Goal: Task Accomplishment & Management: Manage account settings

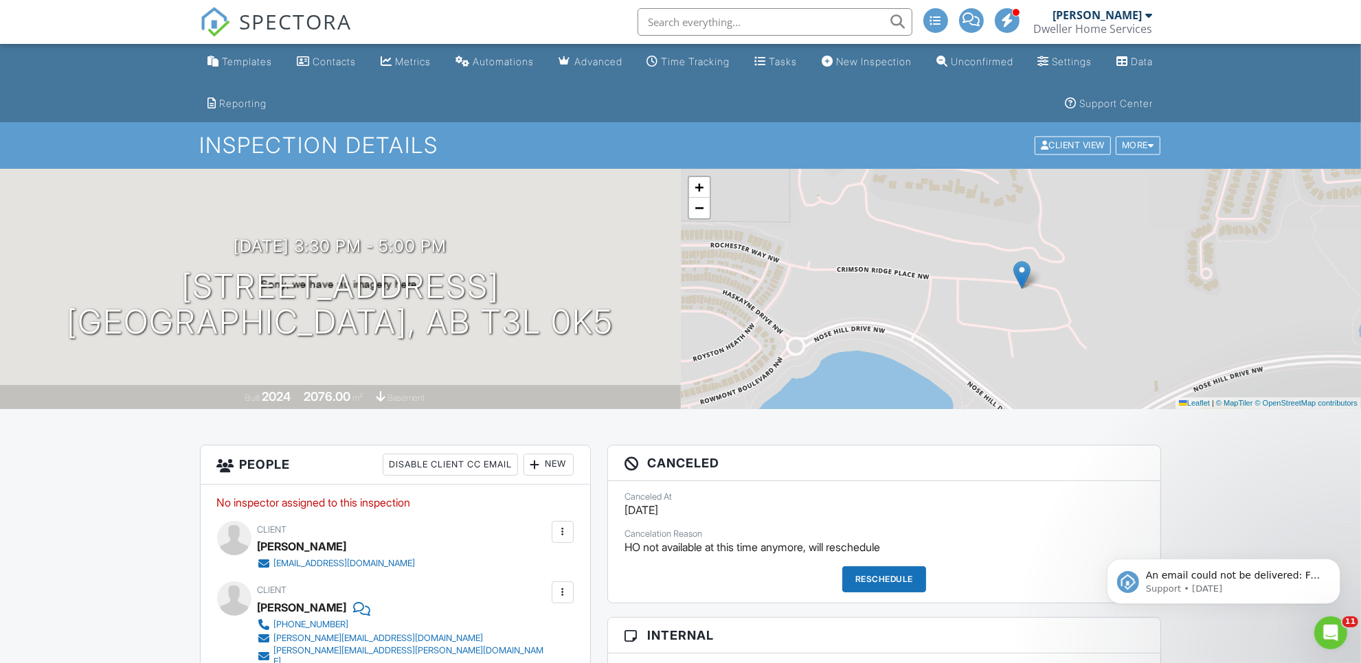
click at [310, 17] on span "SPECTORA" at bounding box center [296, 21] width 113 height 29
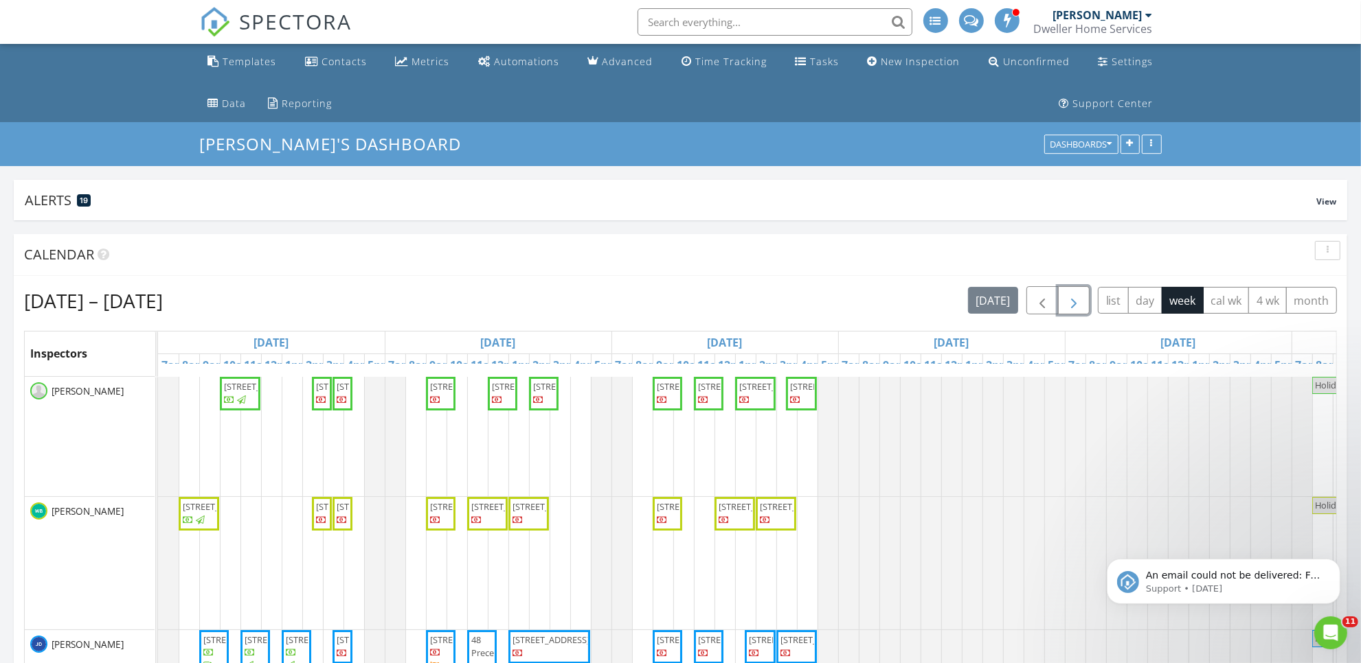
click at [1070, 303] on span "button" at bounding box center [1073, 301] width 16 height 16
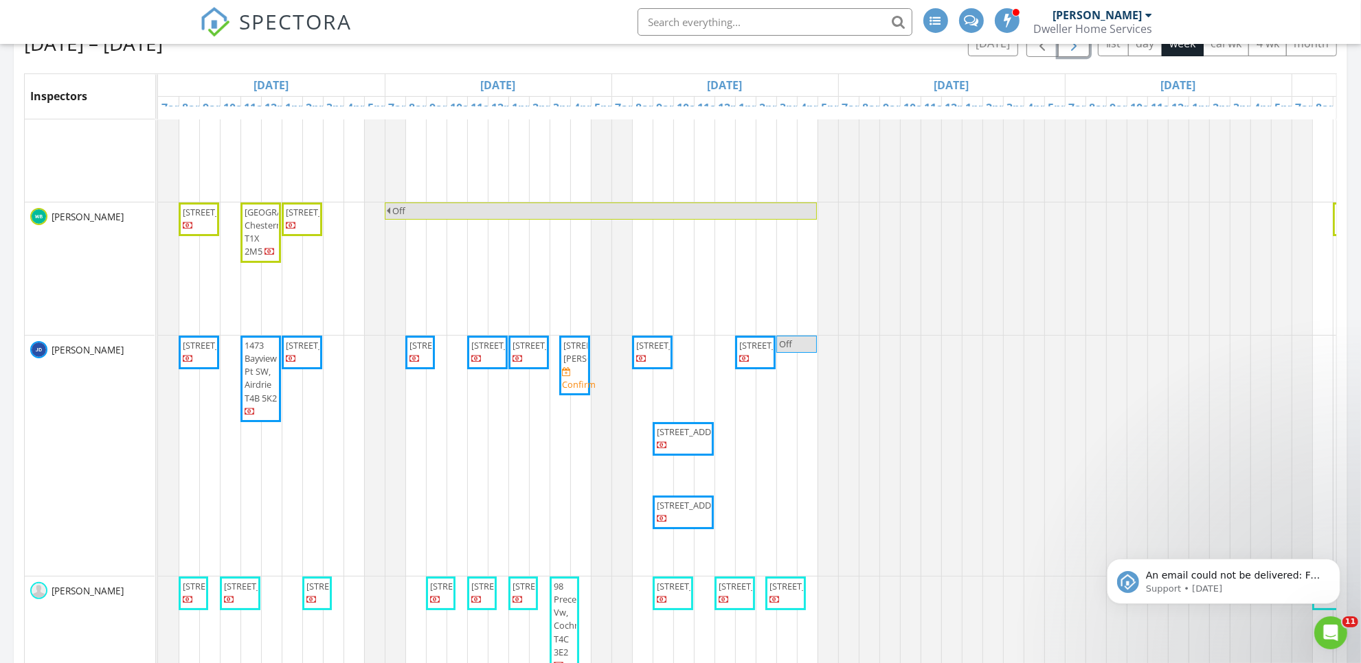
scroll to position [100, 0]
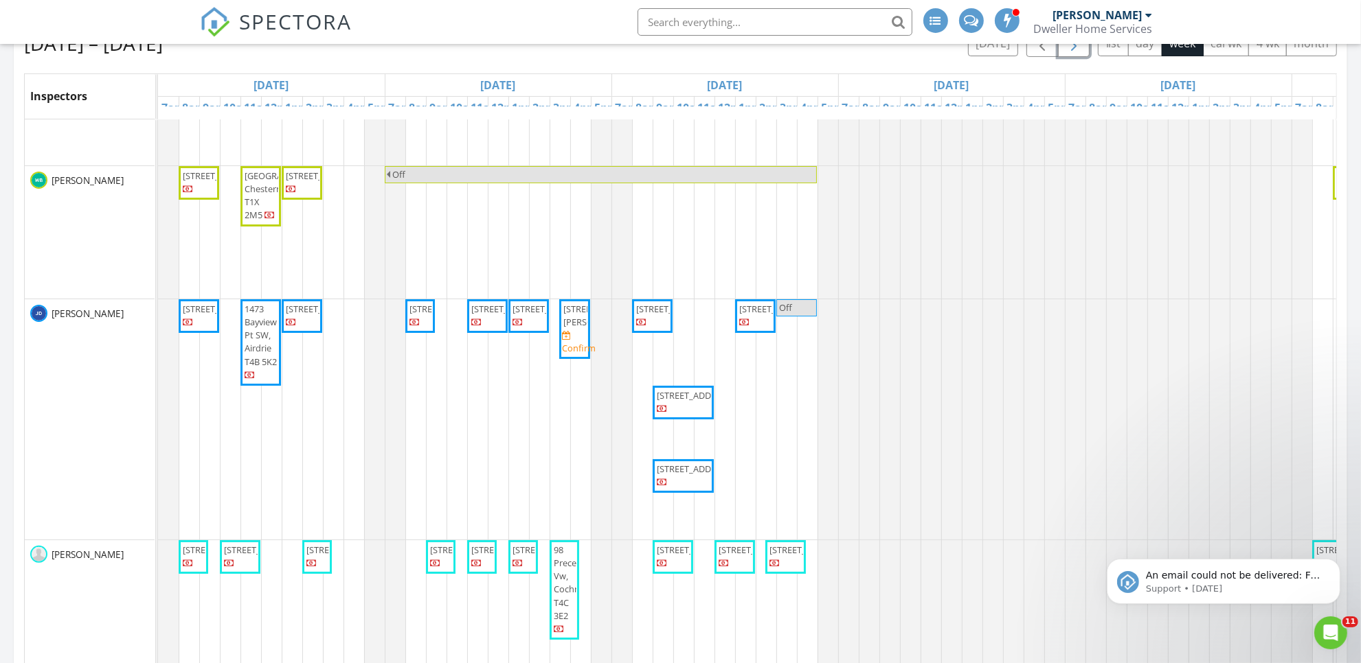
click at [576, 328] on span "196 Aspen Dale Way SW, Calgary T3H 0R8" at bounding box center [601, 315] width 77 height 25
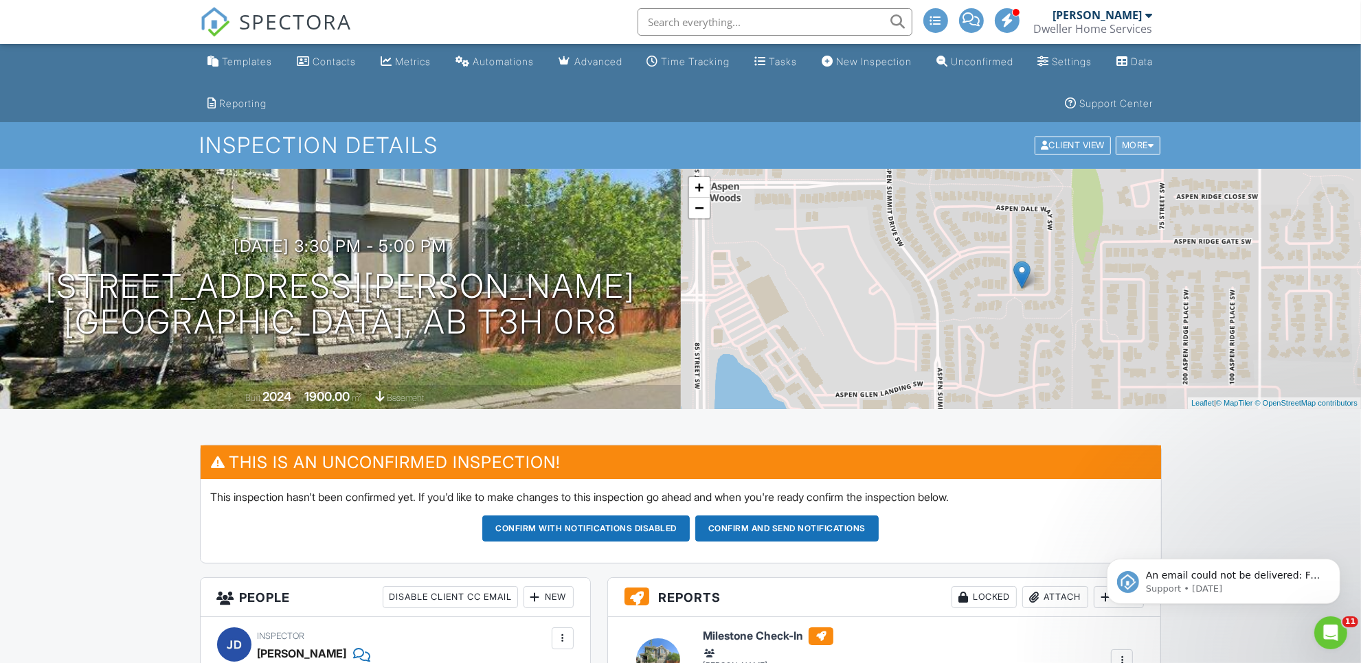
click at [1155, 144] on div "More" at bounding box center [1137, 146] width 45 height 19
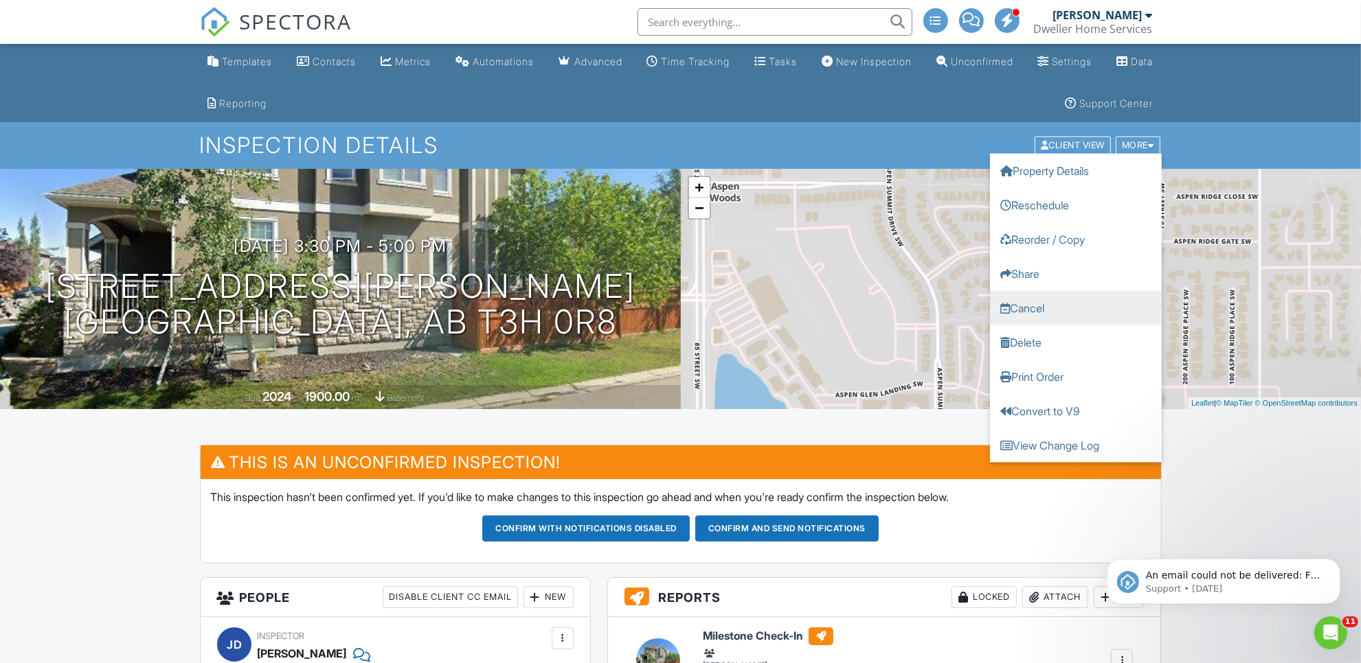
click at [1100, 306] on link "Cancel" at bounding box center [1076, 308] width 172 height 34
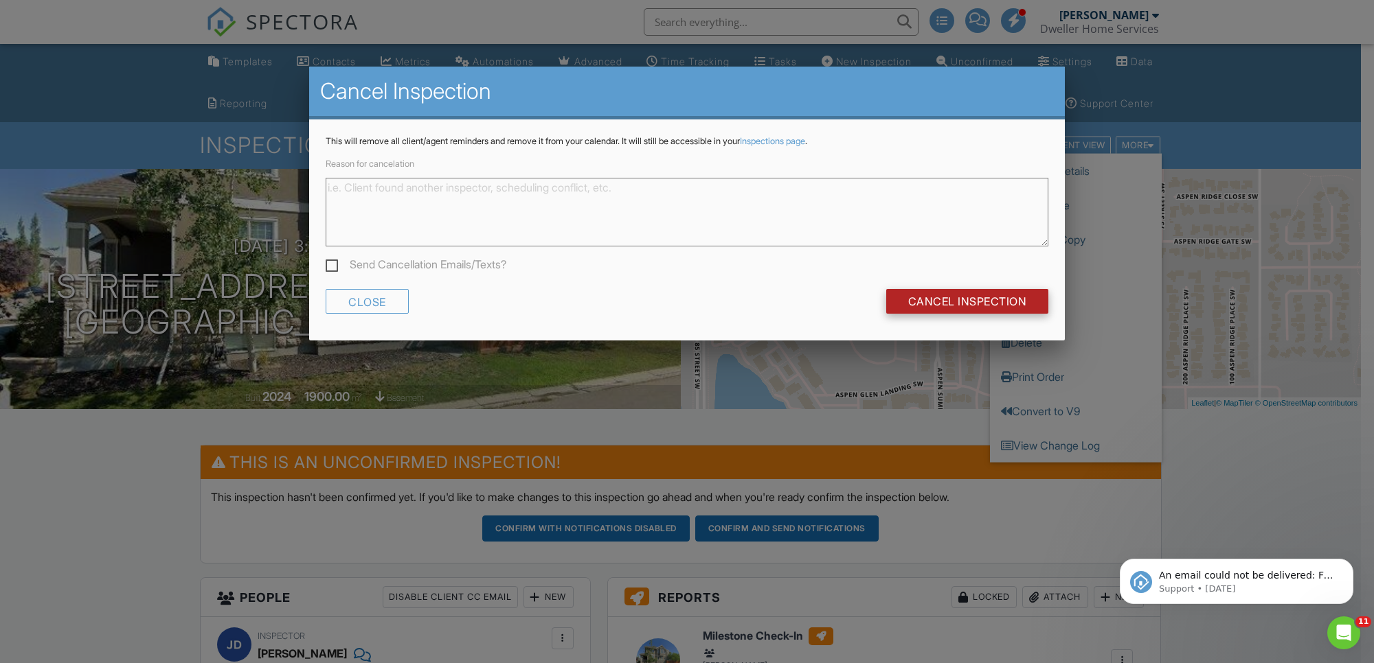
click at [955, 297] on input "Cancel Inspection" at bounding box center [967, 301] width 163 height 25
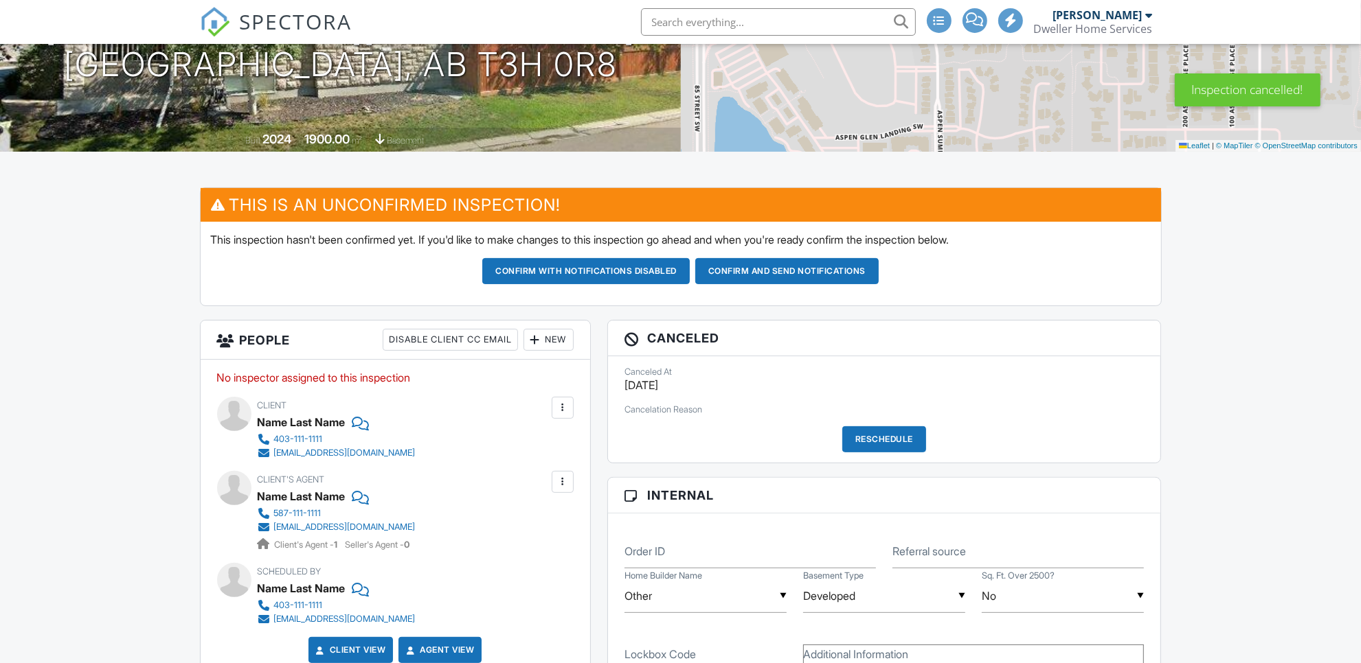
scroll to position [146, 0]
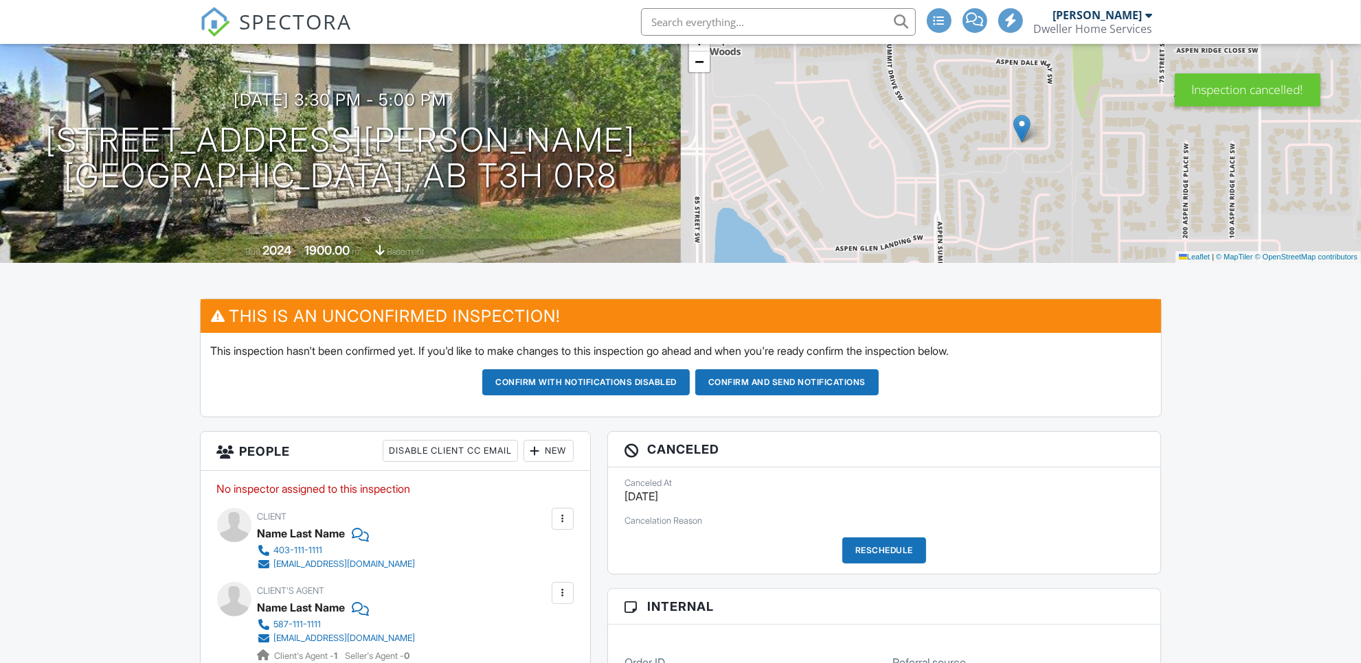
click at [1150, 4] on div at bounding box center [1151, -1] width 6 height 9
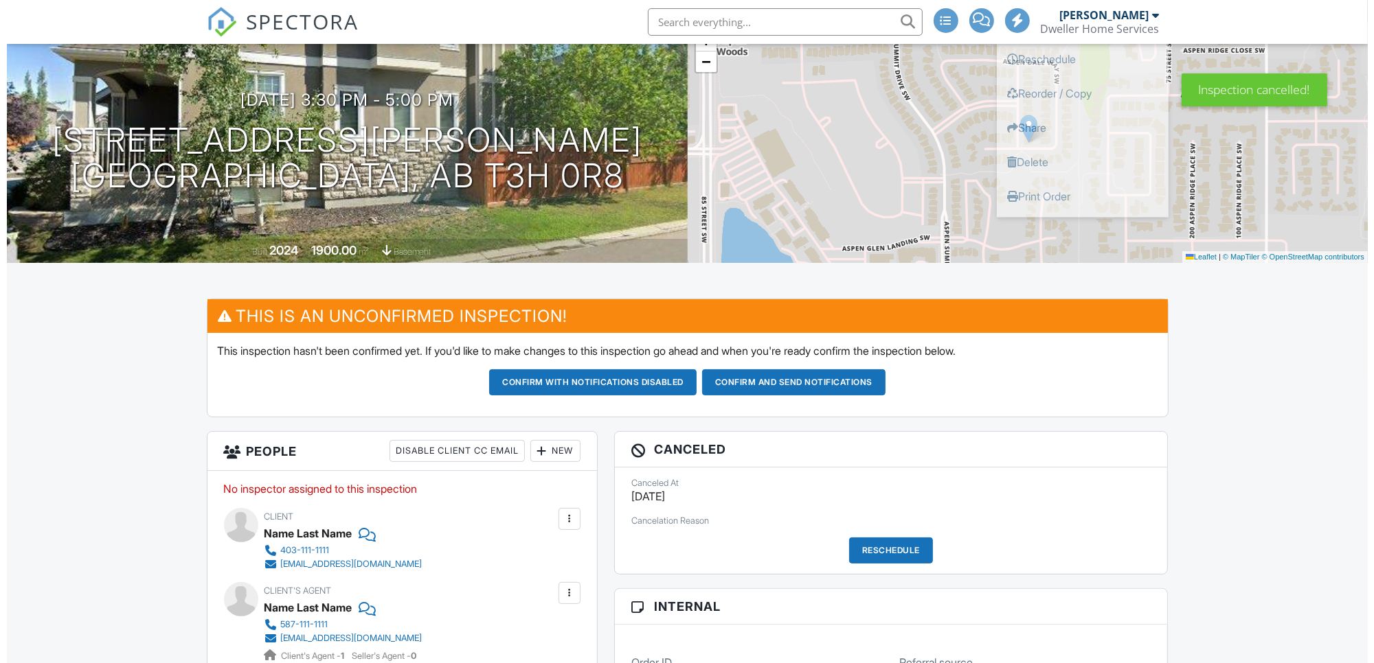
scroll to position [0, 0]
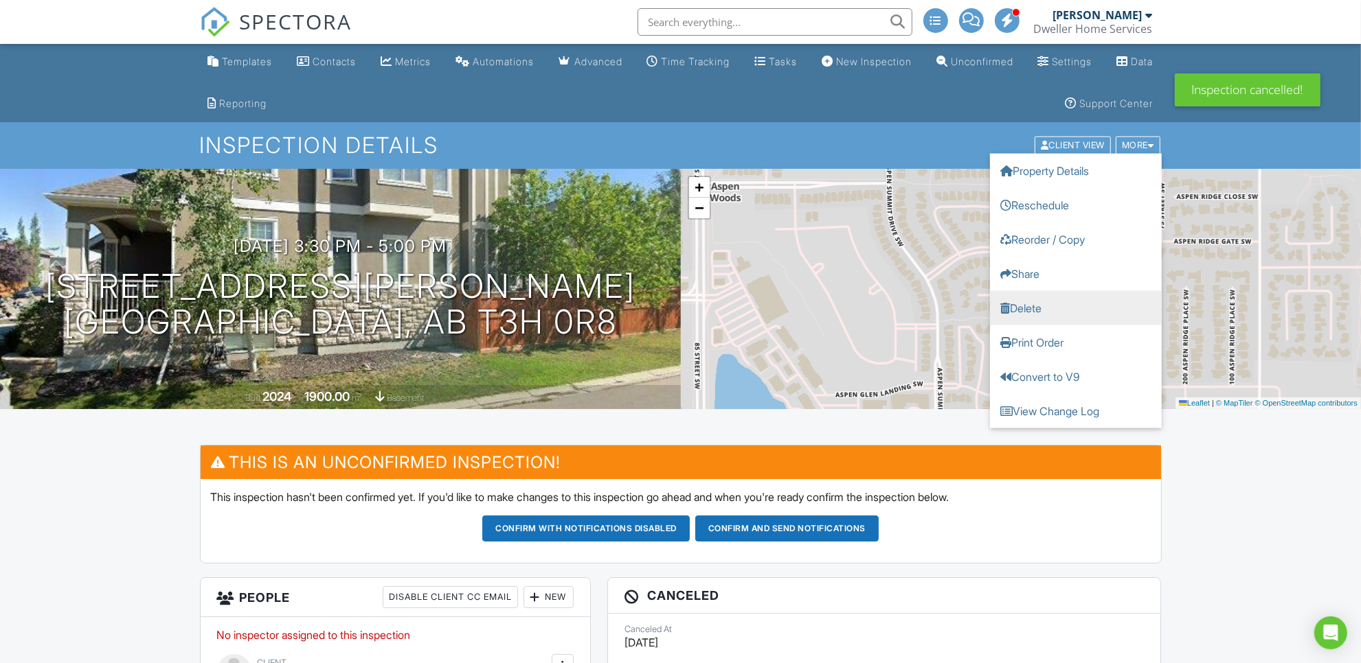
click at [1071, 310] on link "Delete" at bounding box center [1076, 308] width 172 height 34
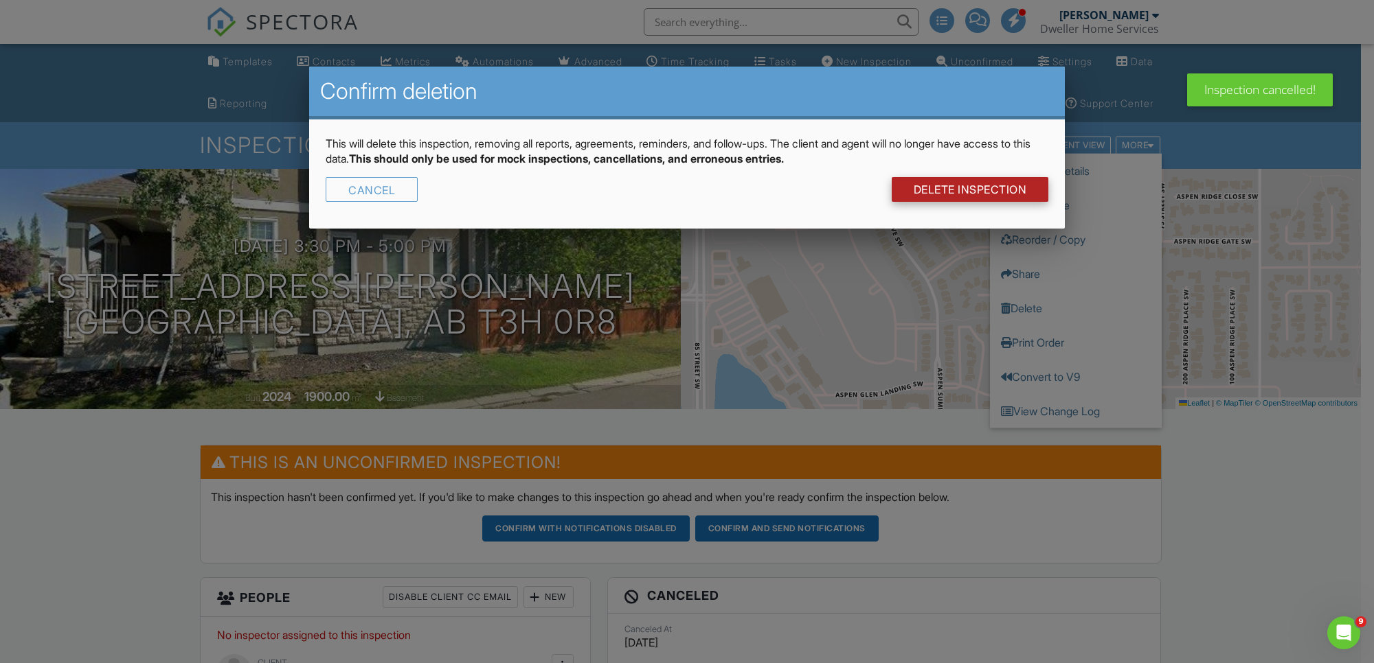
click at [968, 190] on link "DELETE Inspection" at bounding box center [969, 189] width 157 height 25
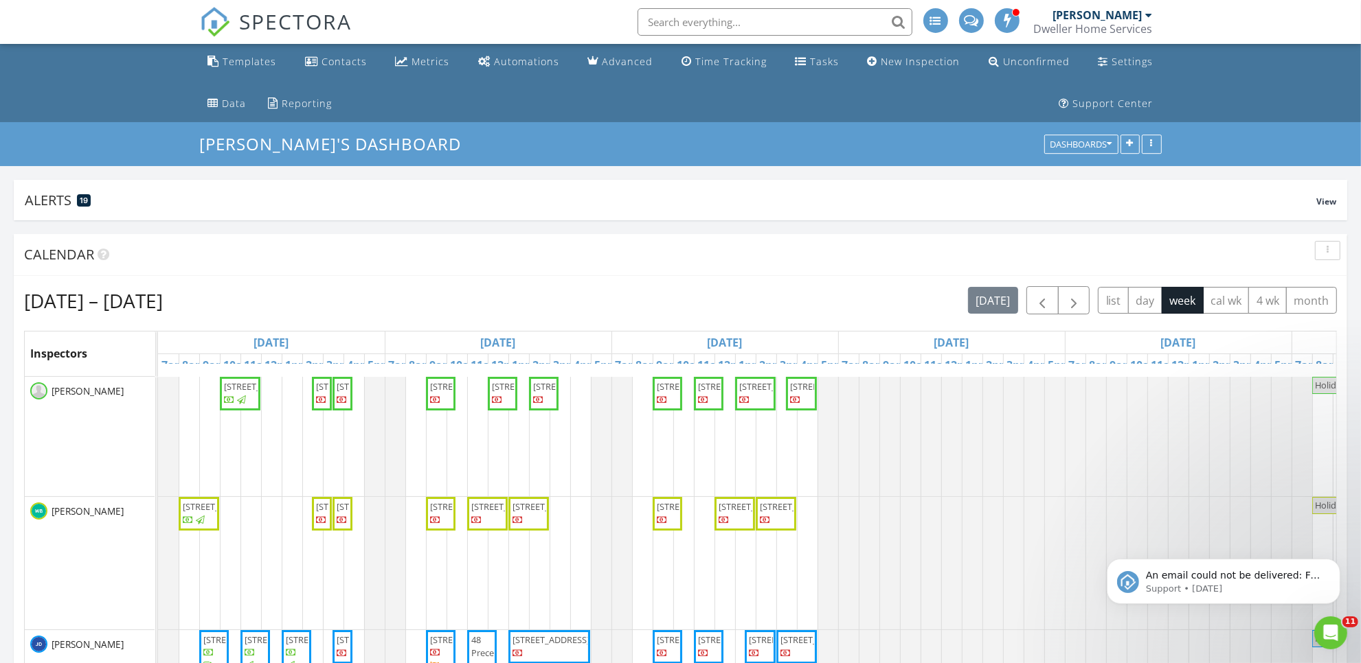
click at [783, 21] on input "text" at bounding box center [774, 21] width 275 height 27
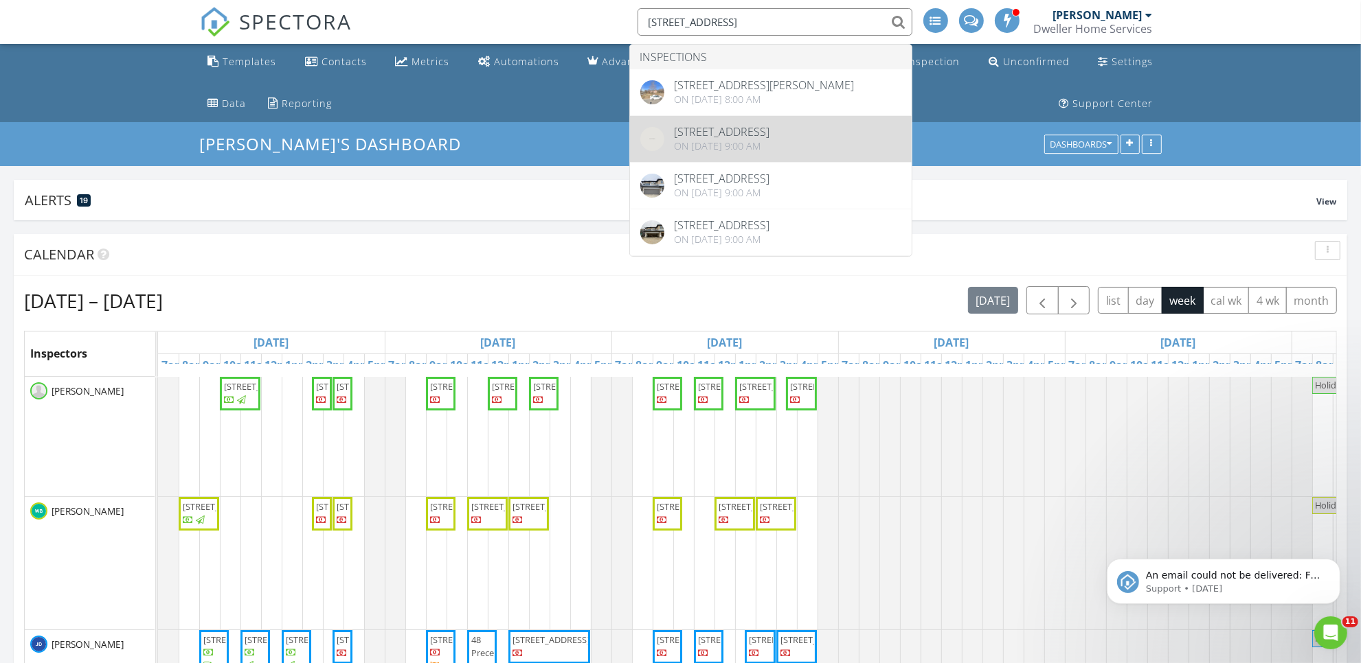
type input "132 waterford way"
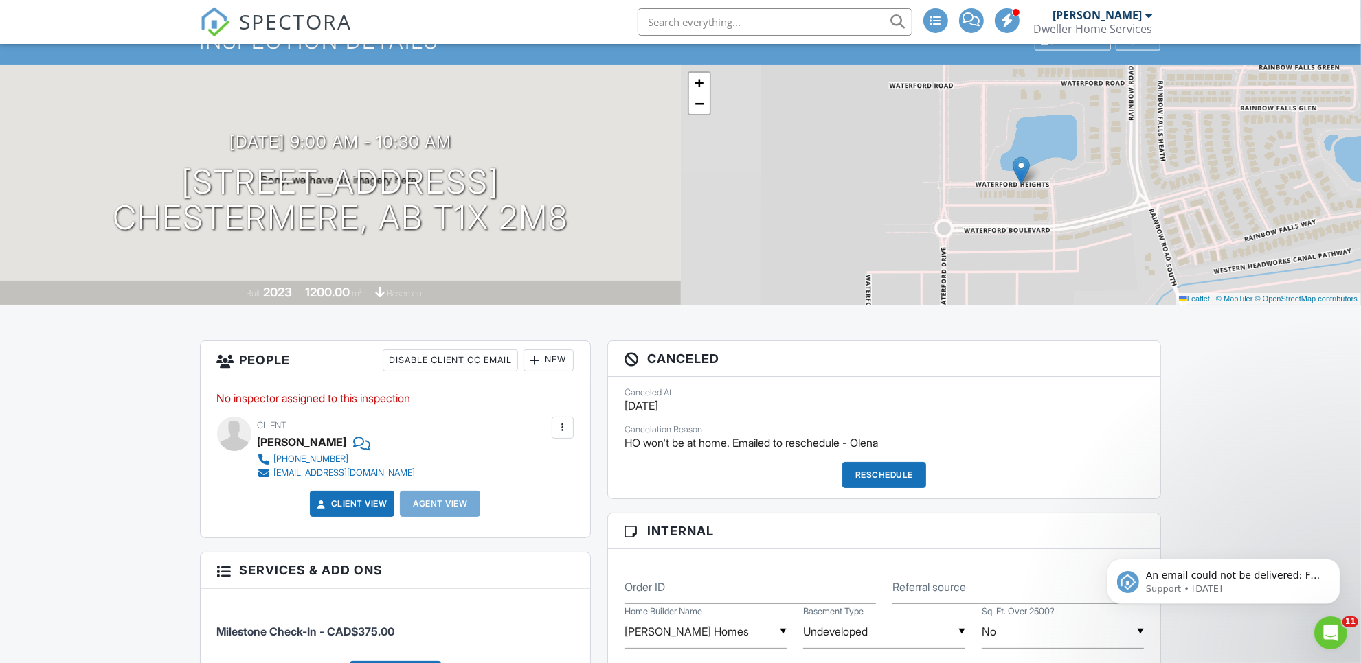
scroll to position [86, 0]
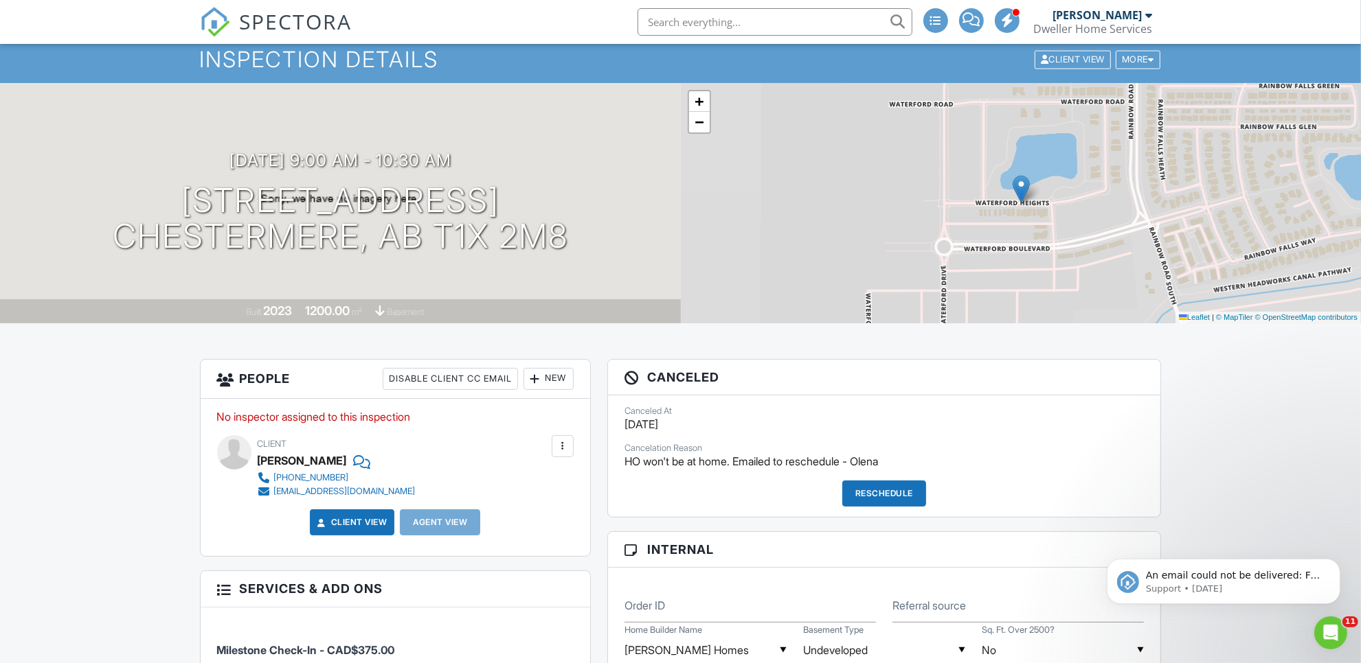
click at [300, 16] on span "SPECTORA" at bounding box center [296, 21] width 113 height 29
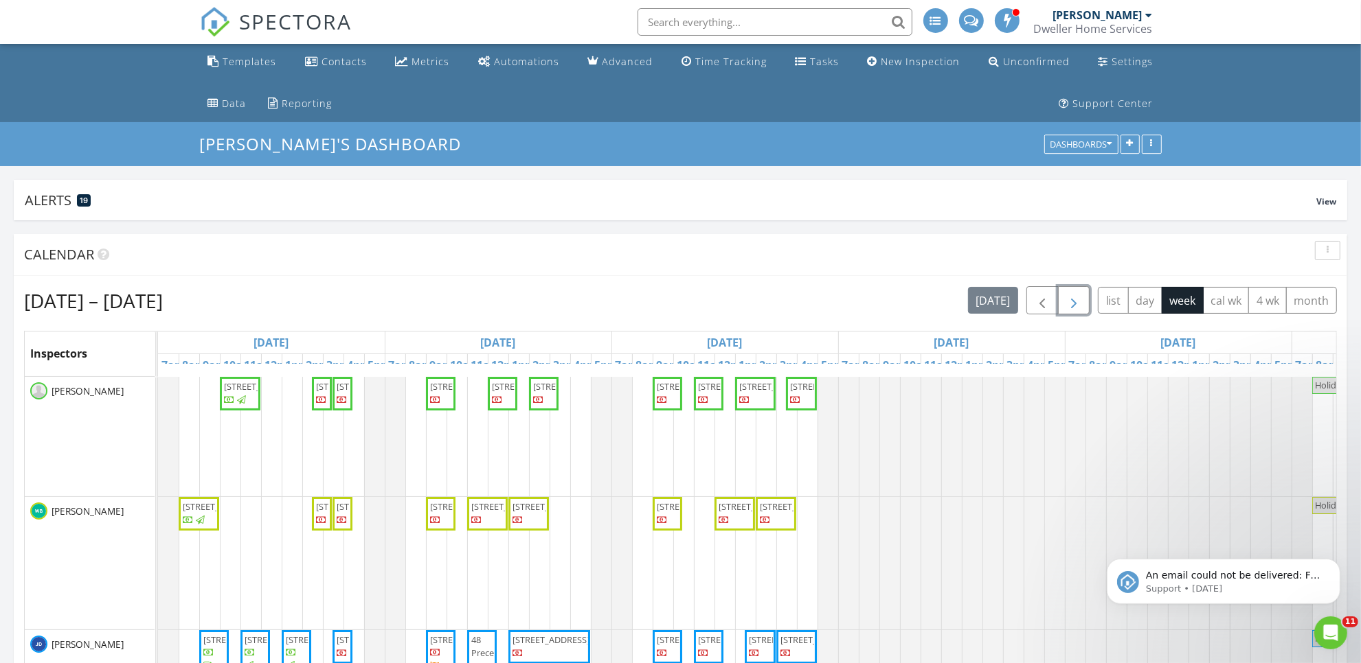
click at [1066, 293] on span "button" at bounding box center [1073, 301] width 16 height 16
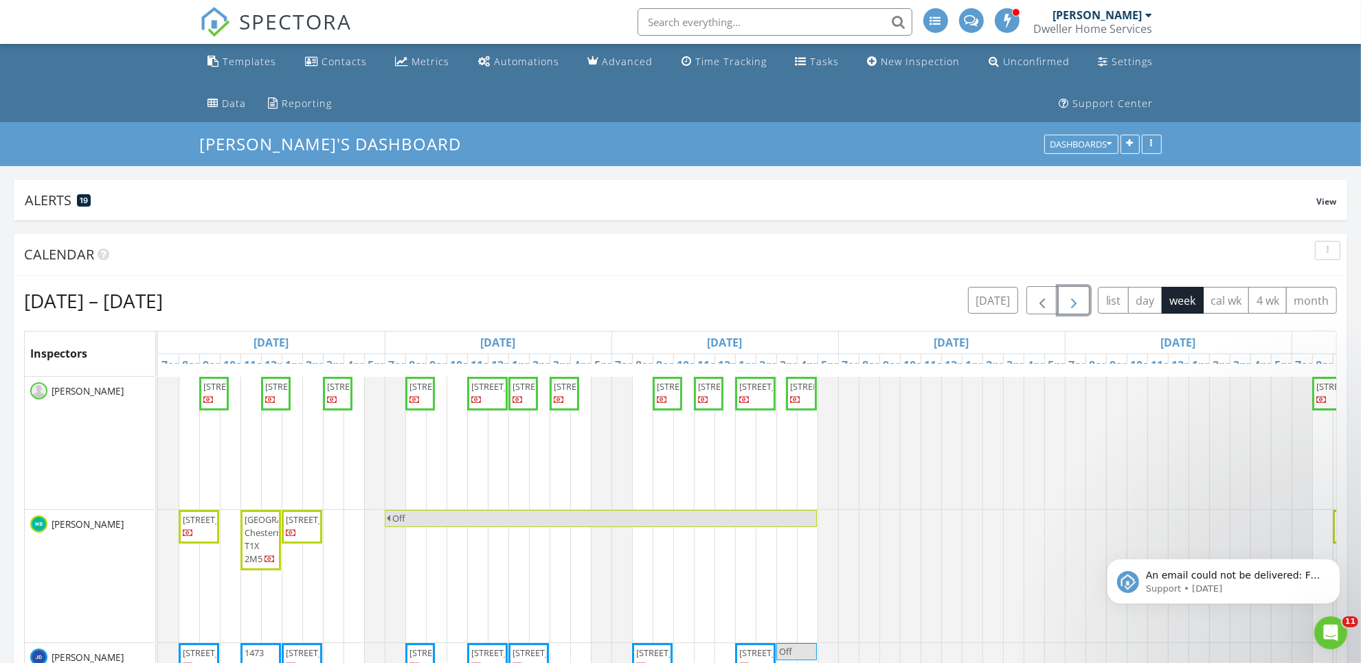
click at [1065, 293] on span "button" at bounding box center [1073, 301] width 16 height 16
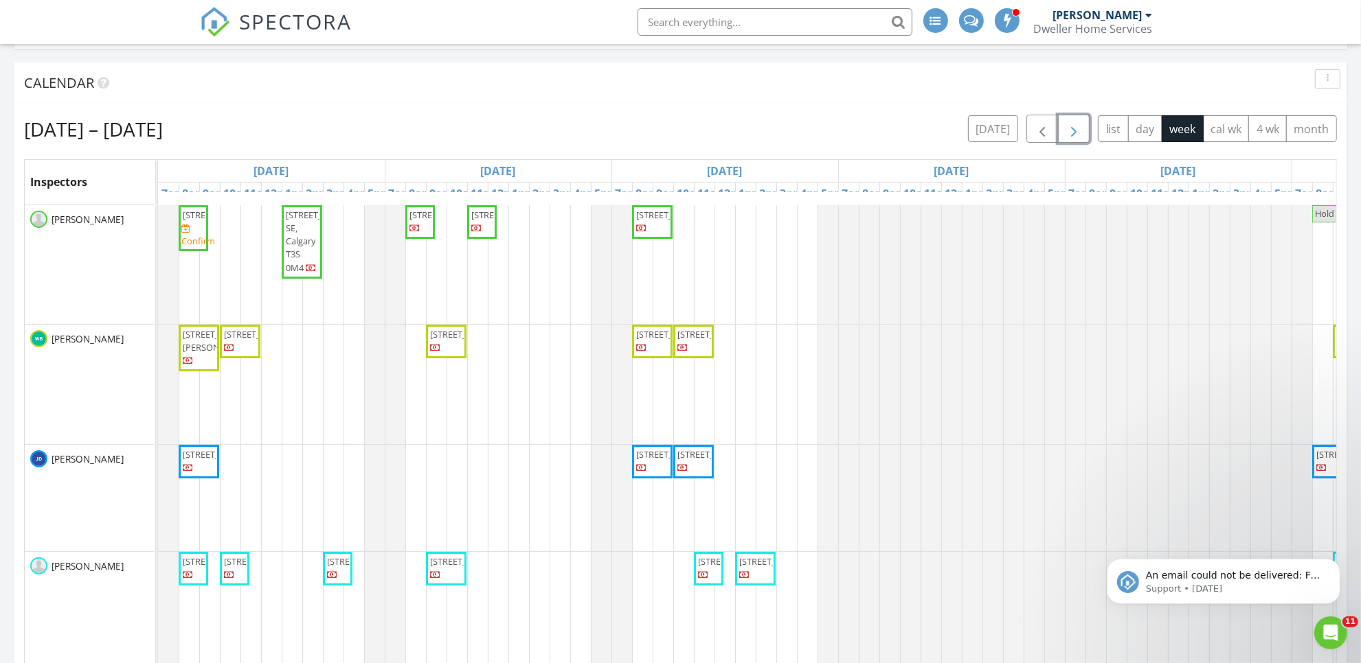
scroll to position [258, 0]
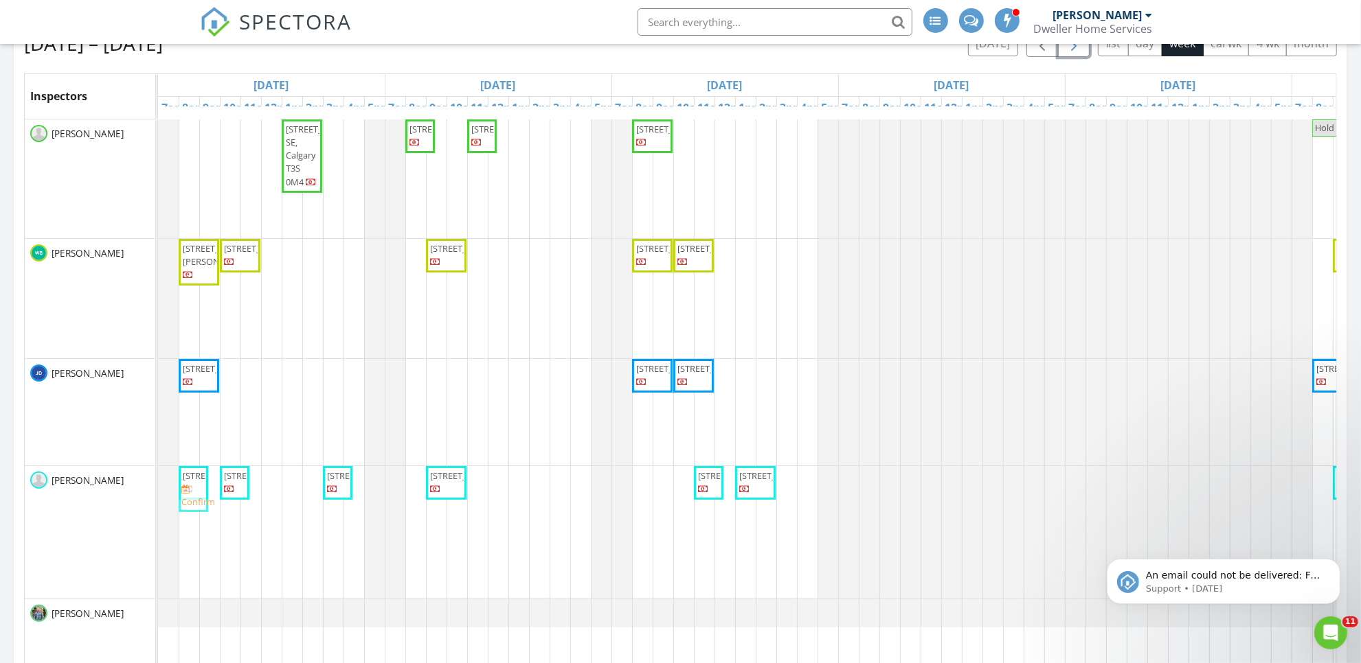
drag, startPoint x: 187, startPoint y: 172, endPoint x: 182, endPoint y: 486, distance: 313.9
click at [182, 486] on tbody "132 Waterford Way, cochrane T4C 0N0 Confirm 372 Sora Blvd. SE, Calgary T3S 0M4 …" at bounding box center [951, 374] width 1587 height 508
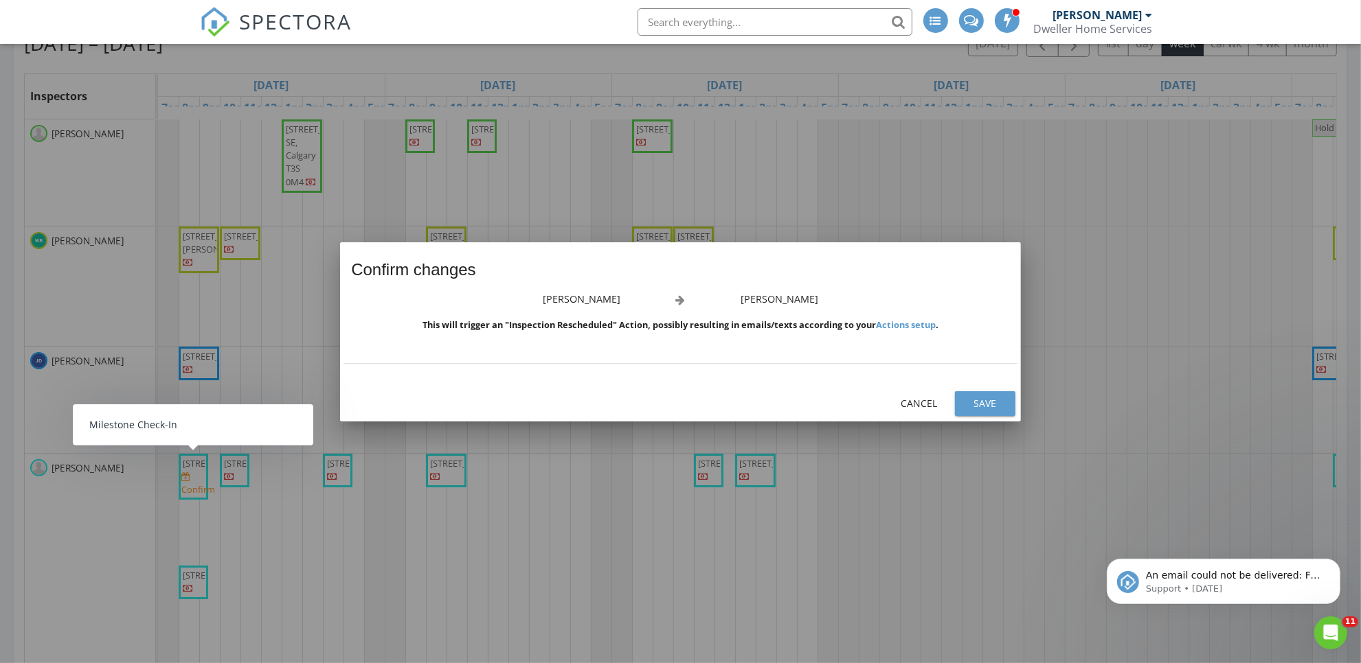
click at [987, 406] on div "Save" at bounding box center [985, 403] width 38 height 14
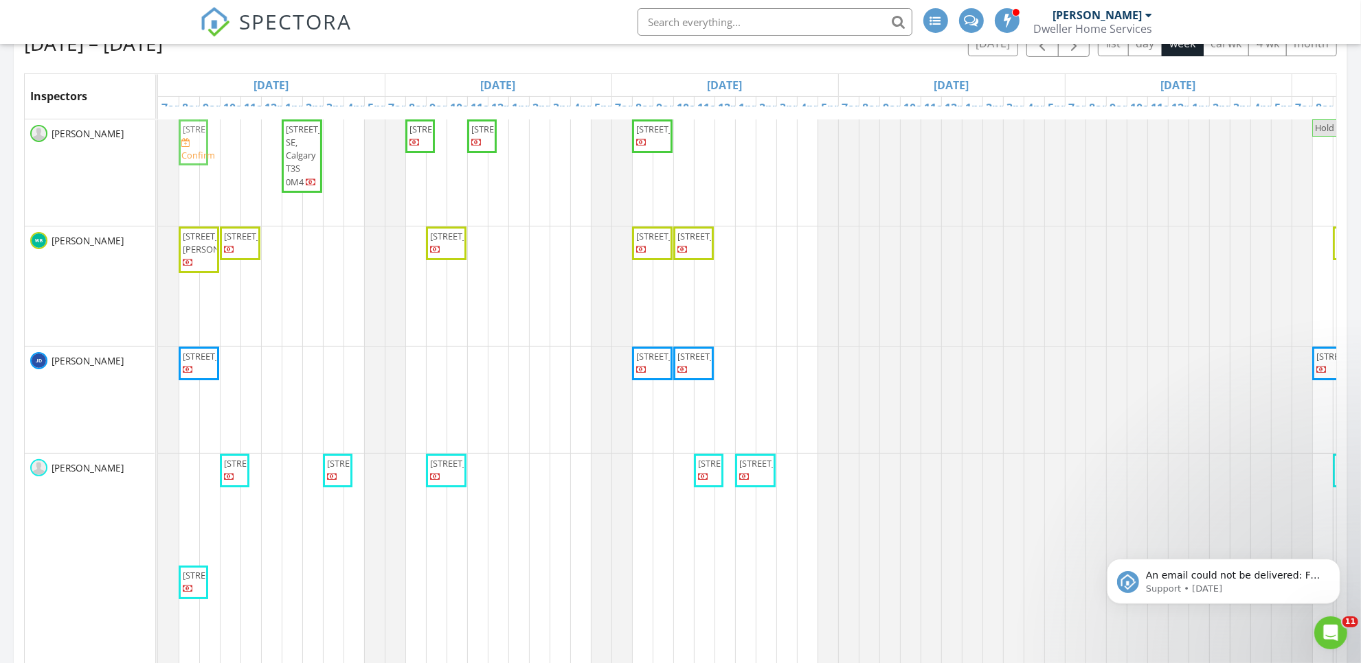
drag, startPoint x: 190, startPoint y: 493, endPoint x: 190, endPoint y: 170, distance: 322.8
click at [190, 170] on tbody "372 Sora Blvd. SE, Calgary T3S 0M4 260 Waterford Heath, Chestermere T1X 2Z6 43 …" at bounding box center [951, 424] width 1587 height 608
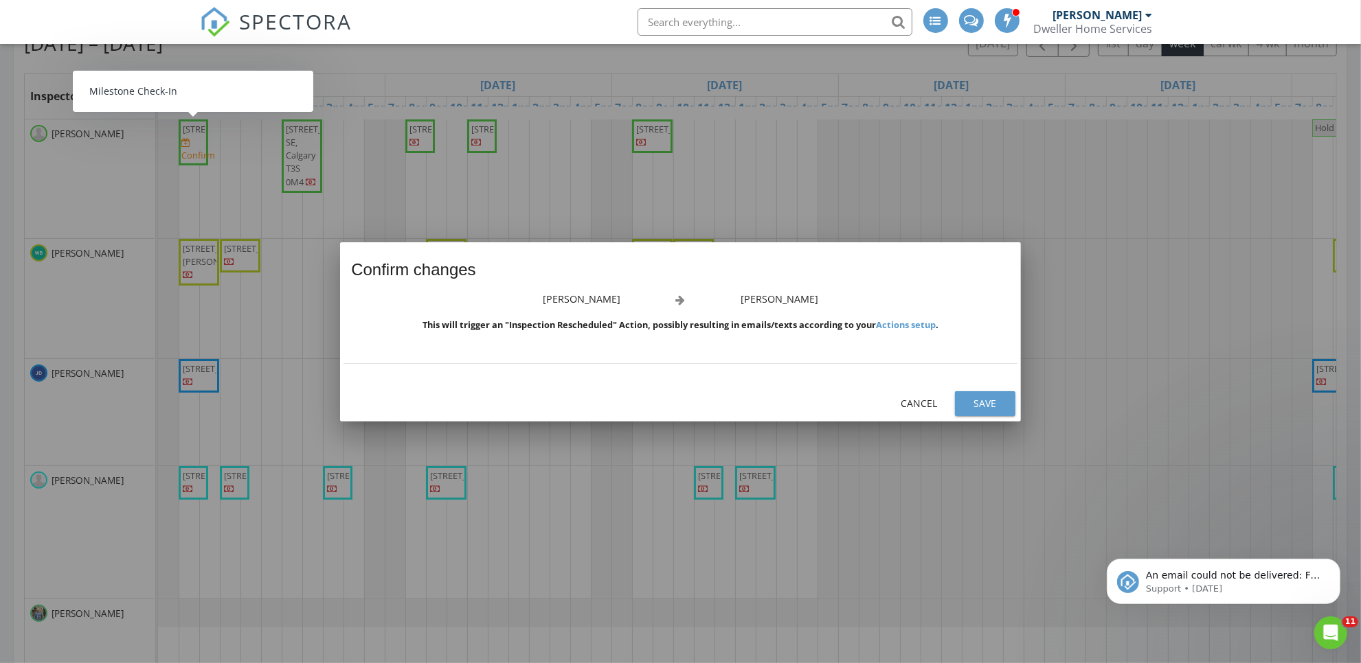
click at [986, 398] on div "Save" at bounding box center [985, 403] width 38 height 14
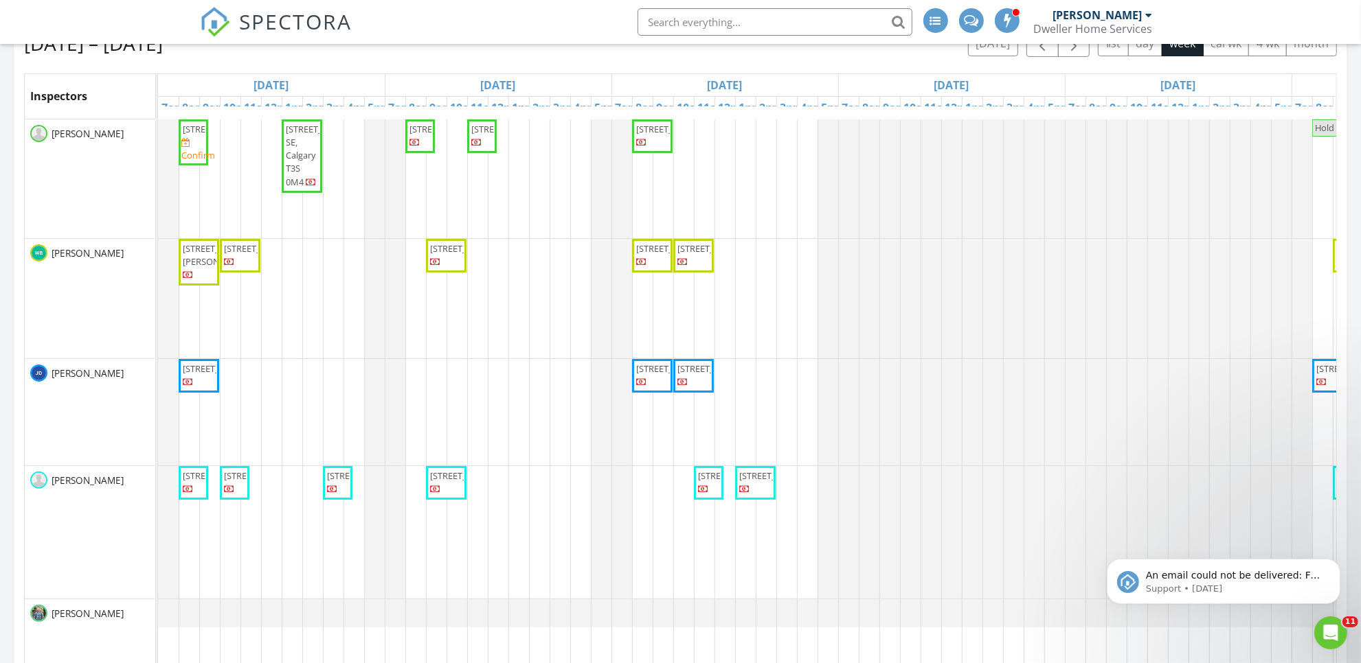
click at [200, 135] on span "[STREET_ADDRESS]" at bounding box center [221, 129] width 77 height 12
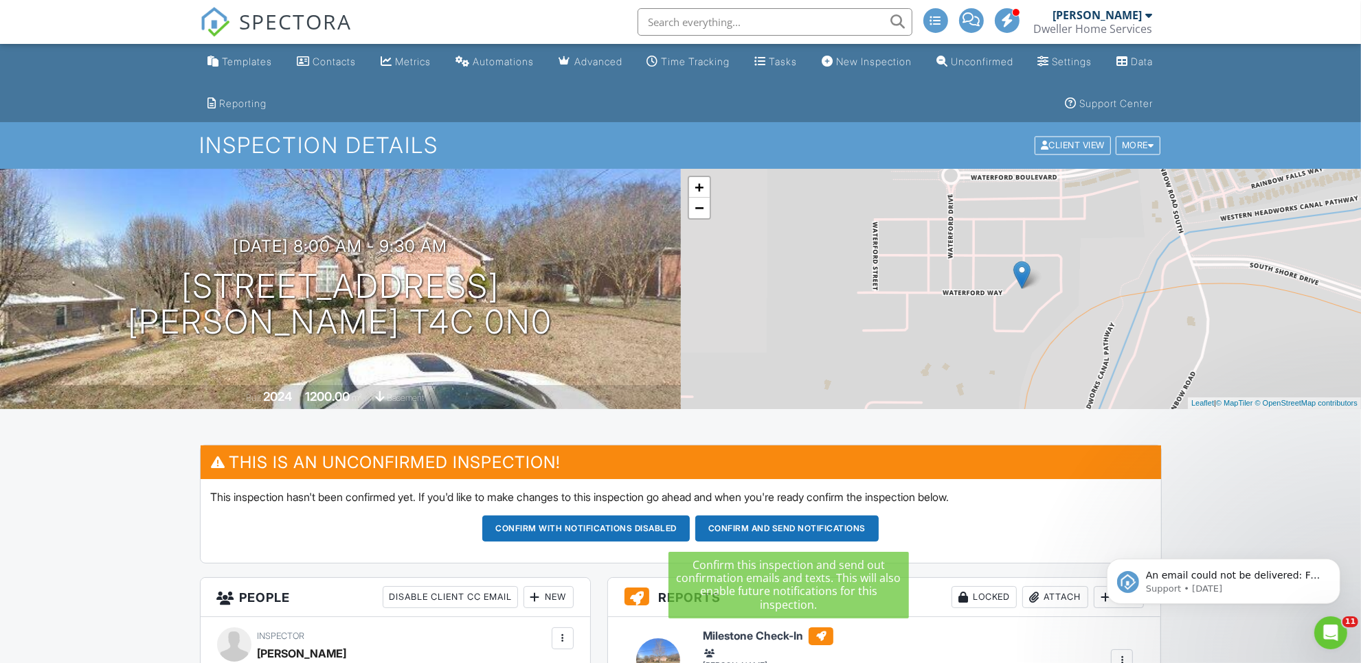
click at [690, 530] on button "Confirm and send notifications" at bounding box center [585, 529] width 207 height 26
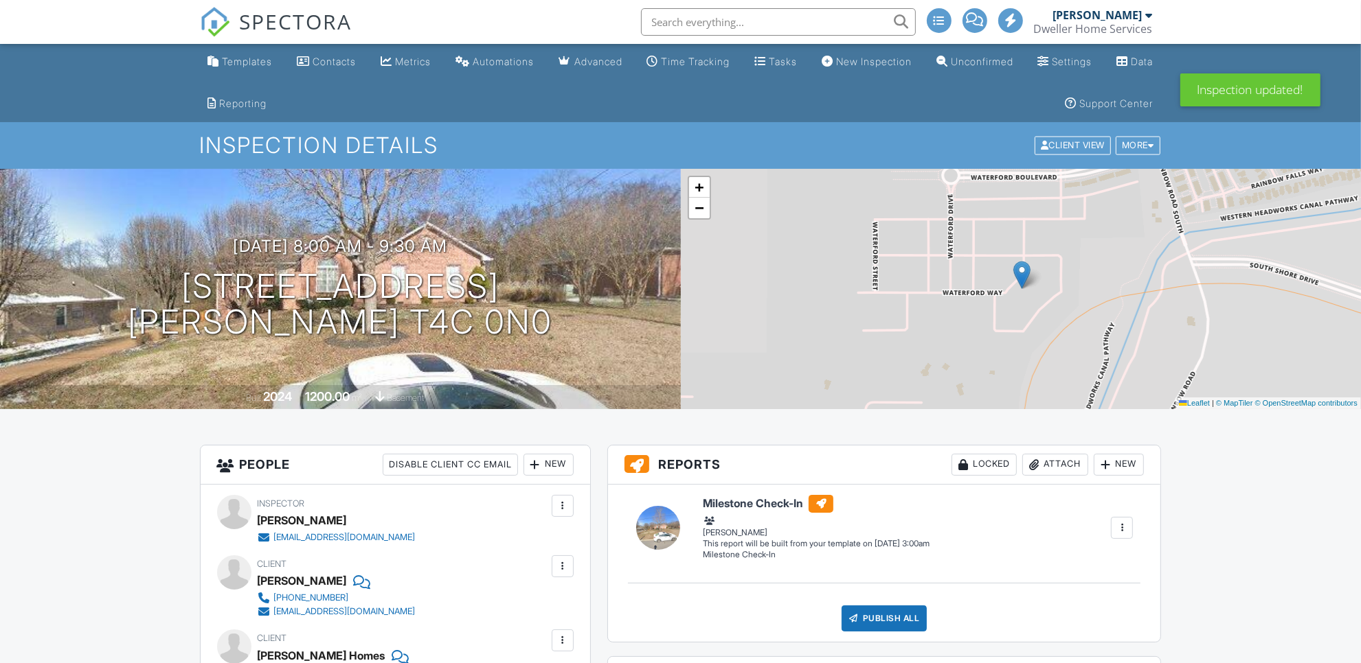
click at [302, 21] on span "SPECTORA" at bounding box center [296, 21] width 113 height 29
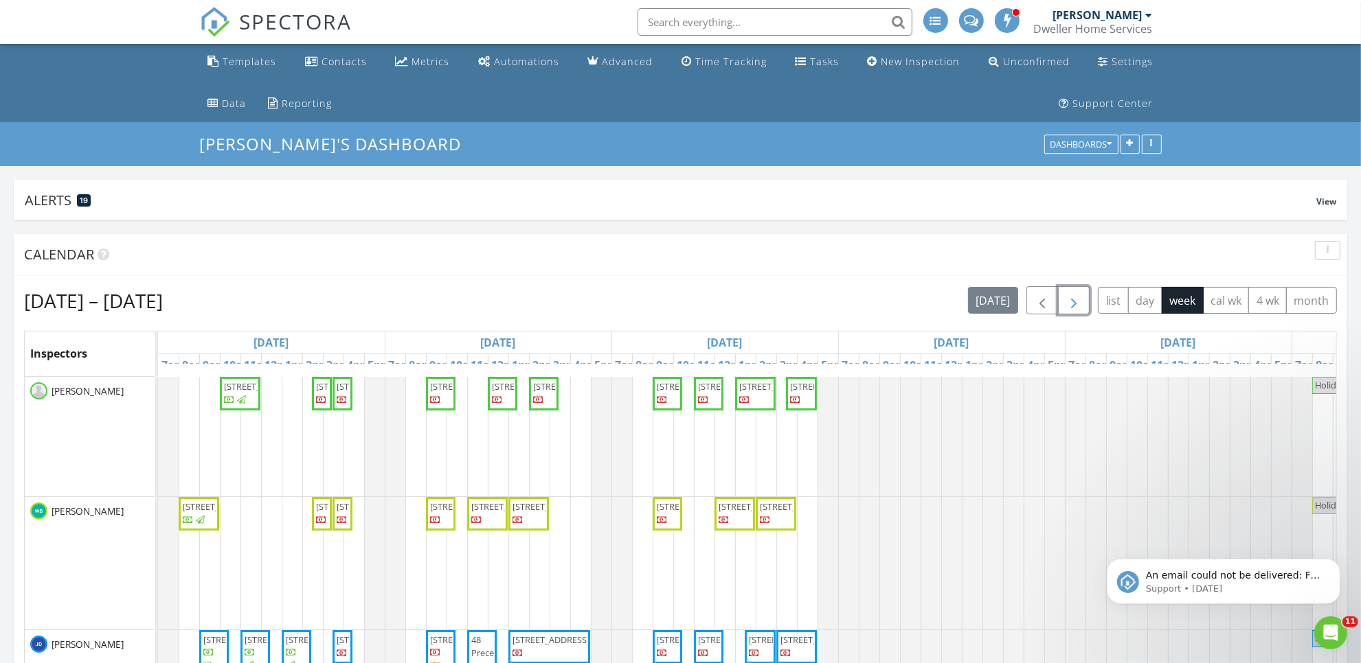
click at [1080, 303] on button "button" at bounding box center [1074, 300] width 32 height 28
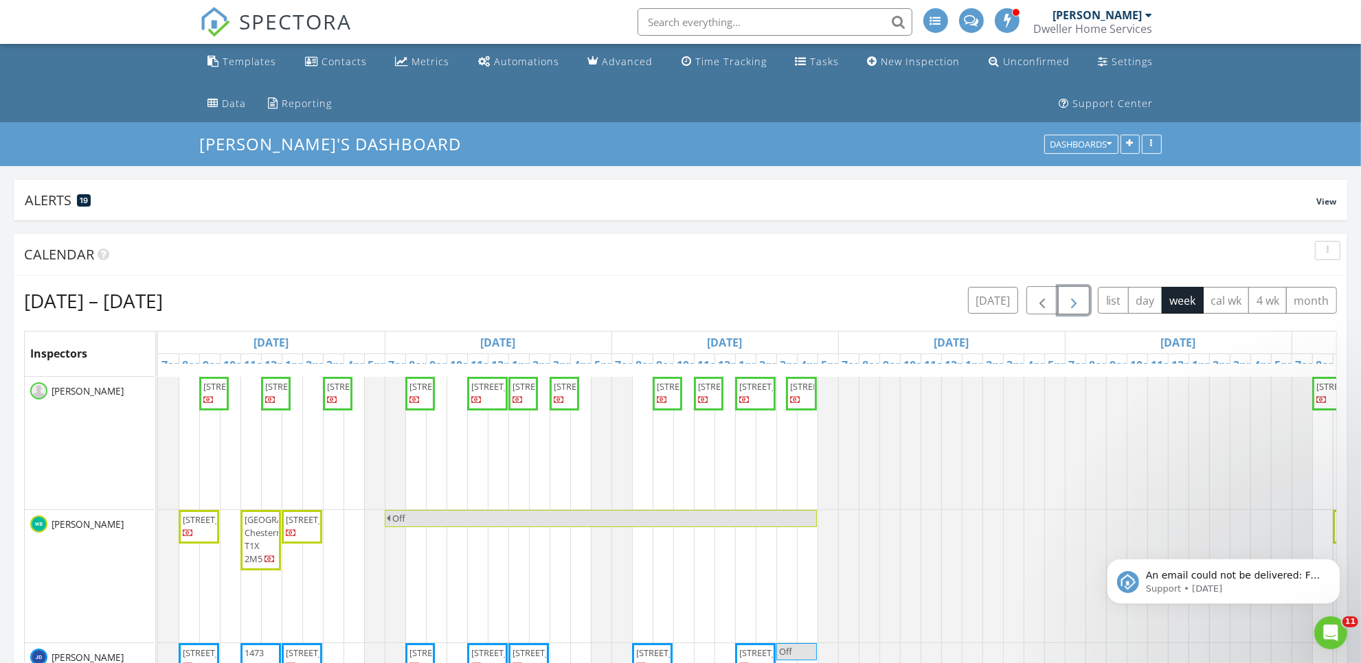
click at [1080, 303] on button "button" at bounding box center [1074, 300] width 32 height 28
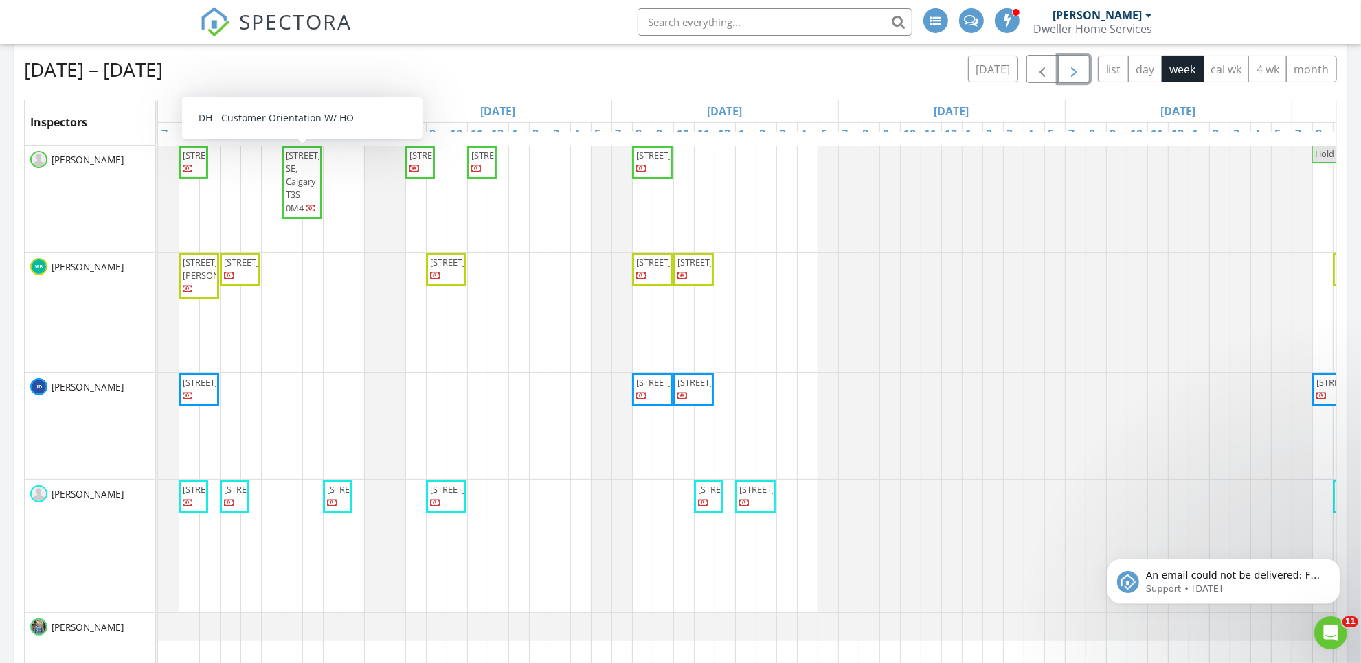
scroll to position [258, 0]
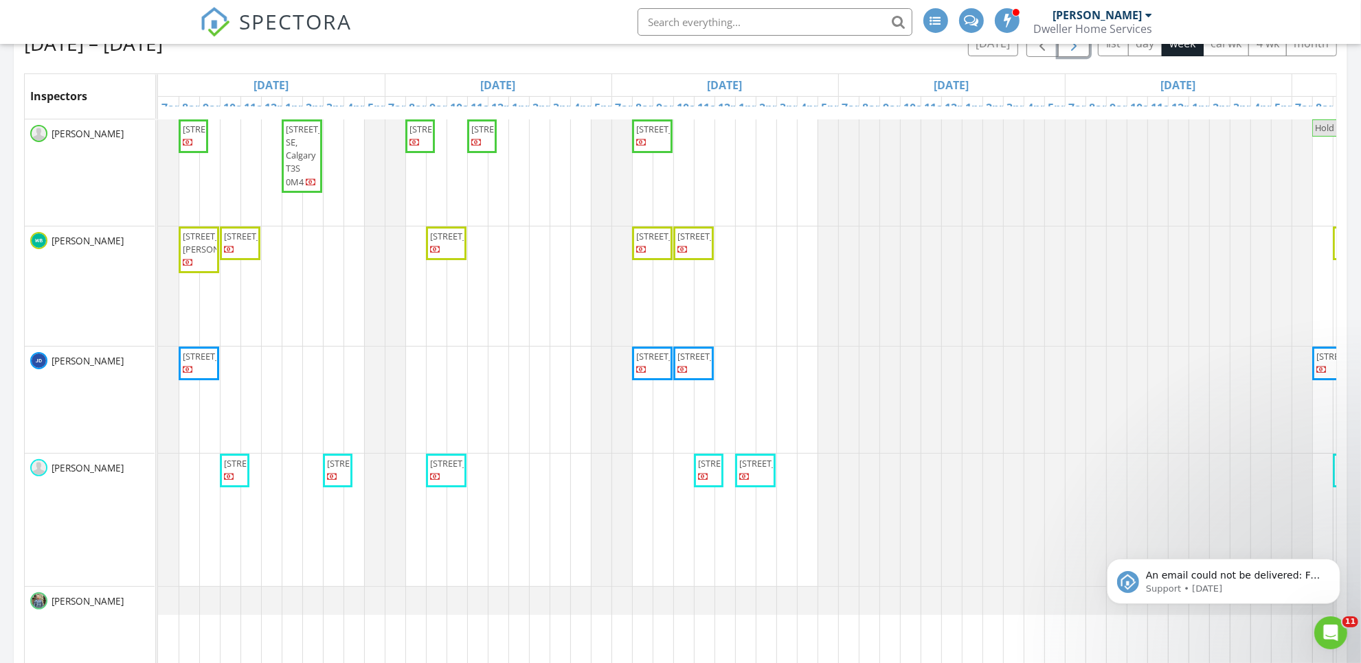
drag, startPoint x: 193, startPoint y: 500, endPoint x: 201, endPoint y: 170, distance: 329.8
click at [201, 170] on tbody "132 Waterford Way, cochrane T4C 0N0 372 Sora Blvd. SE, Calgary T3S 0M4 260 Wate…" at bounding box center [951, 368] width 1587 height 496
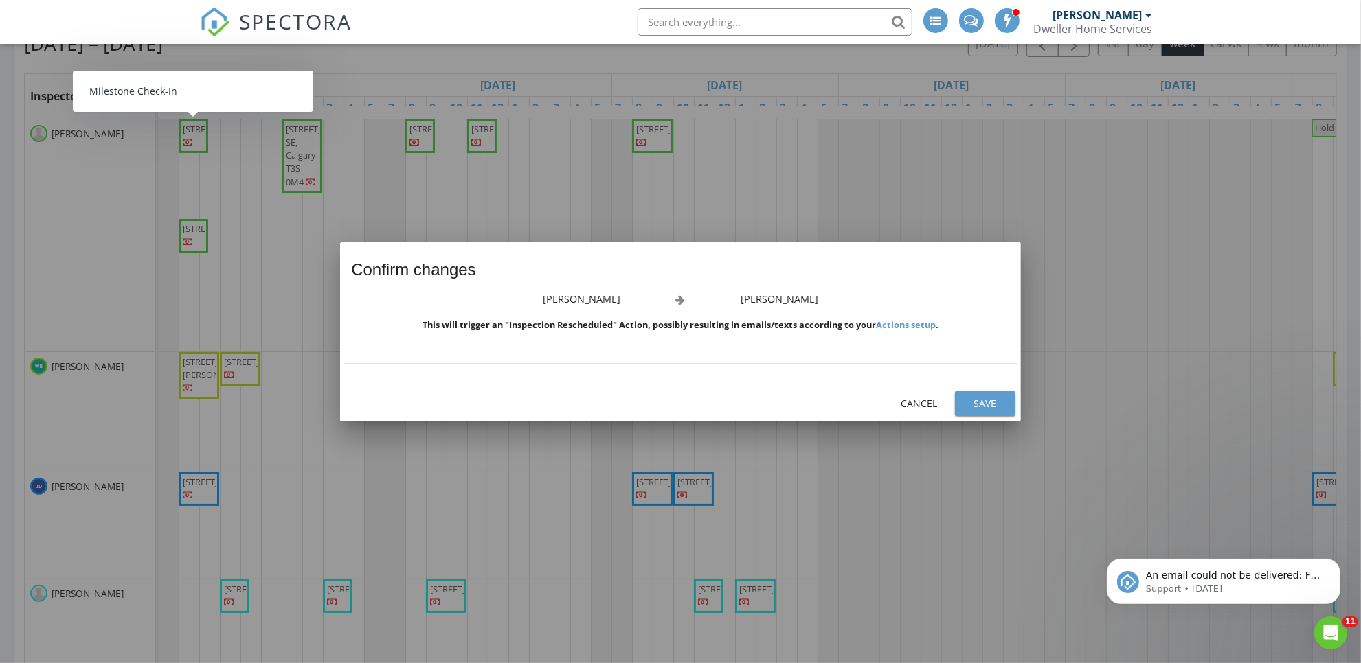
click at [987, 395] on button "Save" at bounding box center [985, 403] width 60 height 25
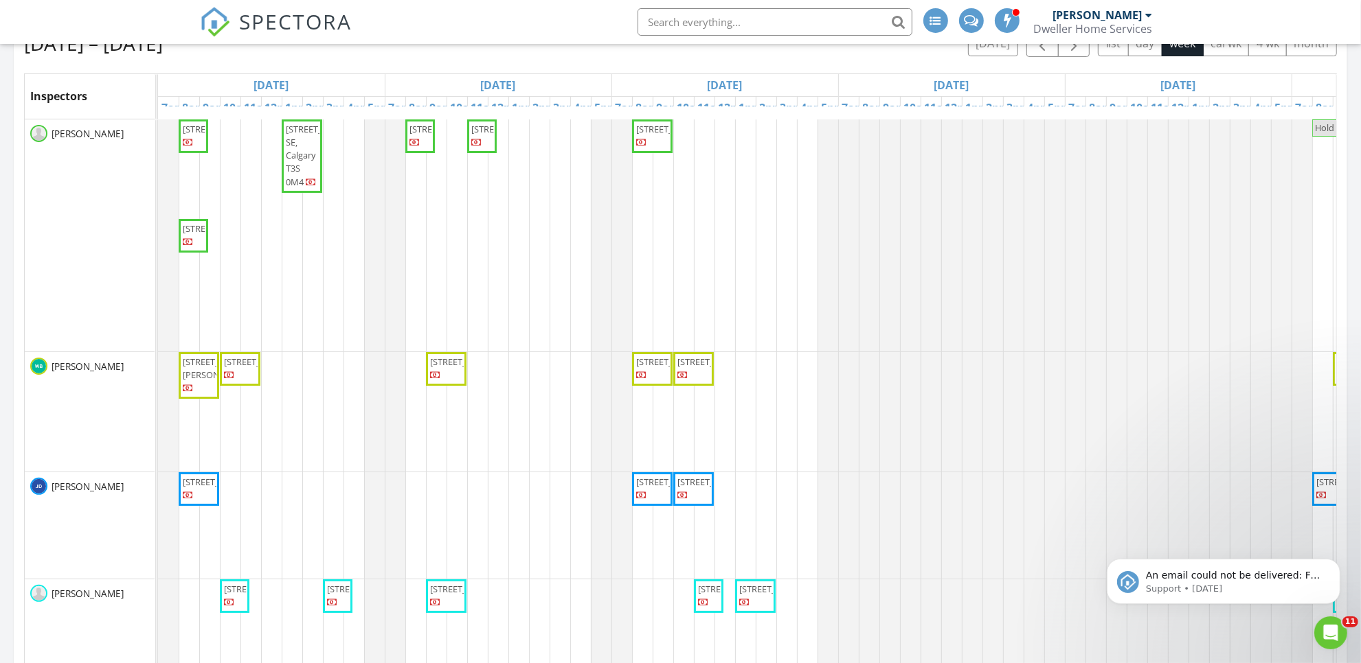
scroll to position [40, 0]
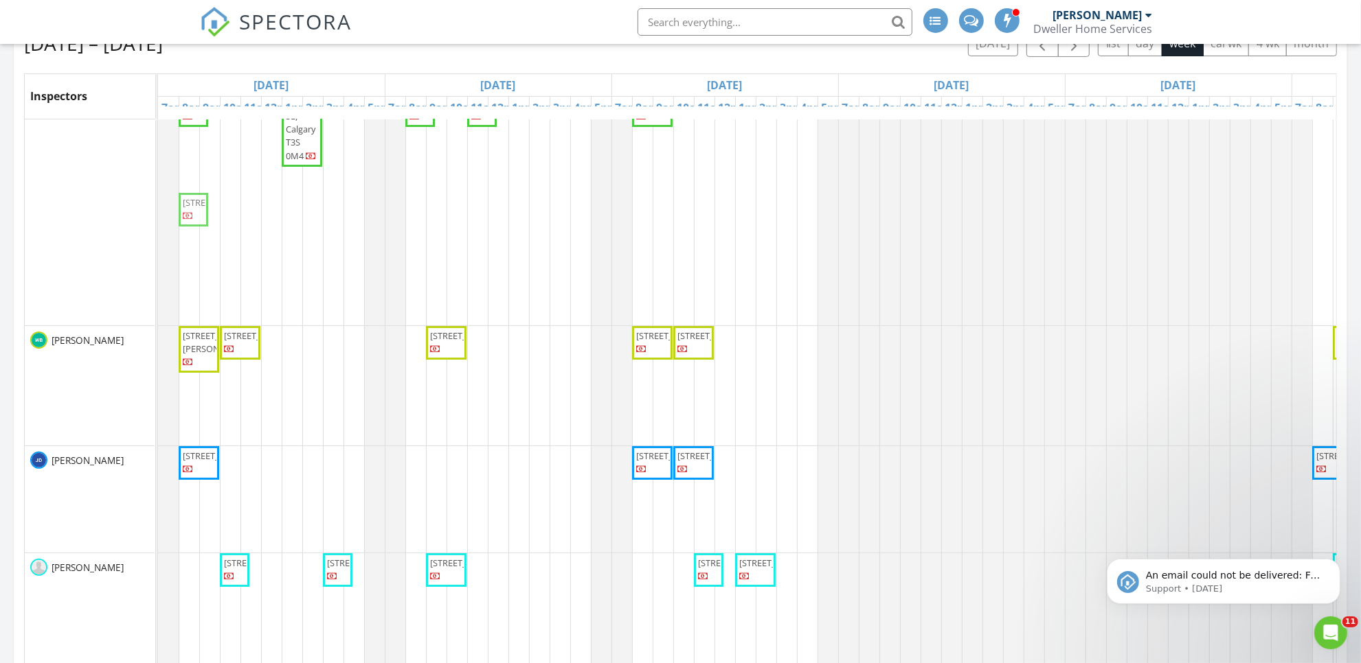
drag, startPoint x: 191, startPoint y: 213, endPoint x: 198, endPoint y: 236, distance: 23.7
click at [158, 236] on div "132 Waterford Way, cochrane T4C 0N0 372 Sora Blvd. SE, Calgary T3S 0M4 260 Wate…" at bounding box center [158, 209] width 0 height 232
drag, startPoint x: 192, startPoint y: 138, endPoint x: 182, endPoint y: 558, distance: 420.5
click at [191, 558] on tbody "132 Waterford Way, cochrane T4C 0N0 372 Sora Blvd. SE, Calgary T3S 0M4 260 Wate…" at bounding box center [951, 397] width 1587 height 609
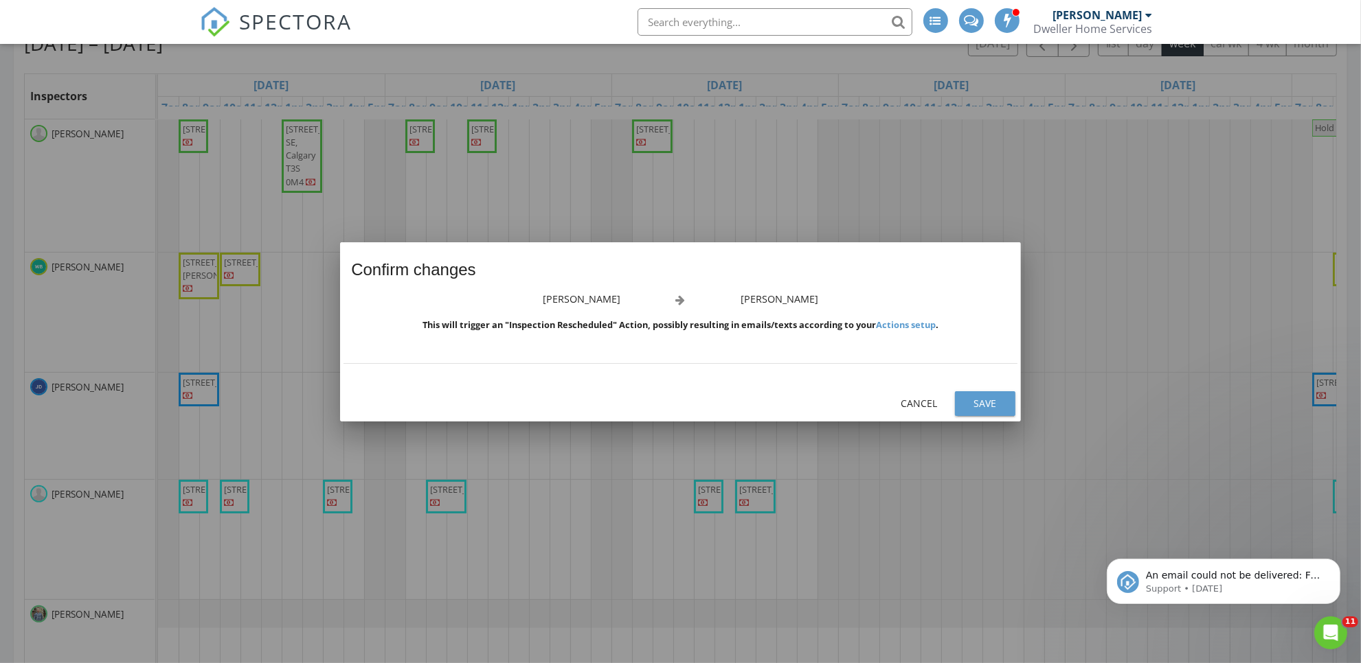
scroll to position [0, 0]
click at [982, 394] on button "Save" at bounding box center [985, 403] width 60 height 25
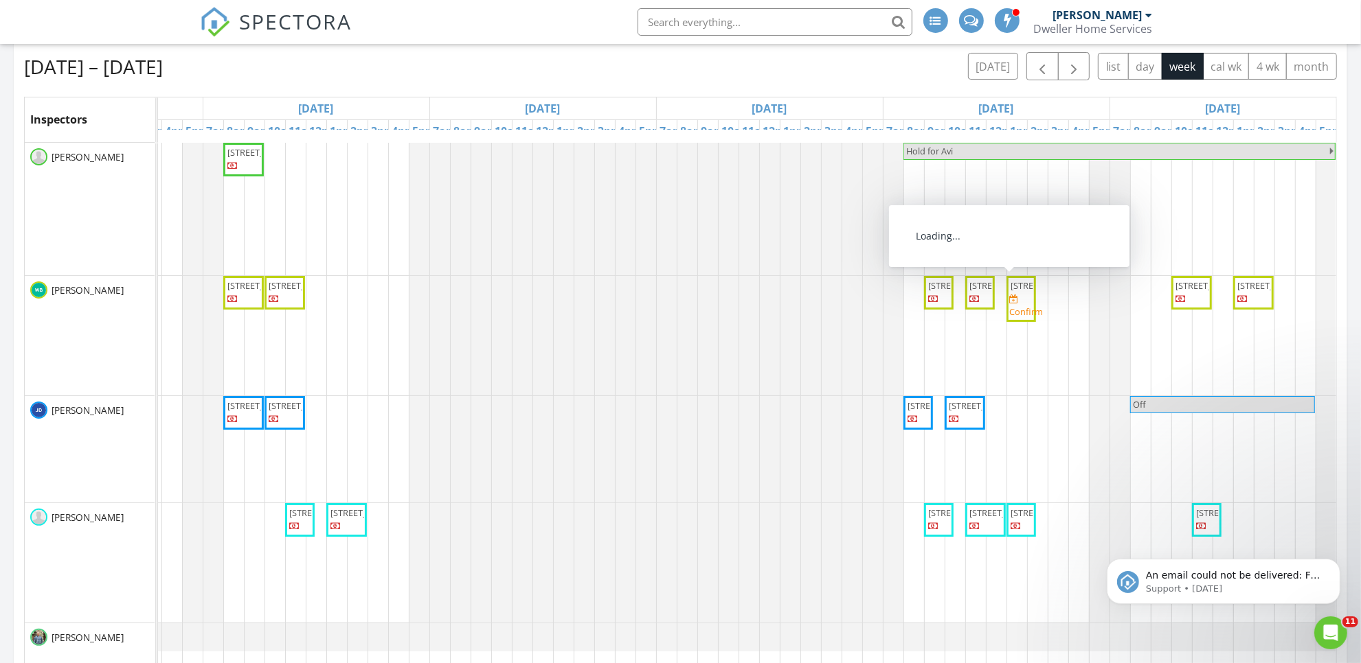
scroll to position [258, 0]
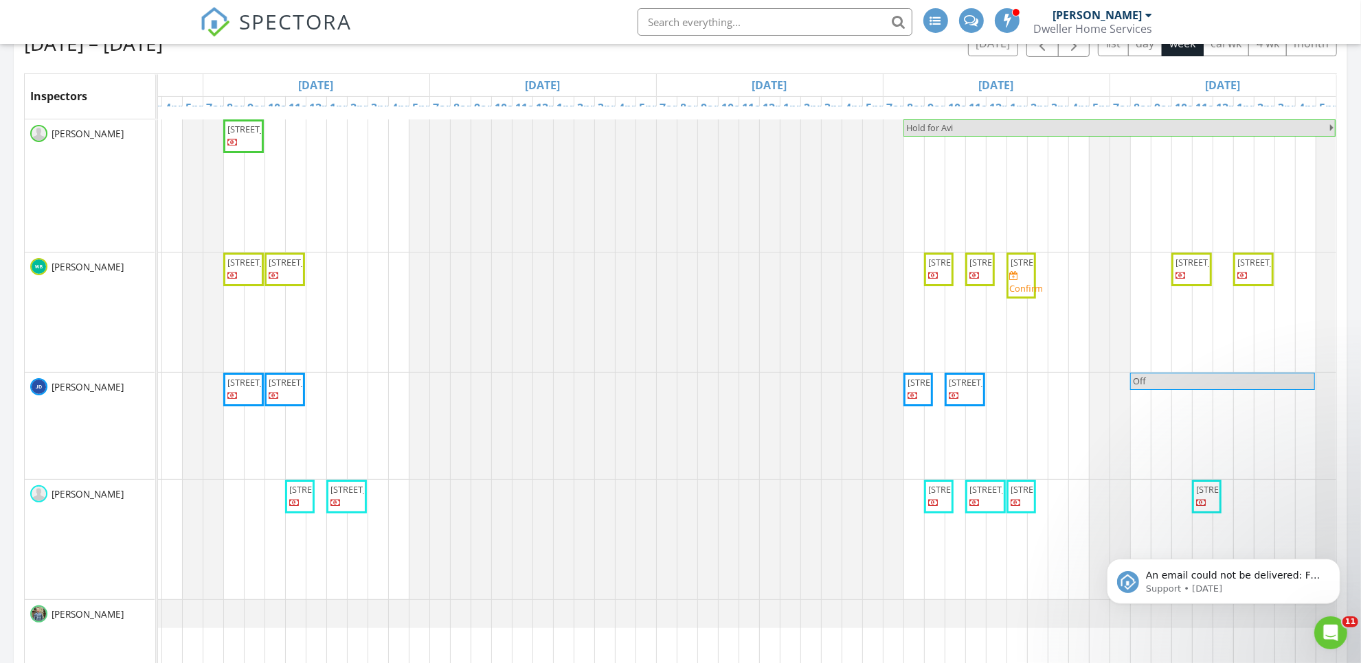
click at [1031, 297] on div at bounding box center [1033, 276] width 5 height 43
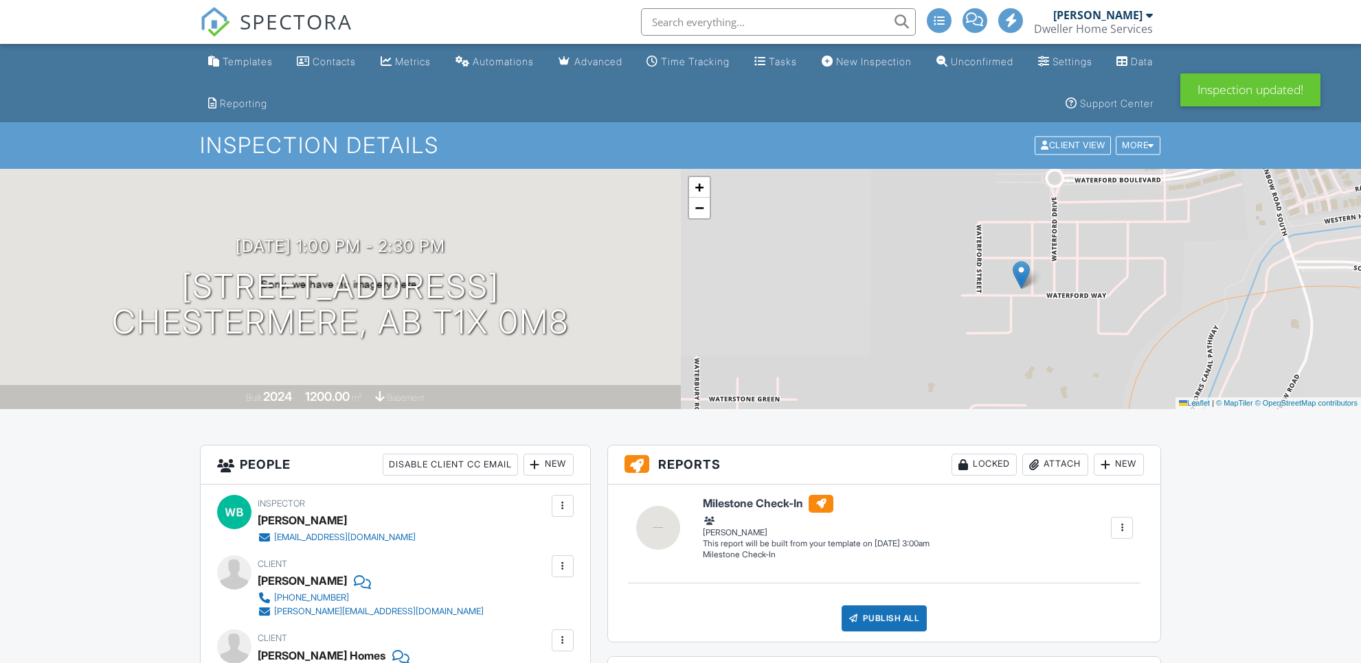
click at [291, 22] on span "SPECTORA" at bounding box center [296, 21] width 113 height 29
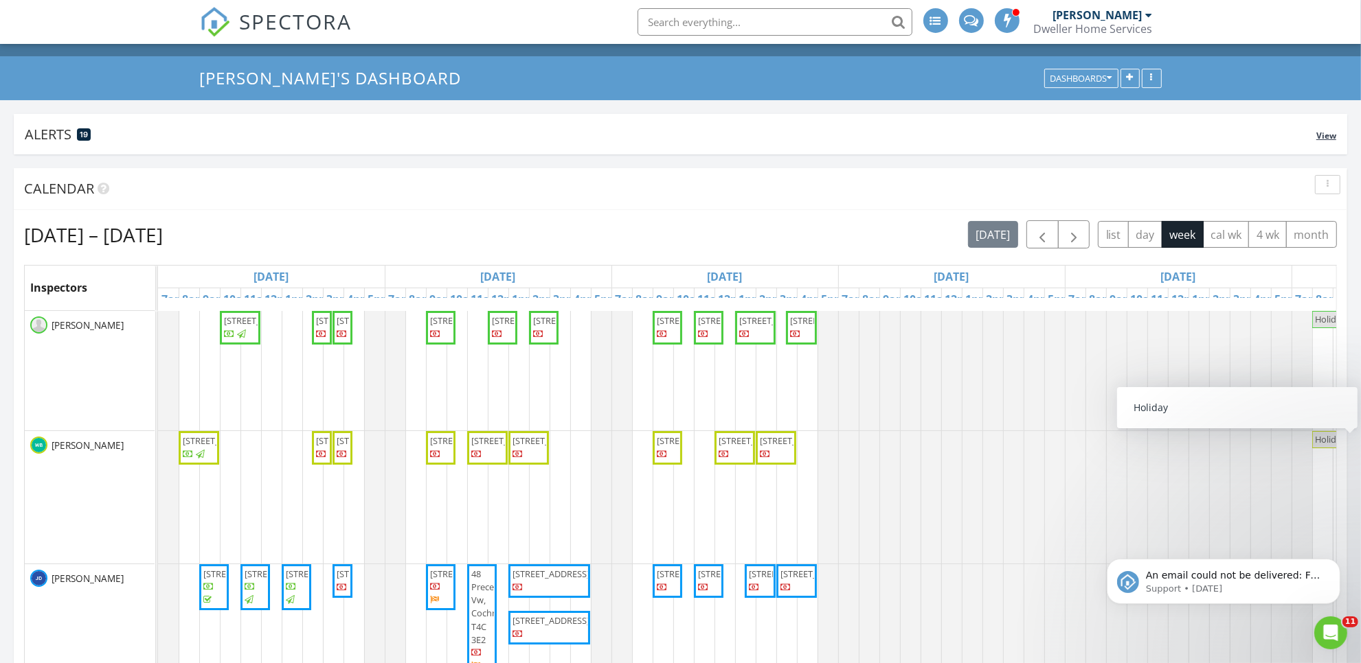
scroll to position [86, 0]
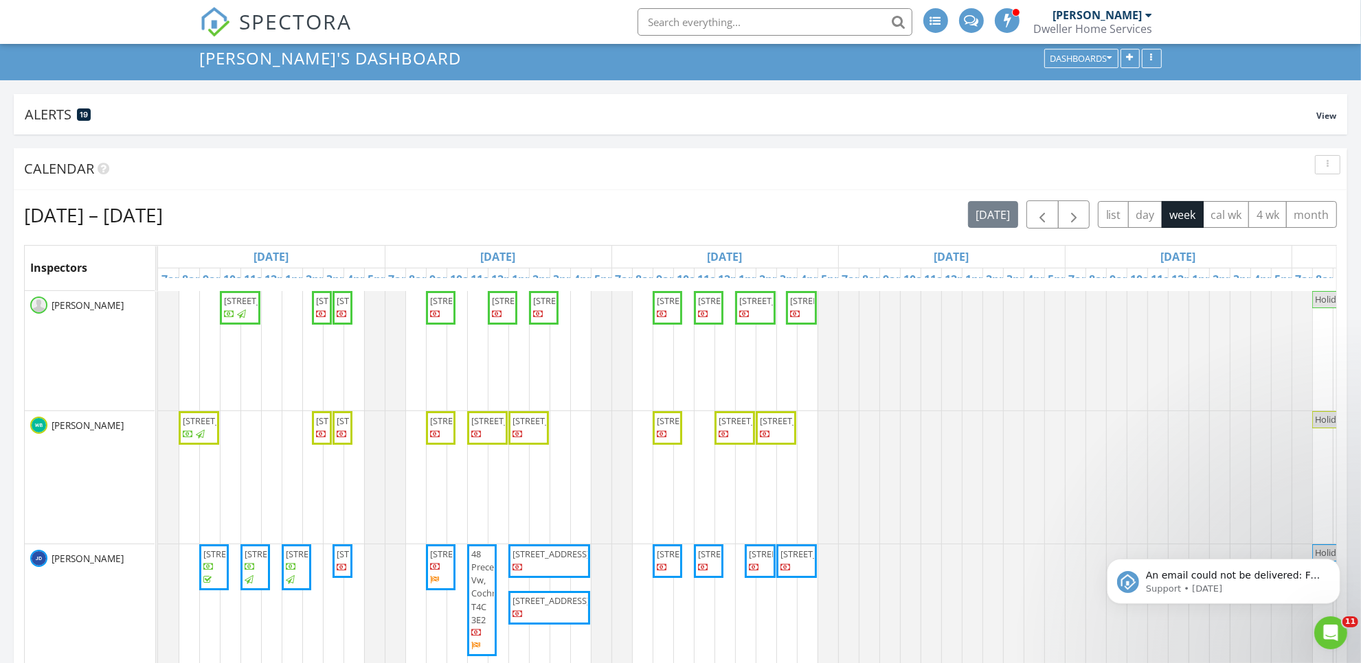
click at [532, 427] on span "306 Sundown Rd, Cochrane T4C 3H2" at bounding box center [550, 421] width 77 height 12
click at [297, 14] on span "SPECTORA" at bounding box center [296, 21] width 113 height 29
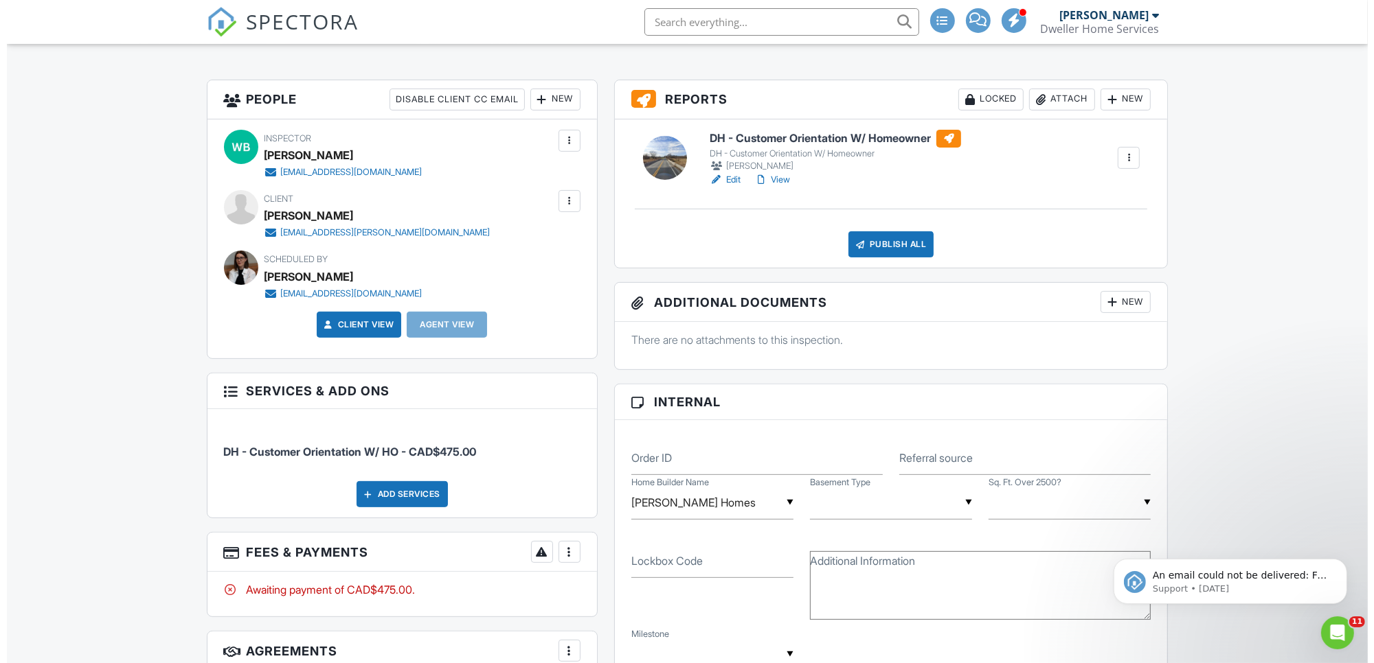
scroll to position [429, 0]
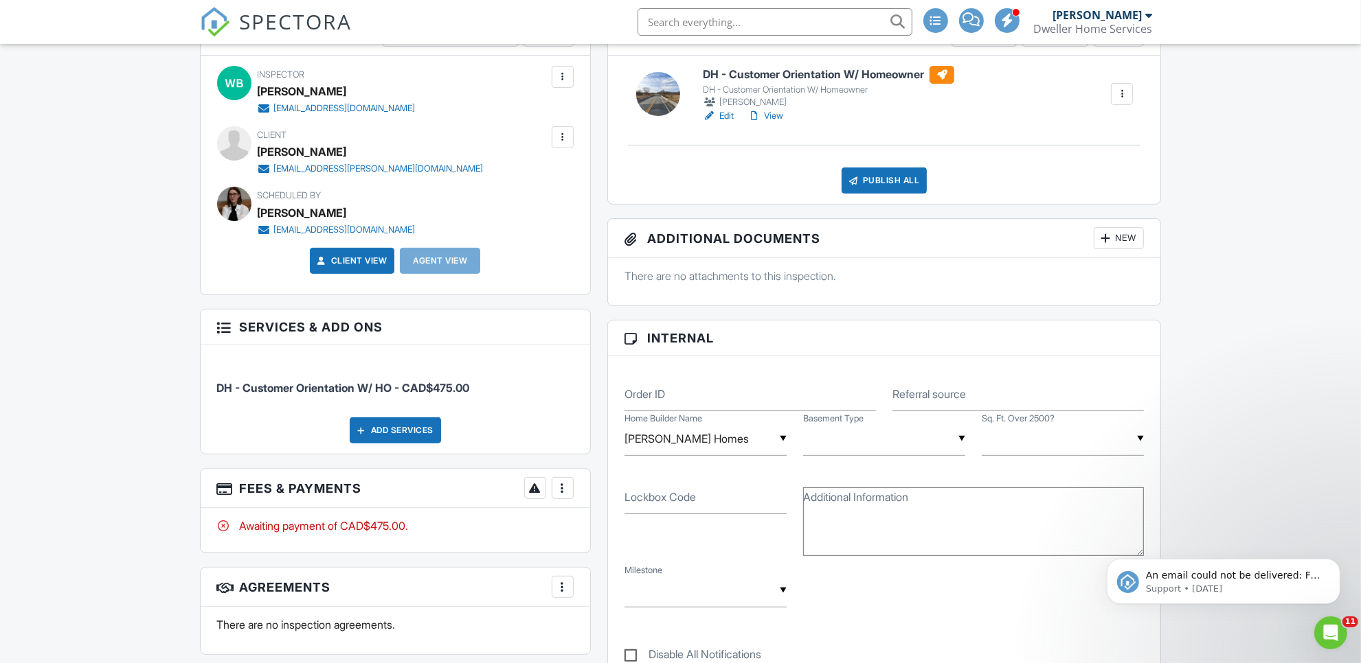
click at [565, 136] on div at bounding box center [563, 137] width 14 height 14
click at [538, 218] on div "Remove" at bounding box center [541, 213] width 37 height 16
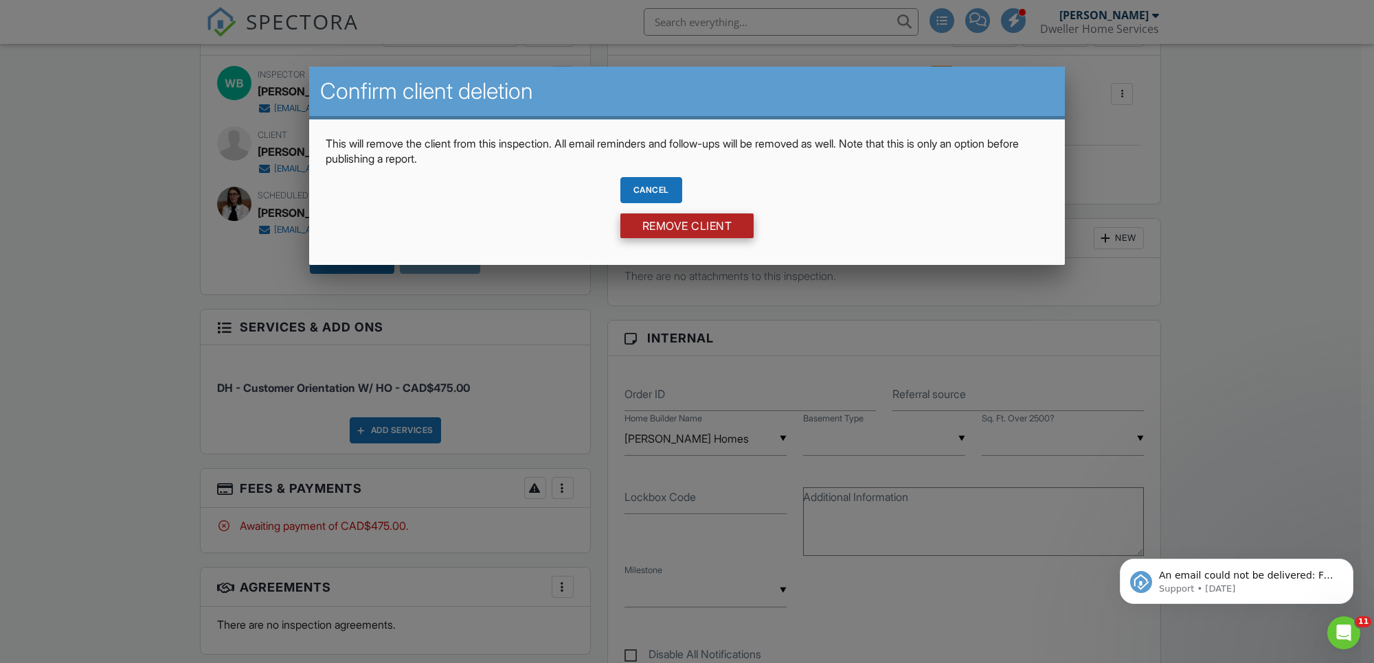
click at [723, 229] on input "Remove Client" at bounding box center [687, 226] width 134 height 25
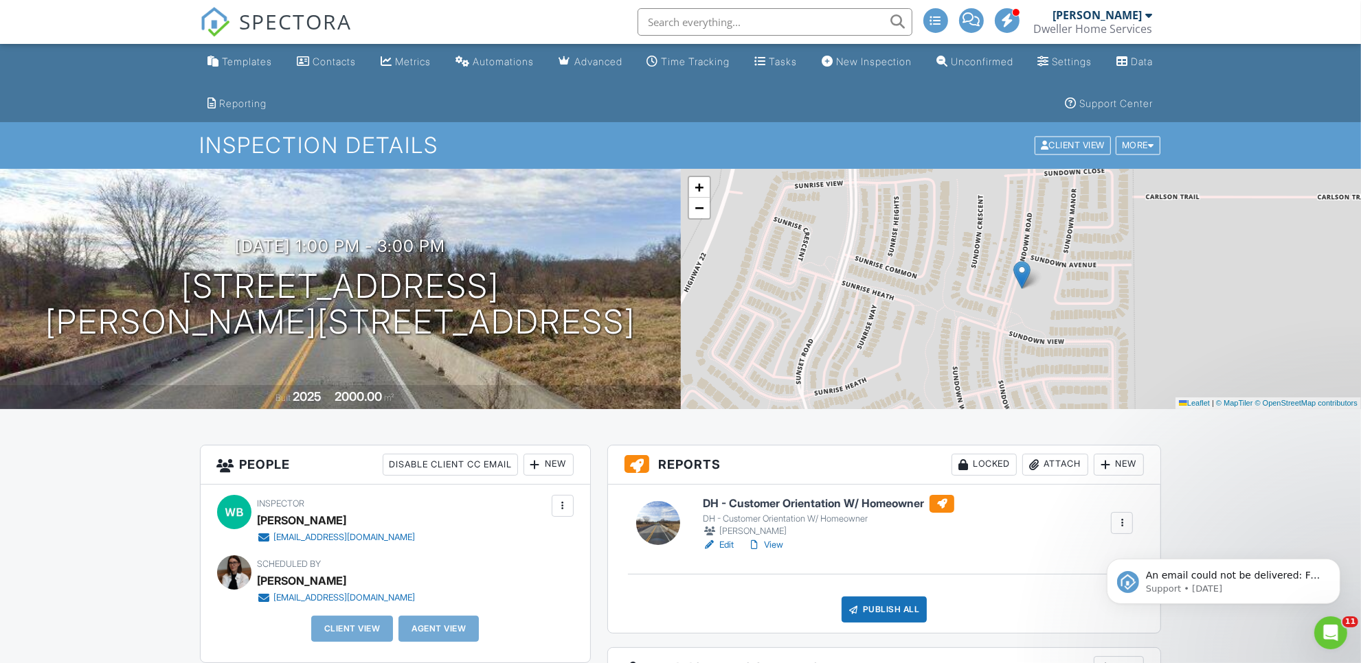
click at [552, 469] on div "New" at bounding box center [548, 465] width 50 height 22
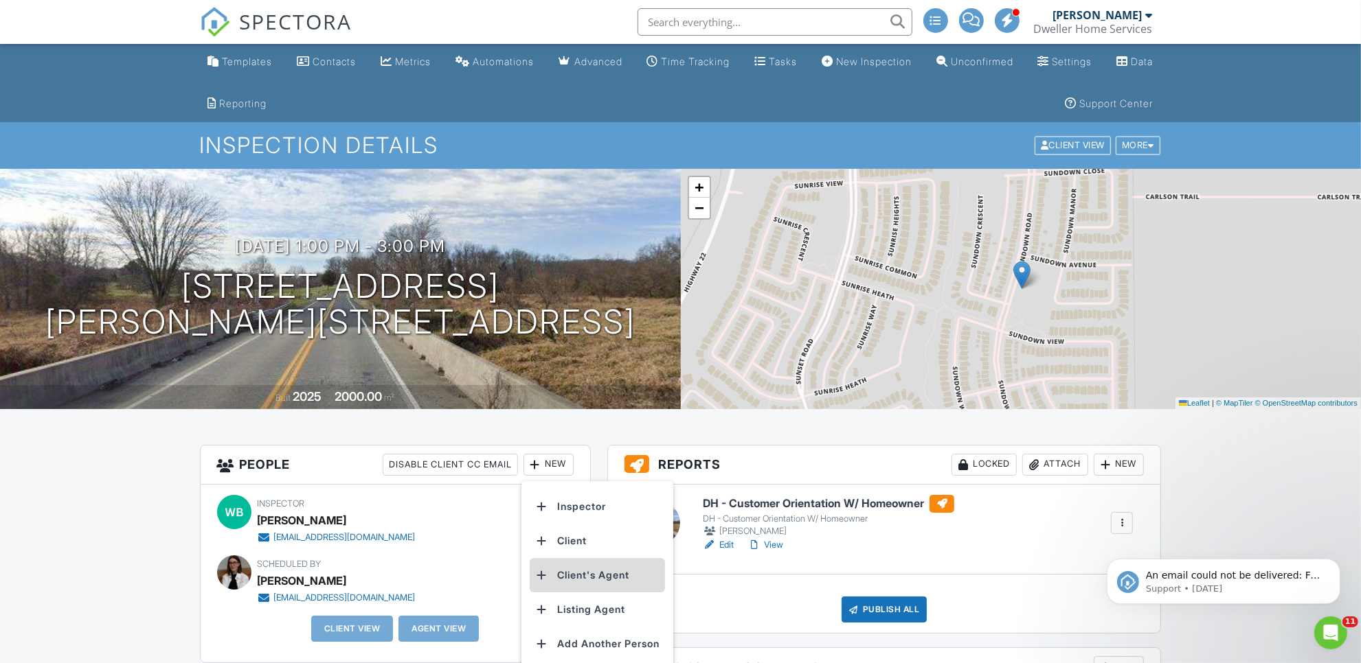
click at [598, 571] on li "Client's Agent" at bounding box center [597, 575] width 135 height 34
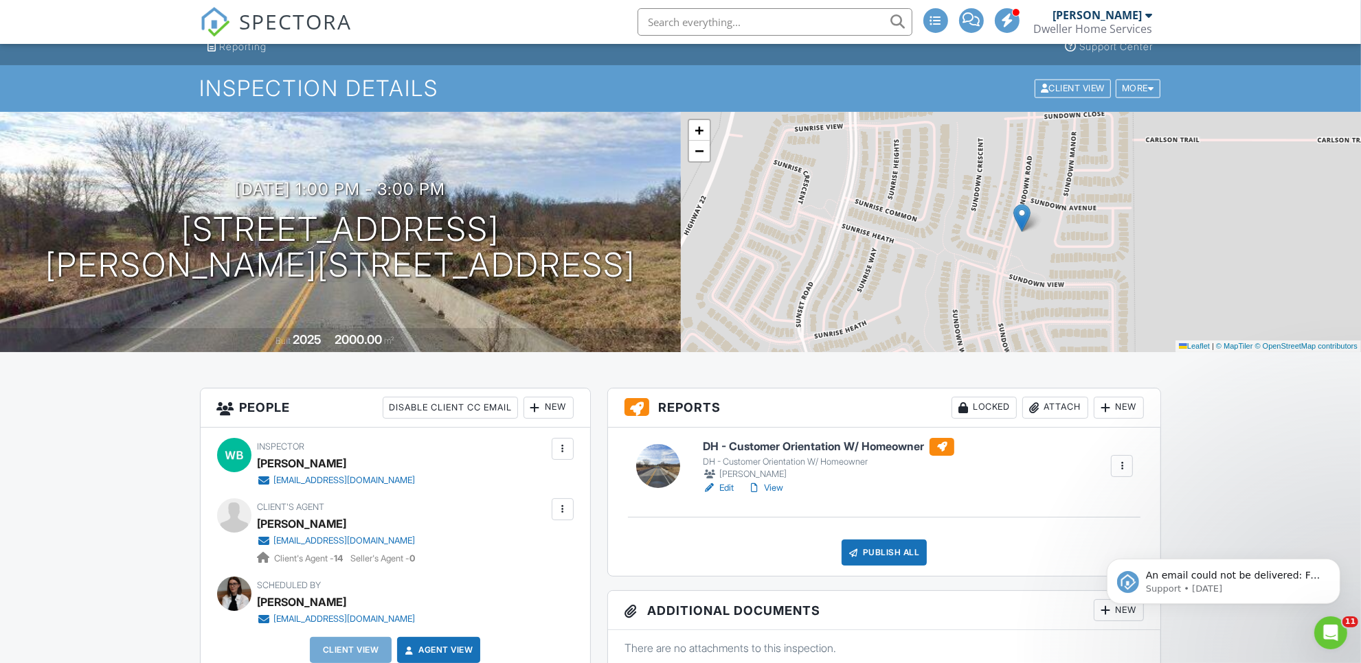
scroll to position [172, 0]
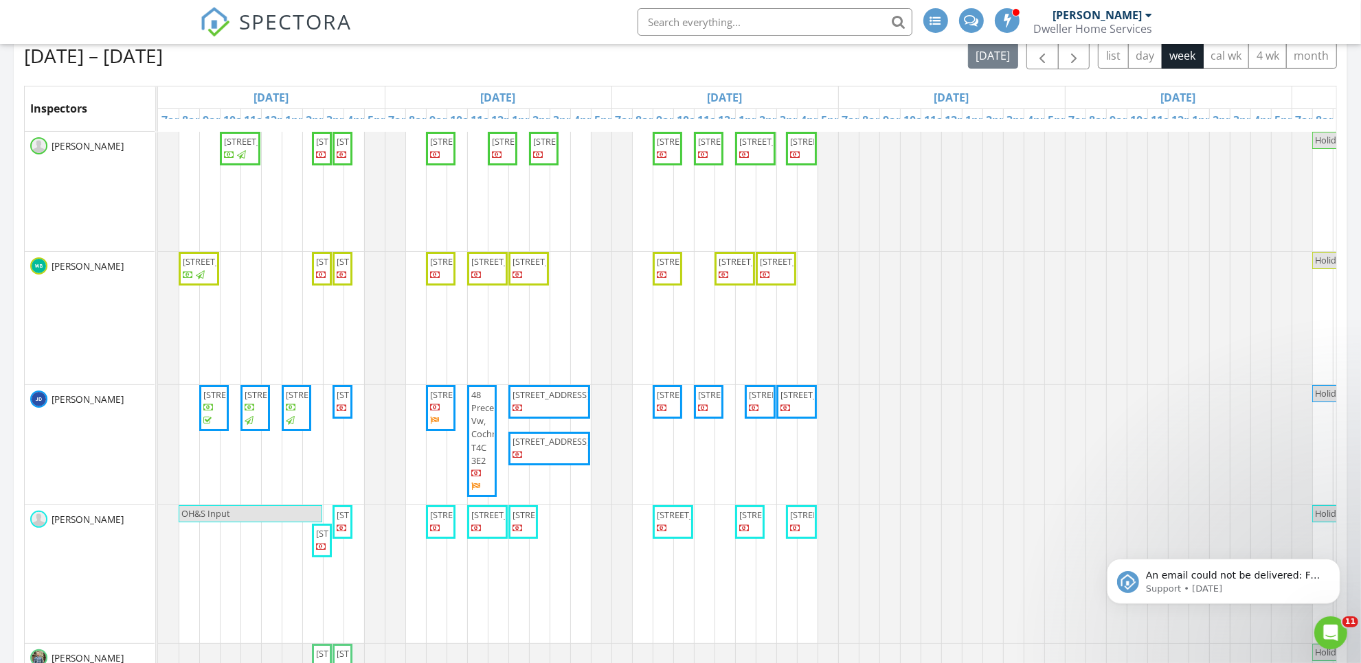
scroll to position [172, 0]
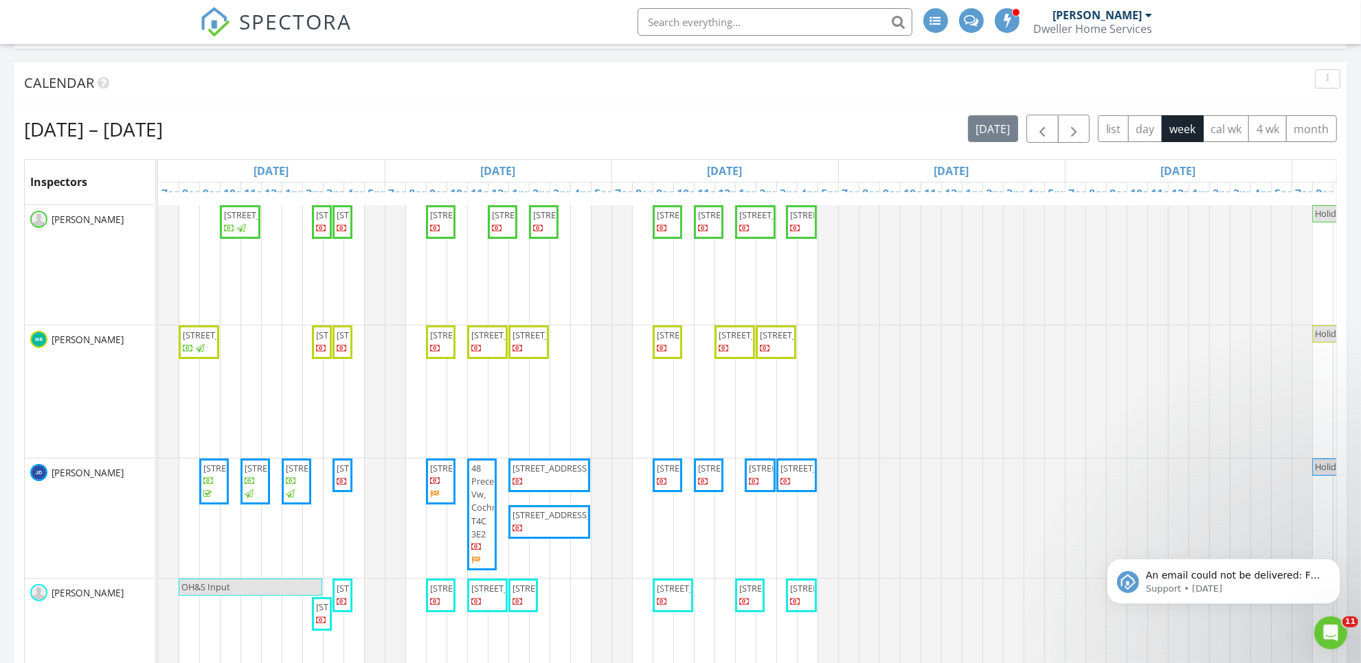
click at [549, 475] on span "13 Southborough Ln, Cochrane T4C 3J4" at bounding box center [550, 468] width 77 height 12
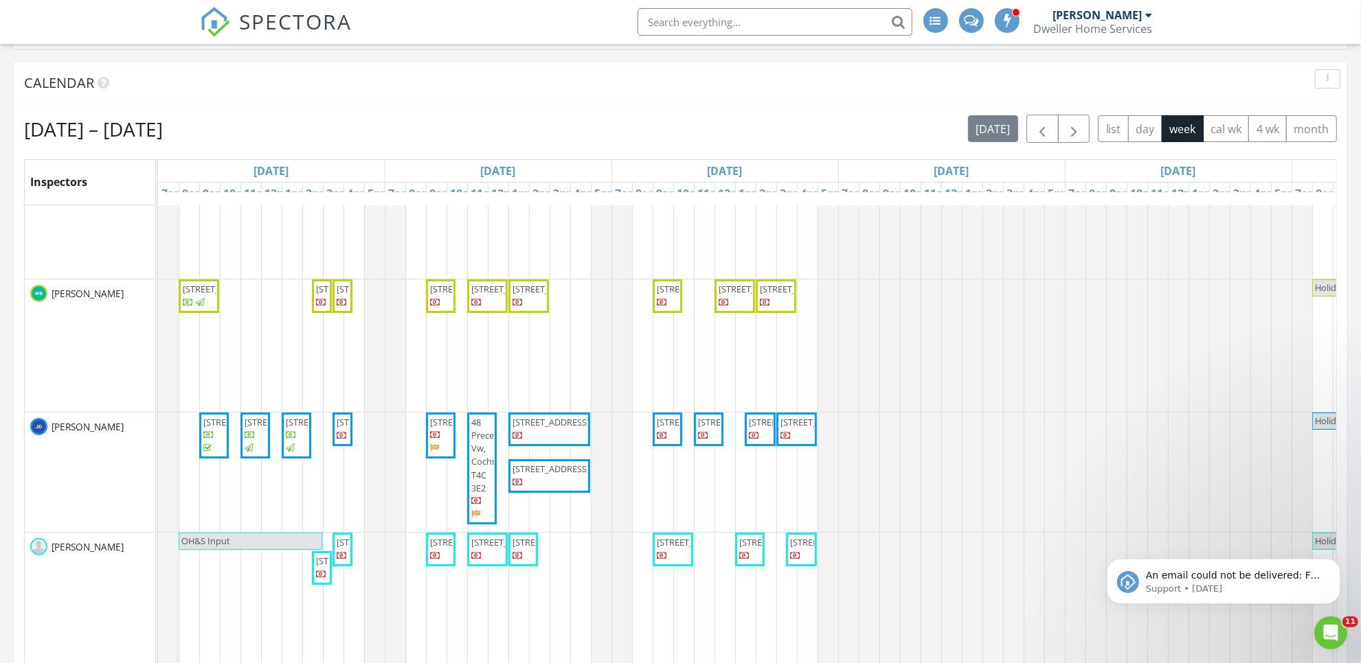
scroll to position [63, 0]
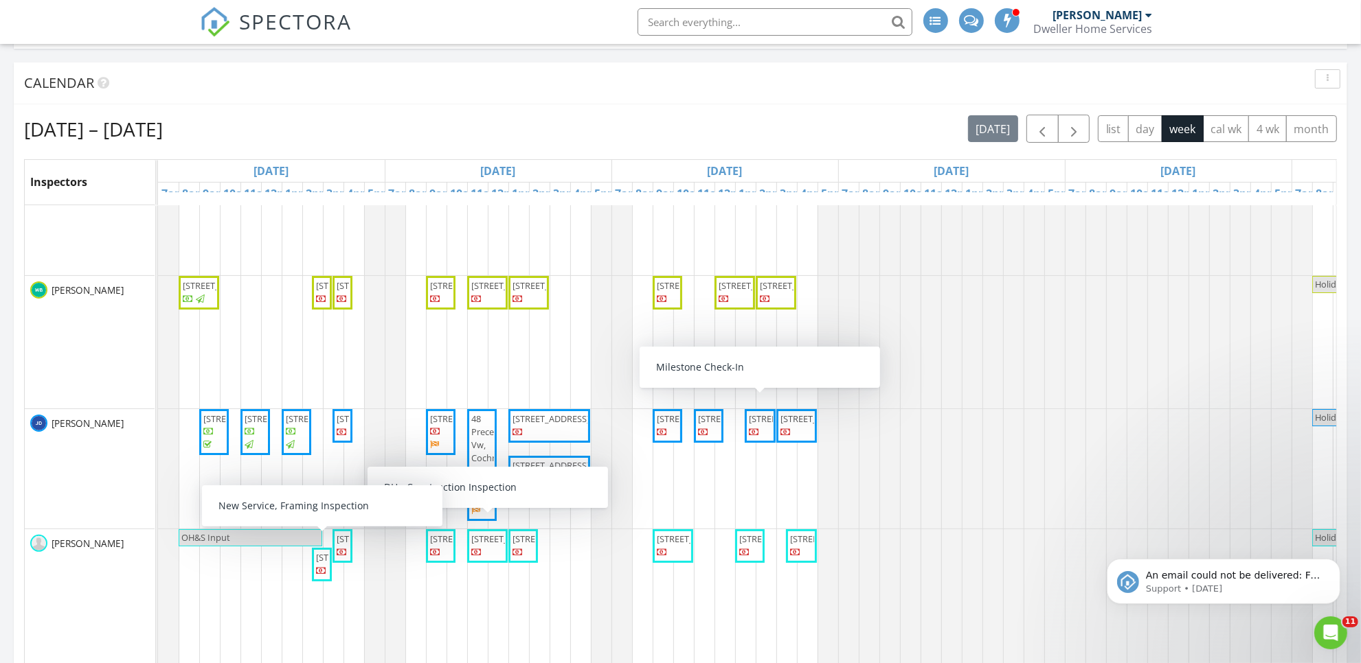
click at [321, 21] on span "SPECTORA" at bounding box center [296, 21] width 113 height 29
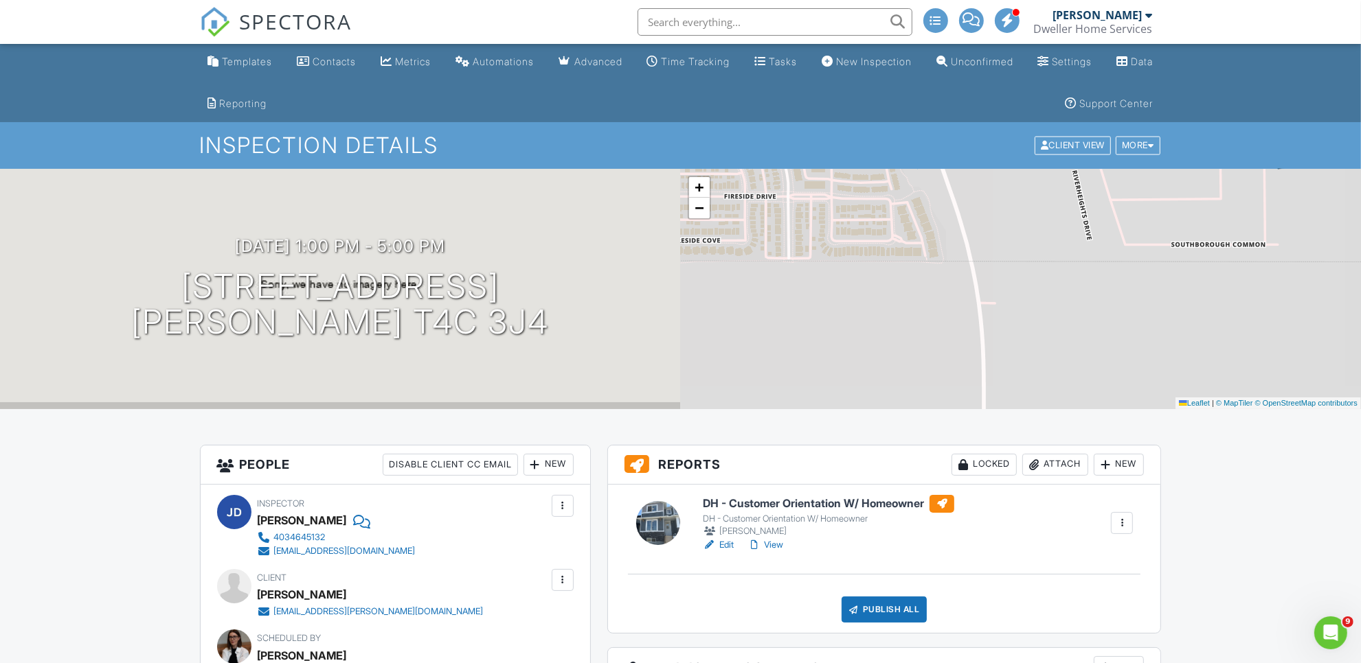
drag, startPoint x: 959, startPoint y: 288, endPoint x: 1207, endPoint y: 225, distance: 255.2
click at [1207, 225] on div "+ − Leaflet | © MapTiler © OpenStreetMap contributors" at bounding box center [1021, 289] width 681 height 240
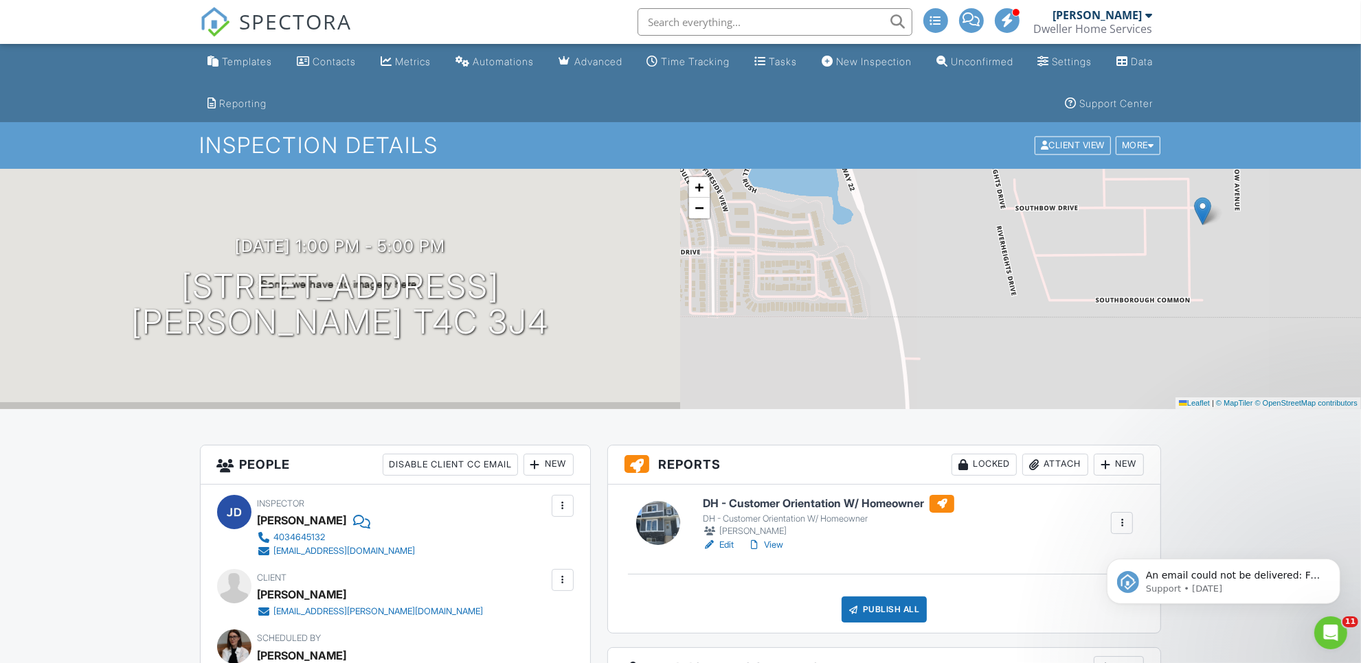
drag, startPoint x: 877, startPoint y: 310, endPoint x: 802, endPoint y: 366, distance: 93.8
click at [802, 366] on div "+ − Leaflet | © MapTiler © OpenStreetMap contributors" at bounding box center [1021, 289] width 681 height 240
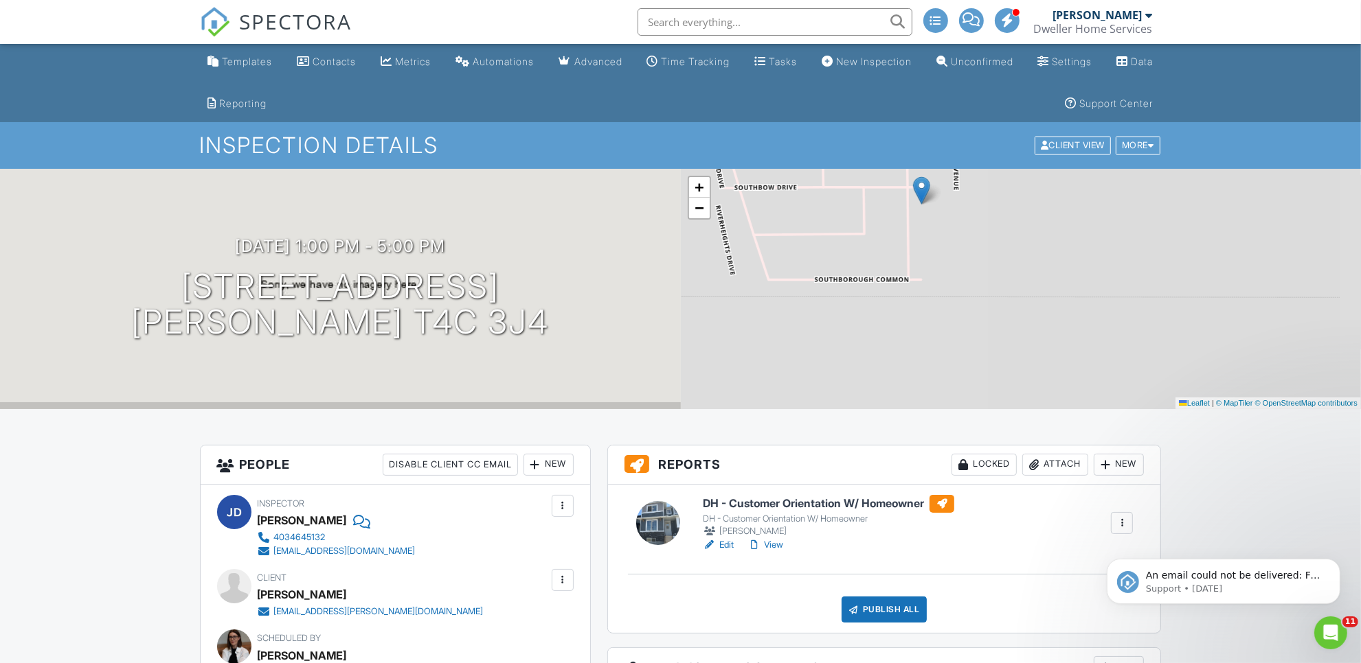
drag, startPoint x: 901, startPoint y: 272, endPoint x: 601, endPoint y: 244, distance: 301.5
click at [601, 244] on div "08/28/2025 1:00 pm - 5:00 pm 13 Southborough Ln Cochrane, AB T4C 3J4 + − Leafle…" at bounding box center [680, 289] width 1361 height 240
drag, startPoint x: 876, startPoint y: 264, endPoint x: 852, endPoint y: 242, distance: 32.6
click at [878, 179] on div "+ − Leaflet | © MapTiler © OpenStreetMap contributors" at bounding box center [1021, 289] width 681 height 240
drag, startPoint x: 800, startPoint y: 359, endPoint x: 959, endPoint y: 369, distance: 159.0
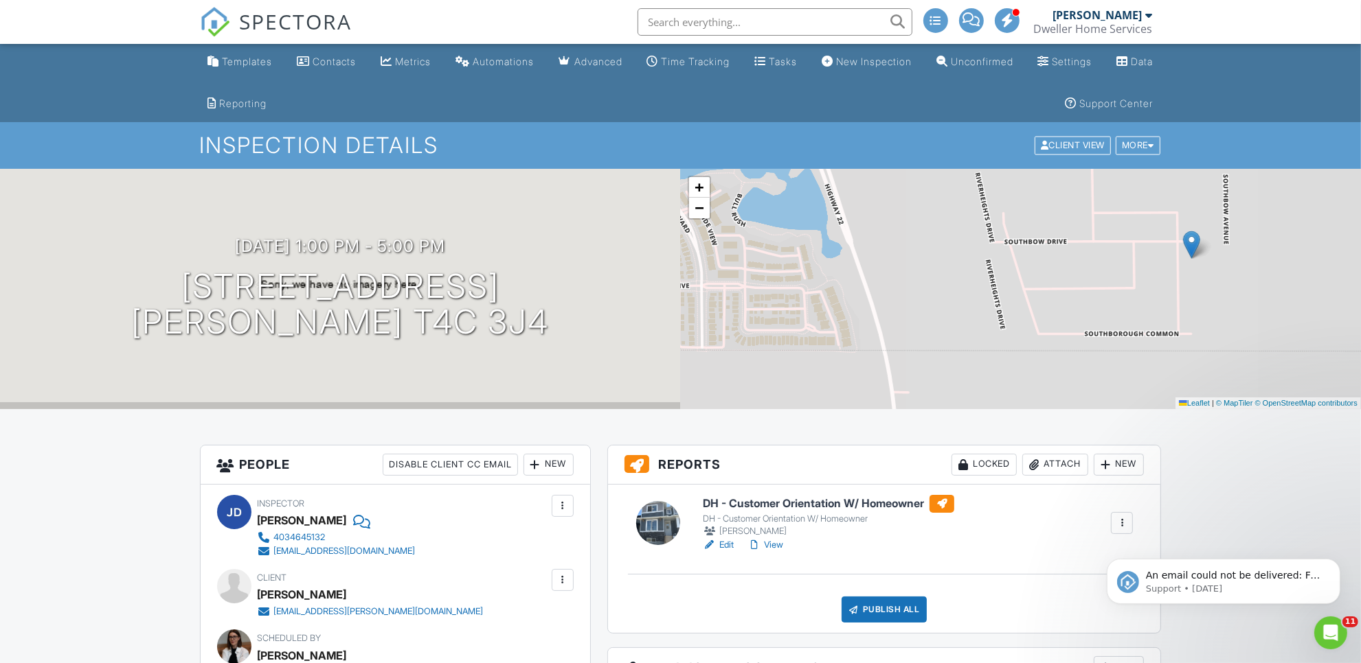
drag, startPoint x: 949, startPoint y: 288, endPoint x: 955, endPoint y: 442, distance: 153.3
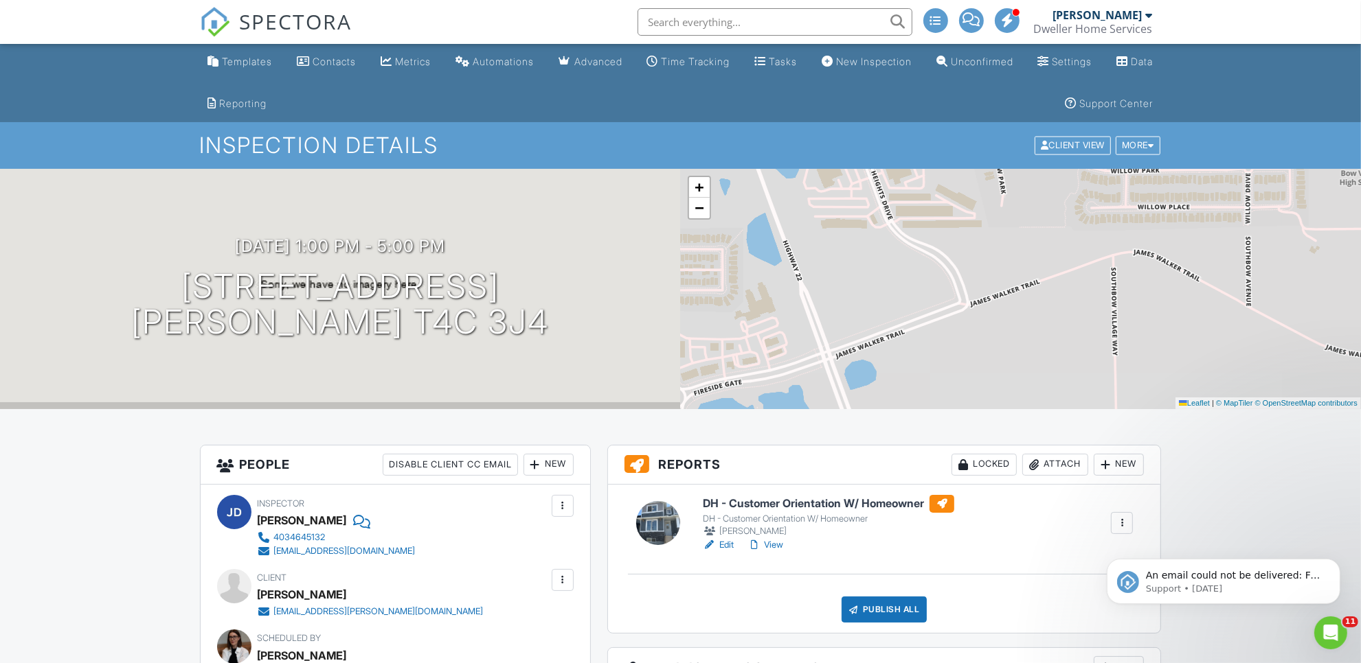
drag, startPoint x: 1018, startPoint y: 310, endPoint x: 1030, endPoint y: 414, distance: 104.4
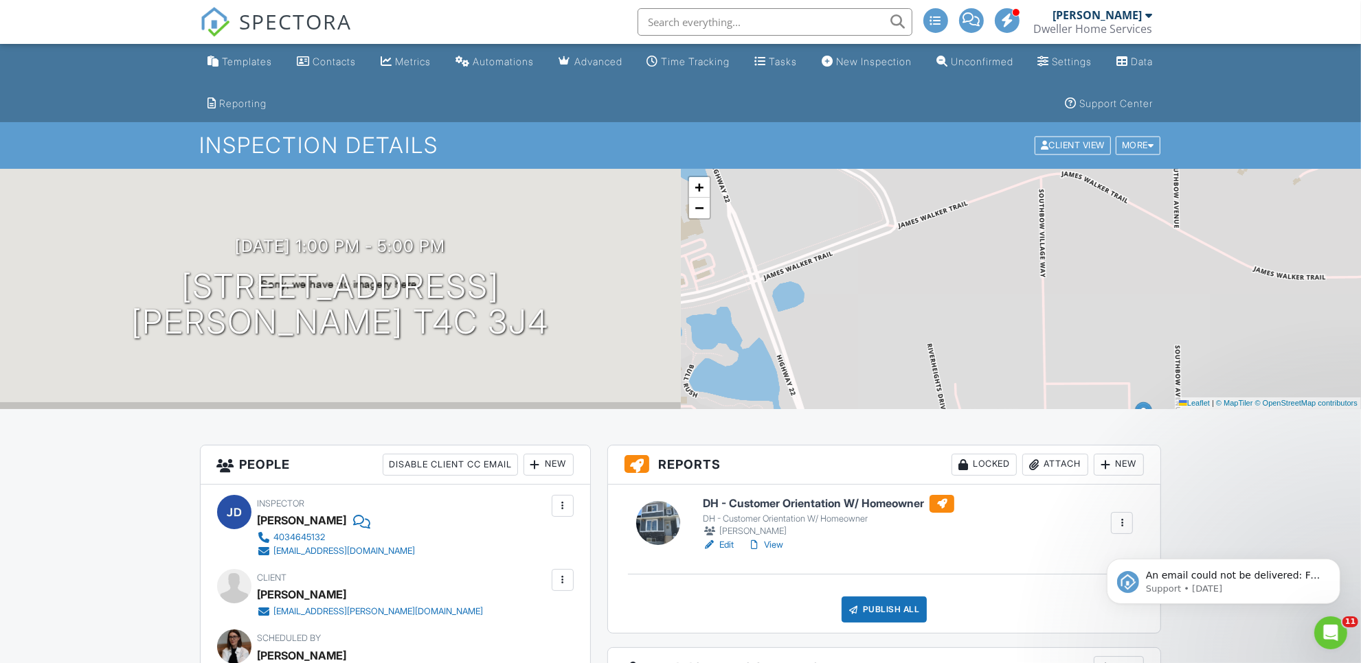
drag, startPoint x: 1030, startPoint y: 271, endPoint x: 950, endPoint y: 134, distance: 159.1
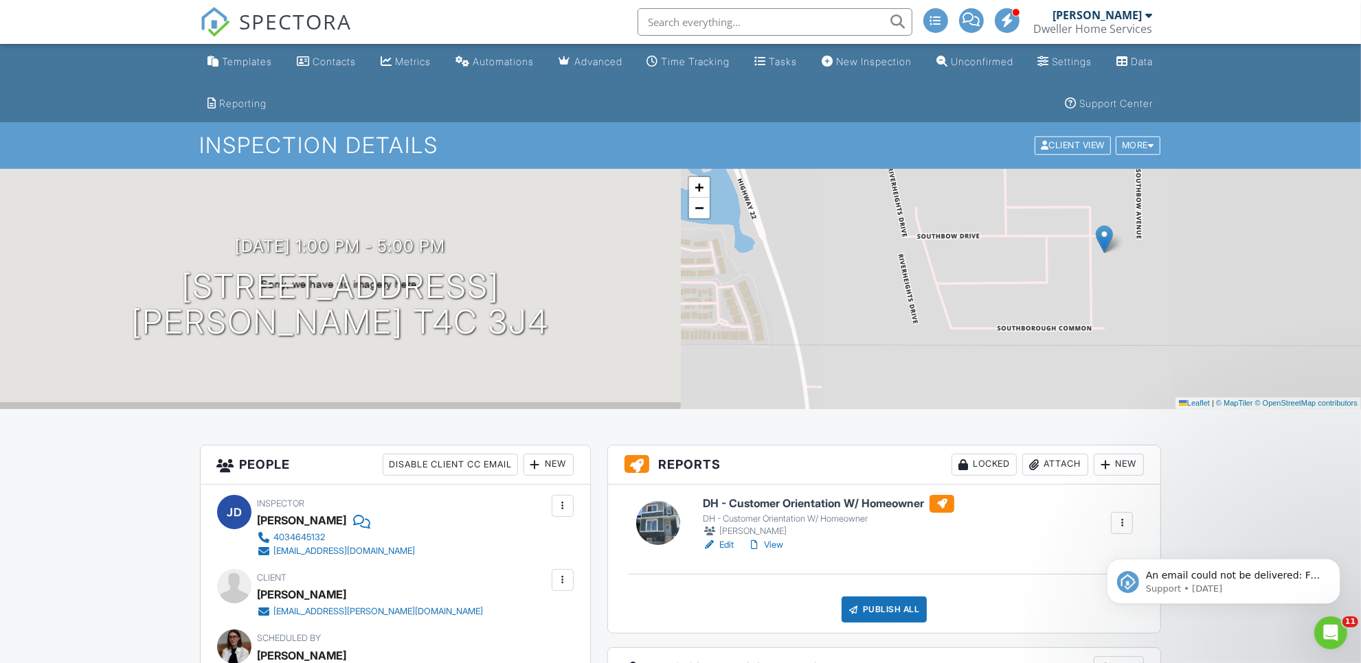
drag, startPoint x: 988, startPoint y: 326, endPoint x: 950, endPoint y: 240, distance: 93.8
click at [955, 236] on div "+ − Leaflet | © MapTiler © OpenStreetMap contributors" at bounding box center [1021, 289] width 681 height 240
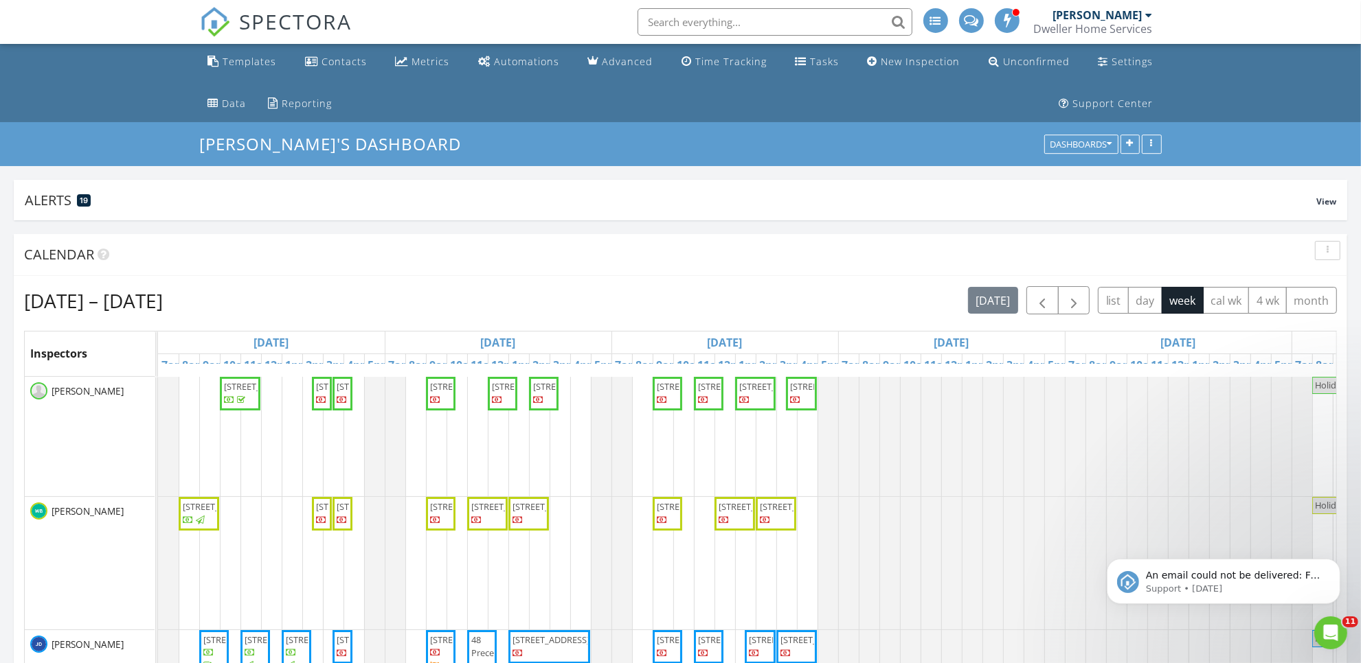
click at [249, 22] on span "SPECTORA" at bounding box center [296, 21] width 113 height 29
click at [705, 393] on span "[STREET_ADDRESS]" at bounding box center [736, 386] width 77 height 12
click at [802, 407] on span "59 Lambeau Ln SE, Airdrie T4A 3P3" at bounding box center [800, 393] width 25 height 27
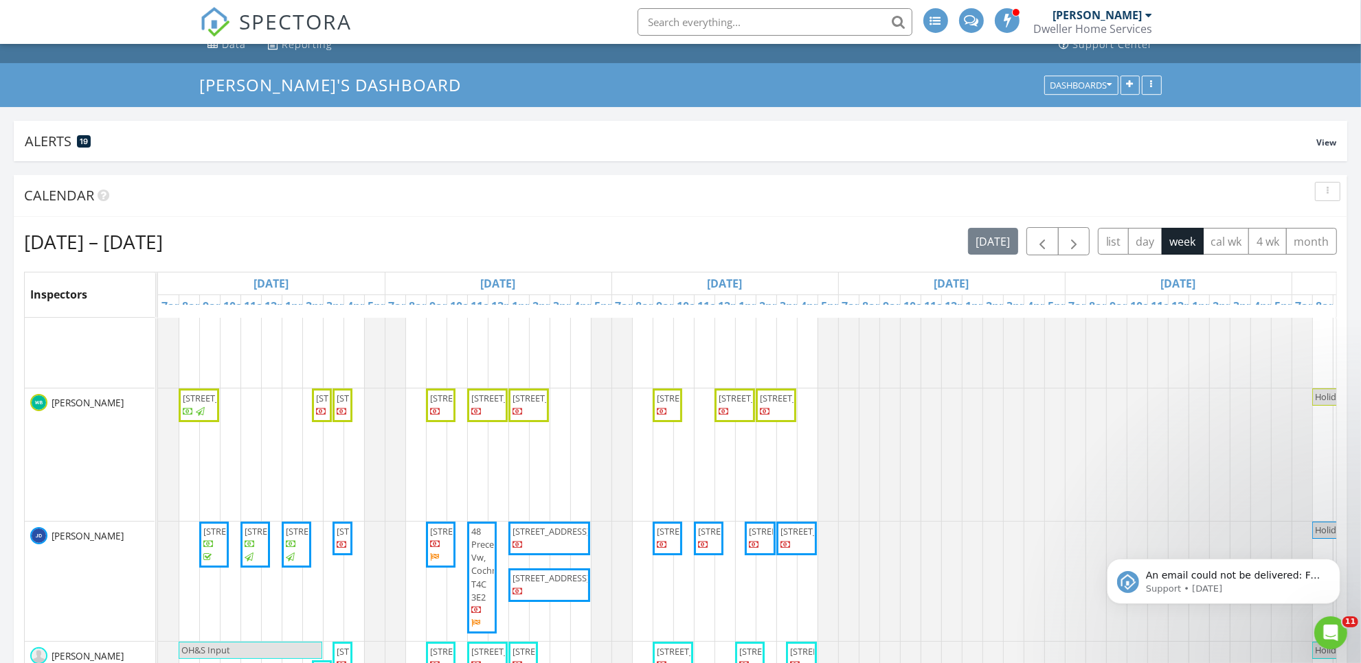
scroll to position [86, 0]
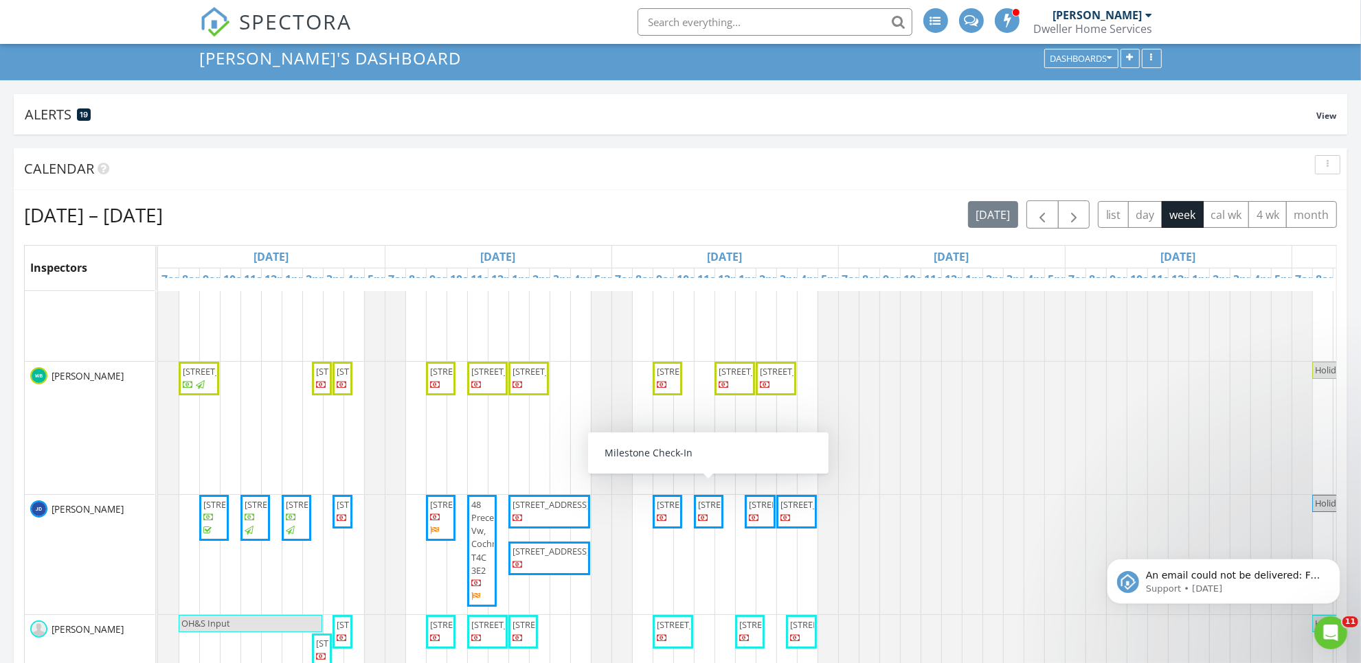
click at [713, 511] on span "121 Waterford Heath, Chestermere T1X 2T8" at bounding box center [736, 505] width 77 height 12
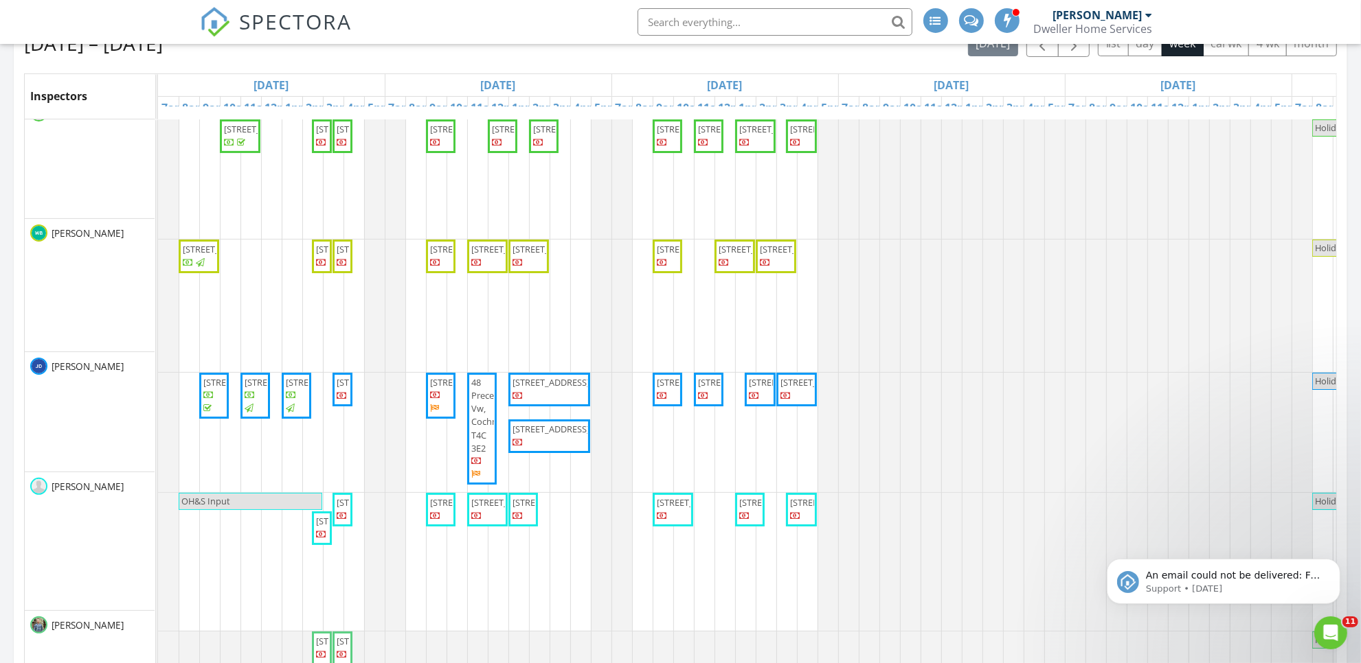
scroll to position [0, 0]
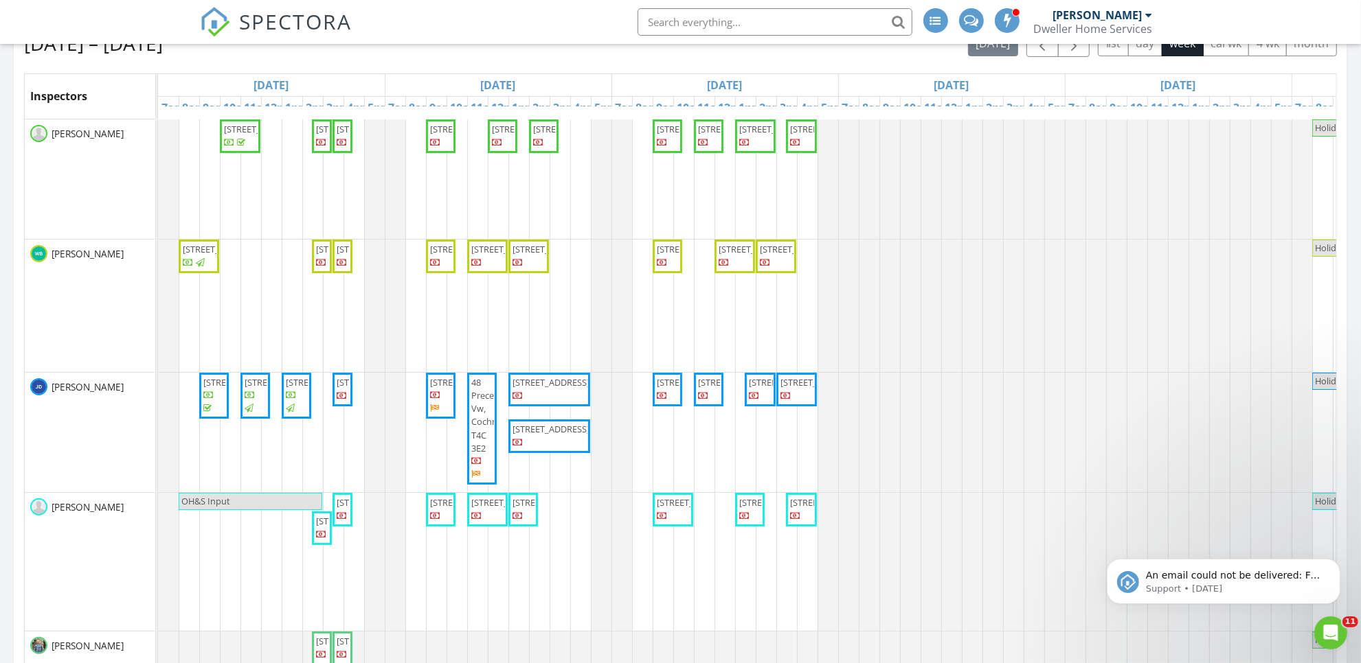
click at [763, 389] on span "156 waterford way, Chestermere T1X 3A2" at bounding box center [787, 382] width 77 height 12
click at [753, 509] on span "40 Shale Ave, Cochrane T4C 3G6" at bounding box center [777, 503] width 77 height 12
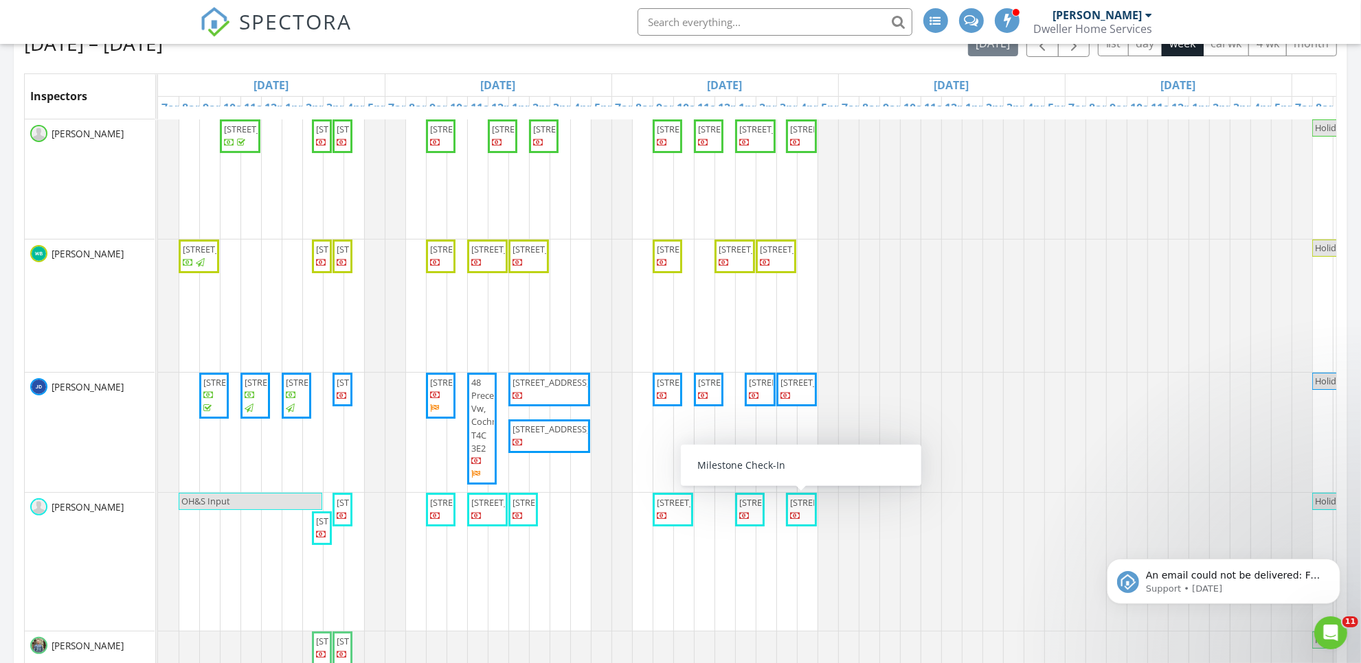
click at [804, 509] on span "56 Shale Avenue, cochrane T4C 0N" at bounding box center [828, 503] width 77 height 12
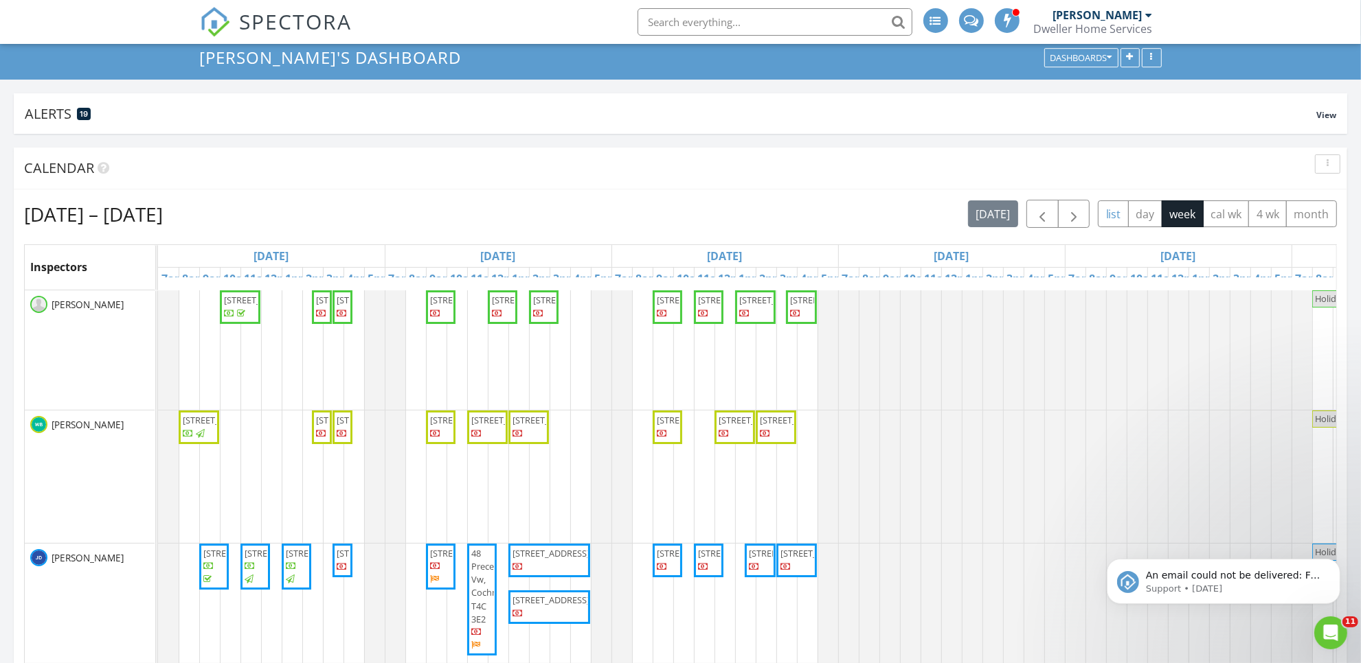
scroll to position [86, 0]
click at [1077, 216] on span "button" at bounding box center [1073, 215] width 16 height 16
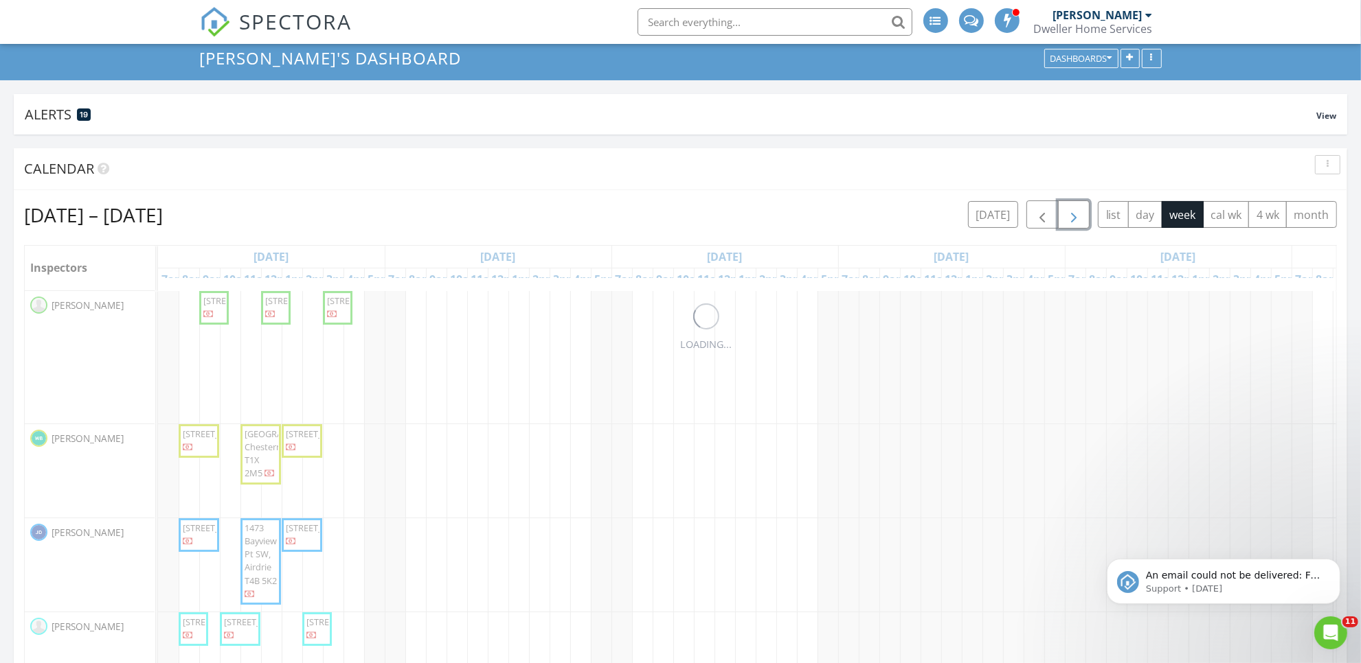
click at [1077, 216] on span "button" at bounding box center [1073, 215] width 16 height 16
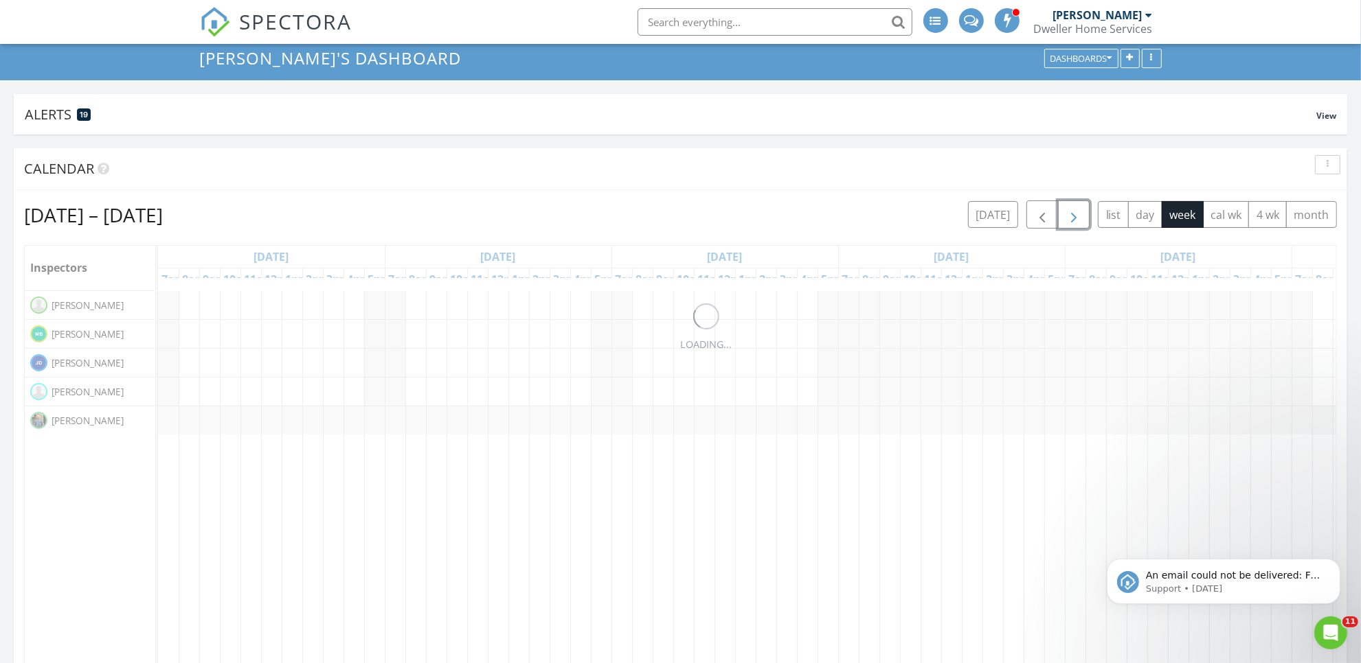
click at [1075, 215] on span "button" at bounding box center [1073, 215] width 16 height 16
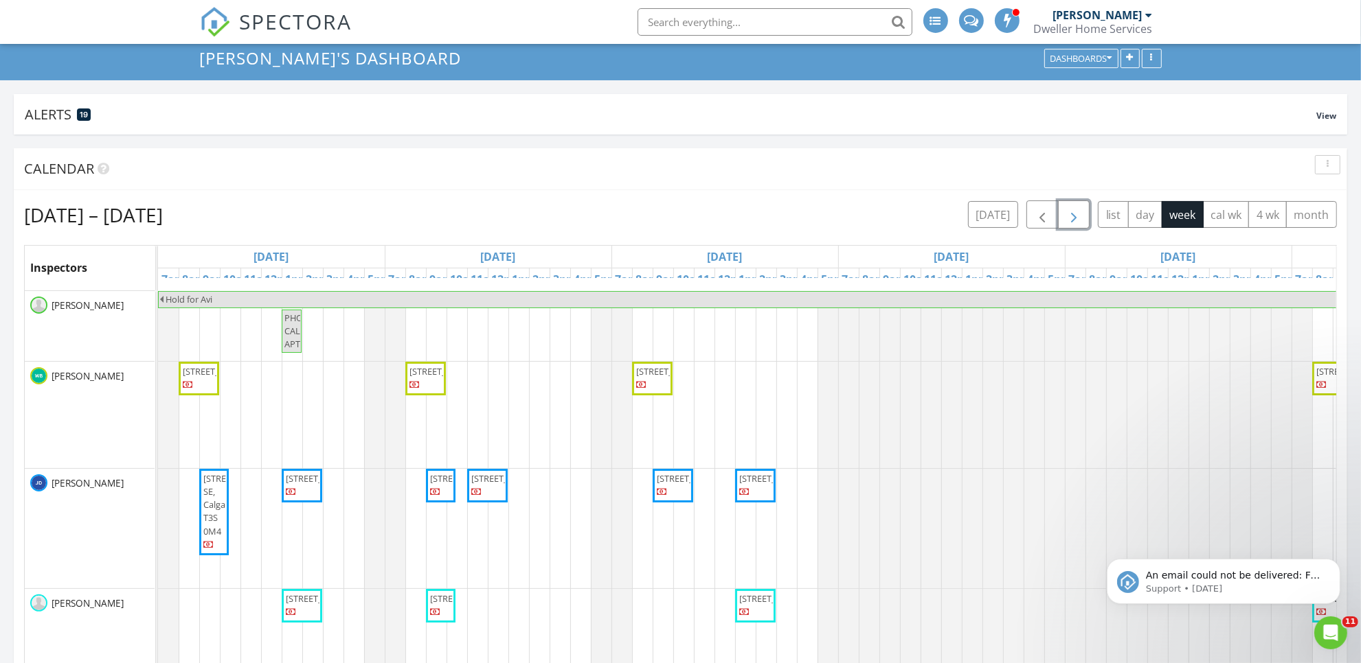
click at [1075, 215] on span "button" at bounding box center [1073, 215] width 16 height 16
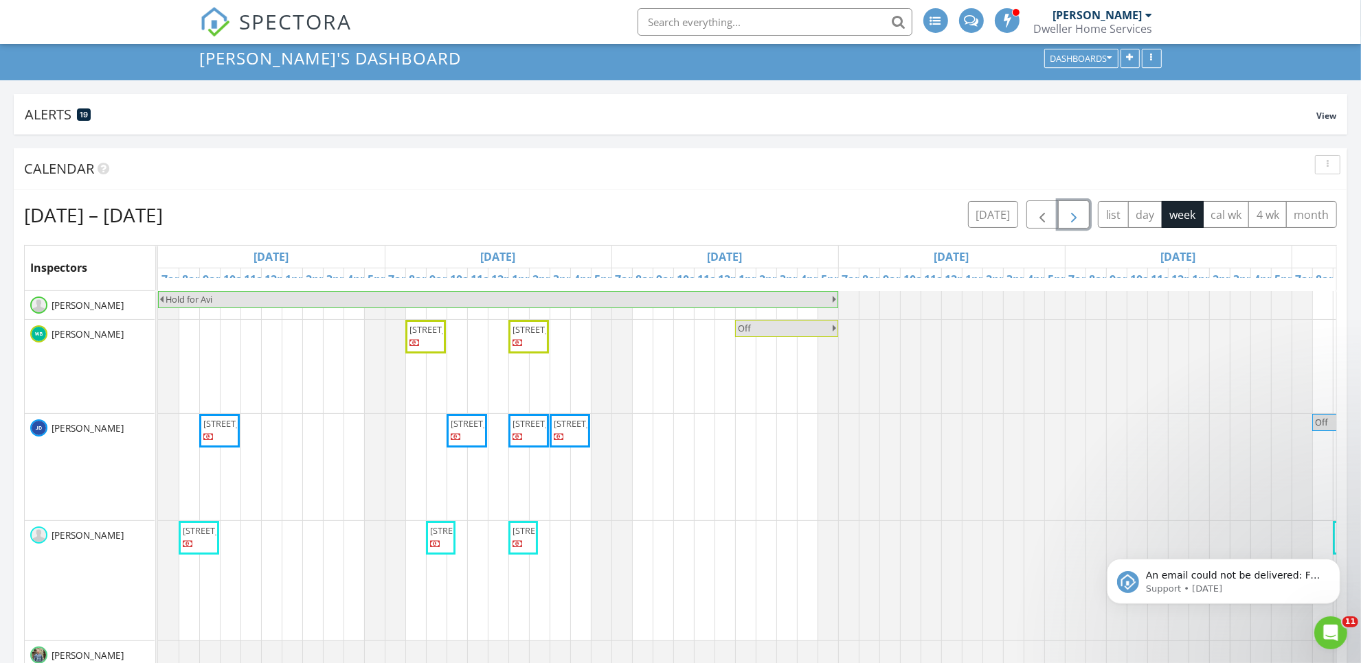
click at [1073, 220] on span "button" at bounding box center [1073, 215] width 16 height 16
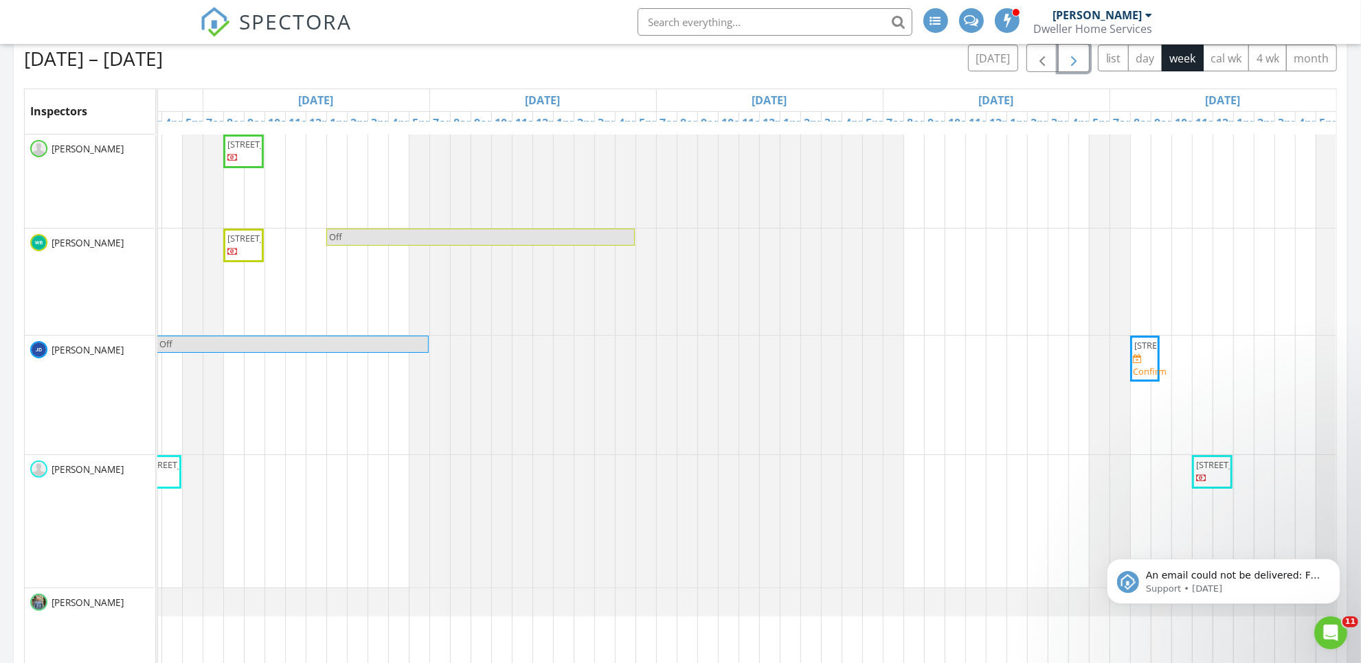
scroll to position [343, 0]
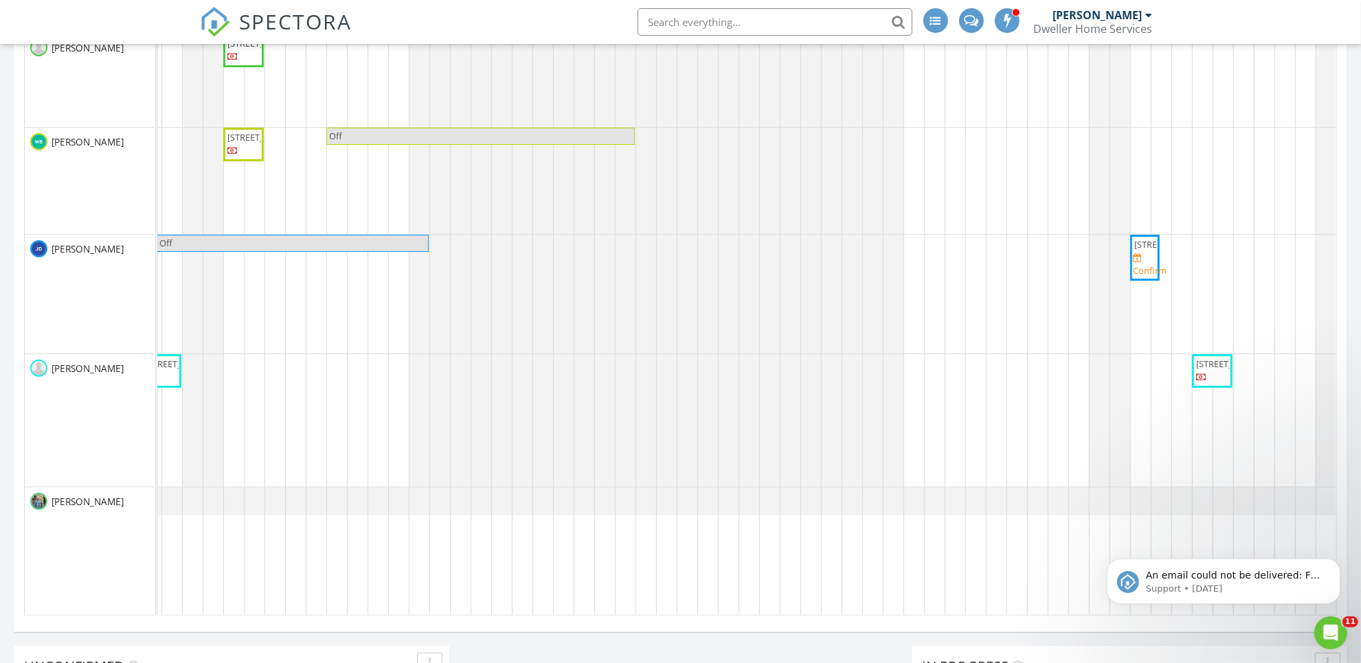
click at [1134, 251] on span "156 Sundown Cres, Cochrane T4C 0H4" at bounding box center [1172, 244] width 77 height 12
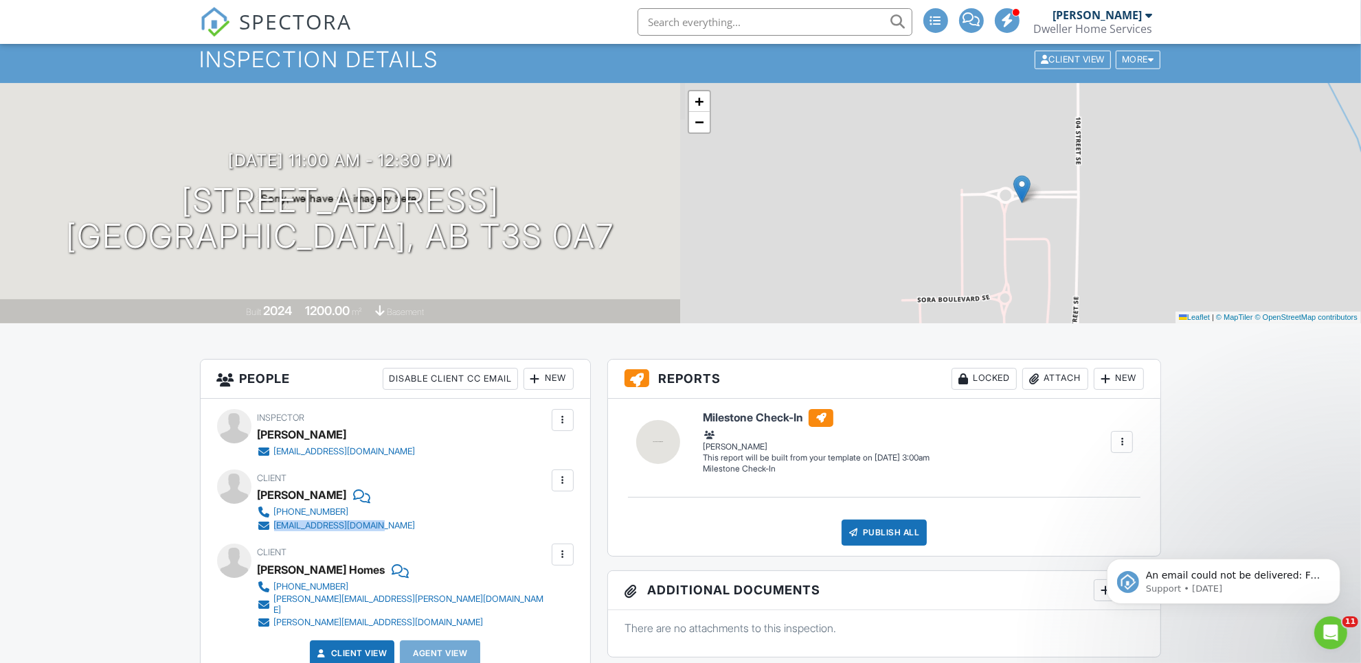
drag, startPoint x: 413, startPoint y: 525, endPoint x: 275, endPoint y: 530, distance: 138.1
click at [275, 530] on div "Client [PERSON_NAME] [PHONE_NUMBER] [EMAIL_ADDRESS][DOMAIN_NAME]" at bounding box center [370, 501] width 224 height 63
copy div "[EMAIL_ADDRESS][DOMAIN_NAME]"
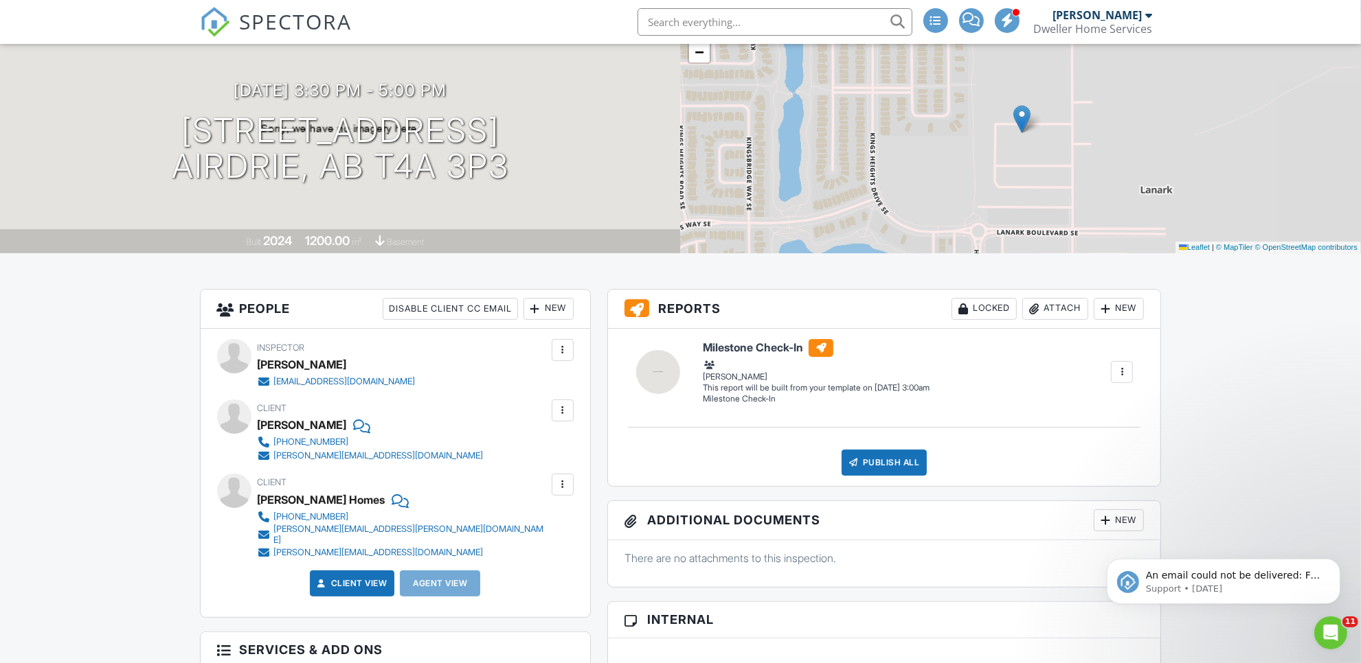
scroll to position [172, 0]
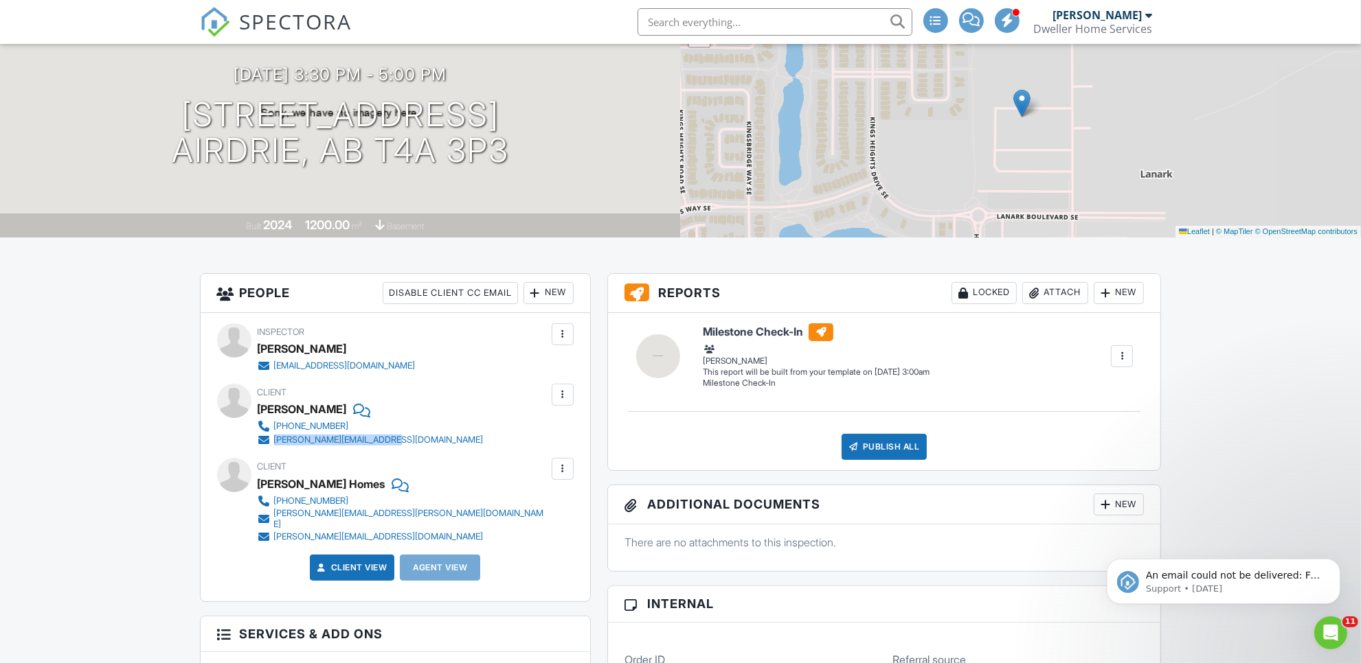
drag, startPoint x: 420, startPoint y: 440, endPoint x: 276, endPoint y: 444, distance: 143.6
click at [276, 444] on div "Client [PERSON_NAME] [PHONE_NUMBER] [PERSON_NAME][EMAIL_ADDRESS][DOMAIN_NAME]" at bounding box center [404, 415] width 292 height 63
copy div "[PERSON_NAME][EMAIL_ADDRESS][DOMAIN_NAME]"
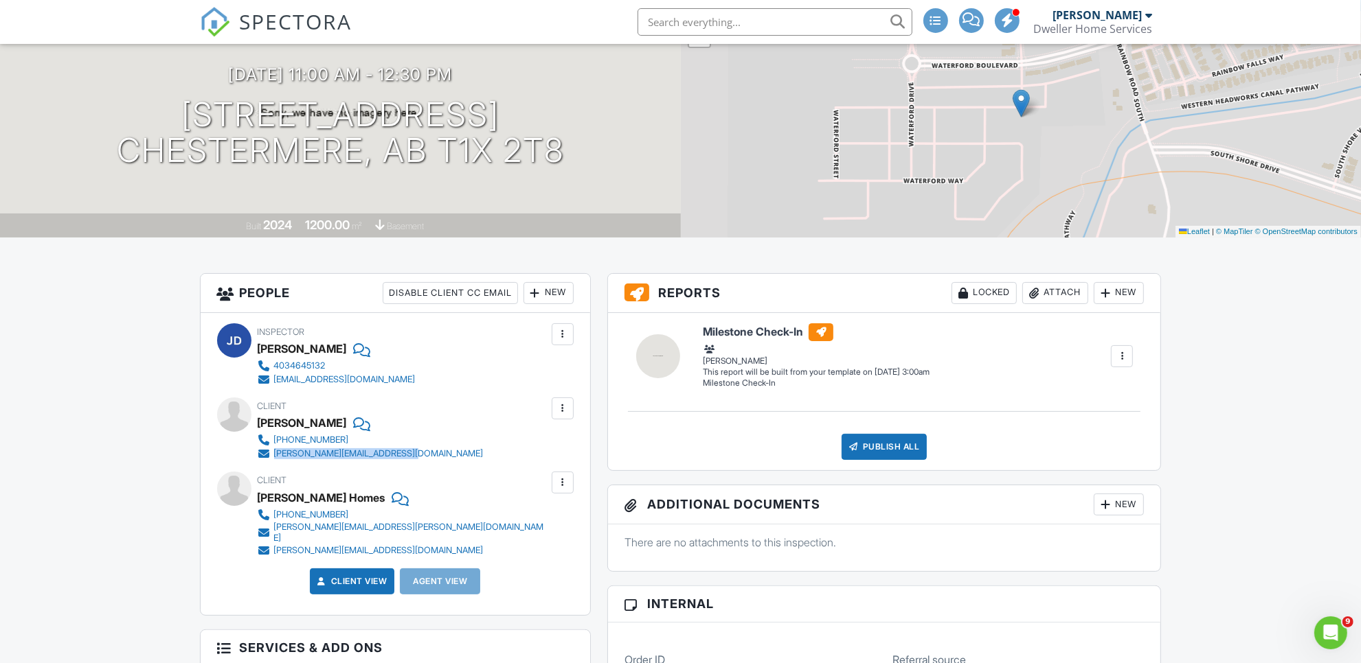
drag, startPoint x: 451, startPoint y: 452, endPoint x: 277, endPoint y: 455, distance: 173.8
click at [277, 455] on div "Client [PERSON_NAME] [PHONE_NUMBER] [PERSON_NAME][EMAIL_ADDRESS][DOMAIN_NAME]" at bounding box center [404, 429] width 292 height 63
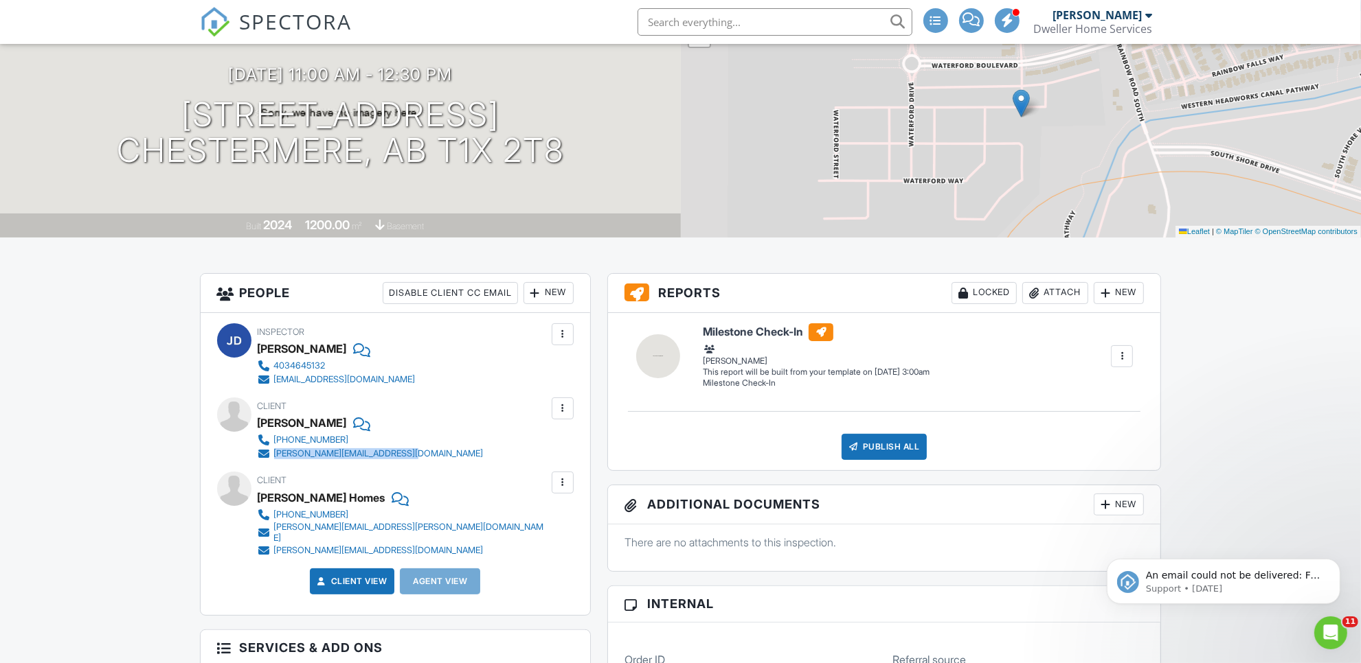
copy div "[PERSON_NAME][EMAIL_ADDRESS][DOMAIN_NAME]"
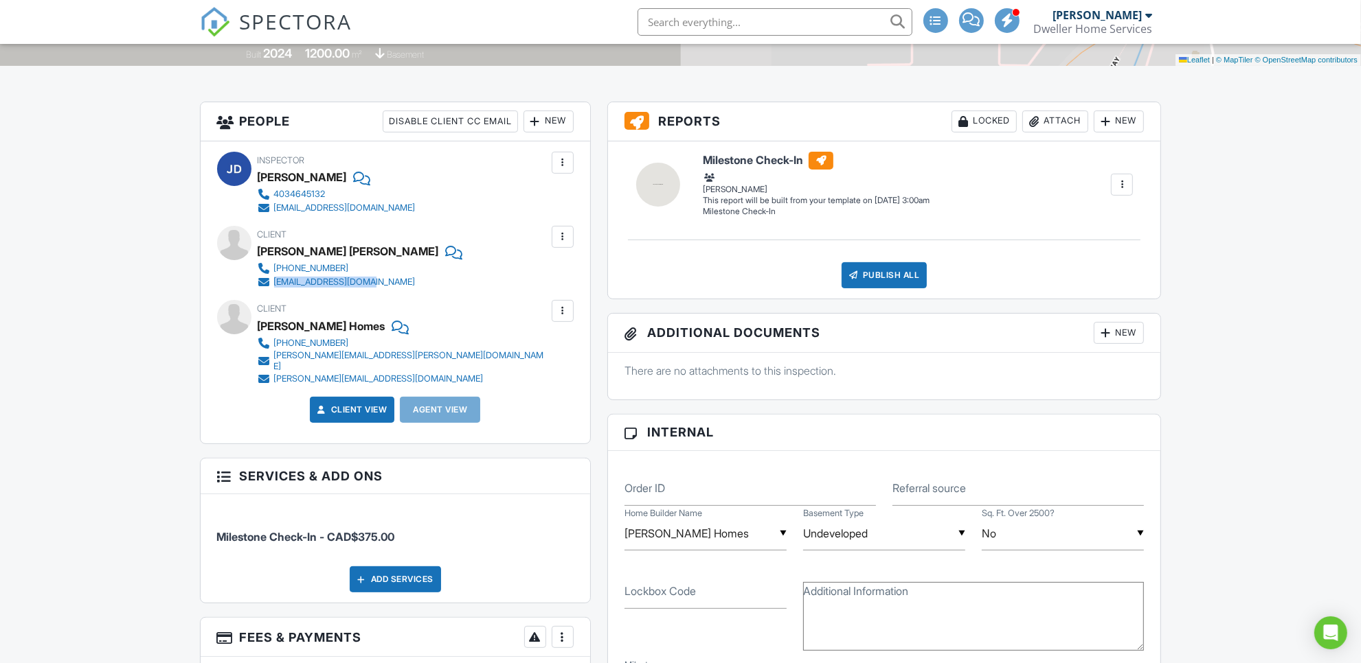
drag, startPoint x: 410, startPoint y: 283, endPoint x: 269, endPoint y: 283, distance: 141.5
click at [269, 283] on div "Client Ian Matthew 587-436-4597 iancornies@gmail.com" at bounding box center [388, 257] width 260 height 63
copy link "iancornies@gmail.com"
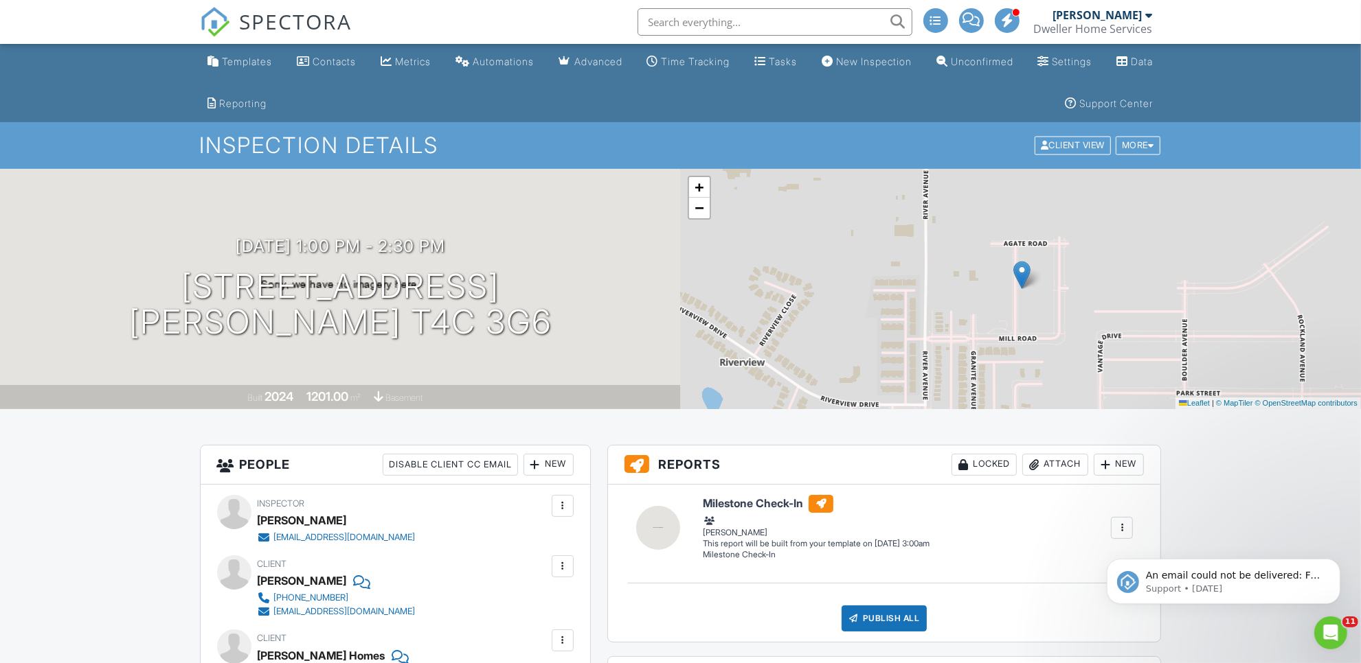
drag, startPoint x: 421, startPoint y: 617, endPoint x: 273, endPoint y: 615, distance: 147.7
click at [273, 615] on div "Client Lukas Morrison 587-216-1464 lukascmorrison@gmail.com" at bounding box center [370, 587] width 224 height 63
copy div "lukascmorrison@gmail.com"
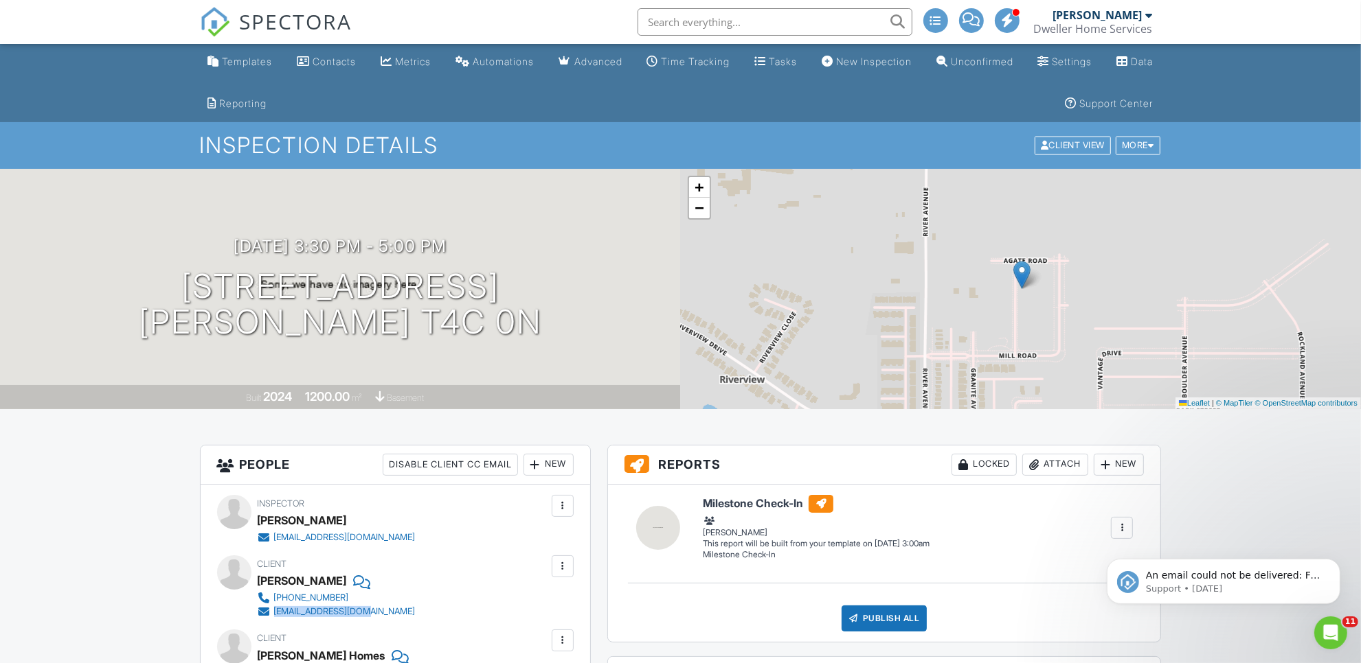
drag, startPoint x: 400, startPoint y: 615, endPoint x: 275, endPoint y: 616, distance: 124.3
click at [275, 616] on div "Client Benjamin Pruden 403-680-0589 benpruden@gmail.com" at bounding box center [370, 587] width 224 height 63
copy div "benpruden@gmail.com"
click at [1001, 60] on link "Unconfirmed" at bounding box center [975, 61] width 88 height 25
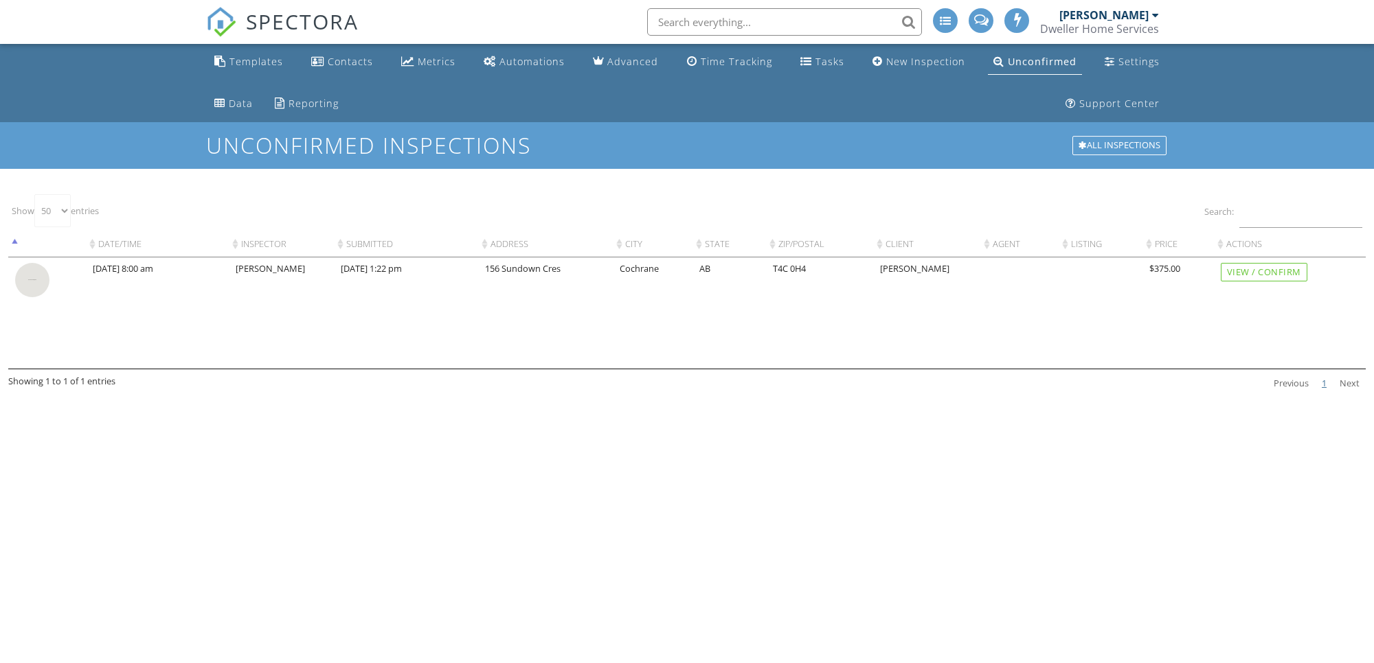
select select "50"
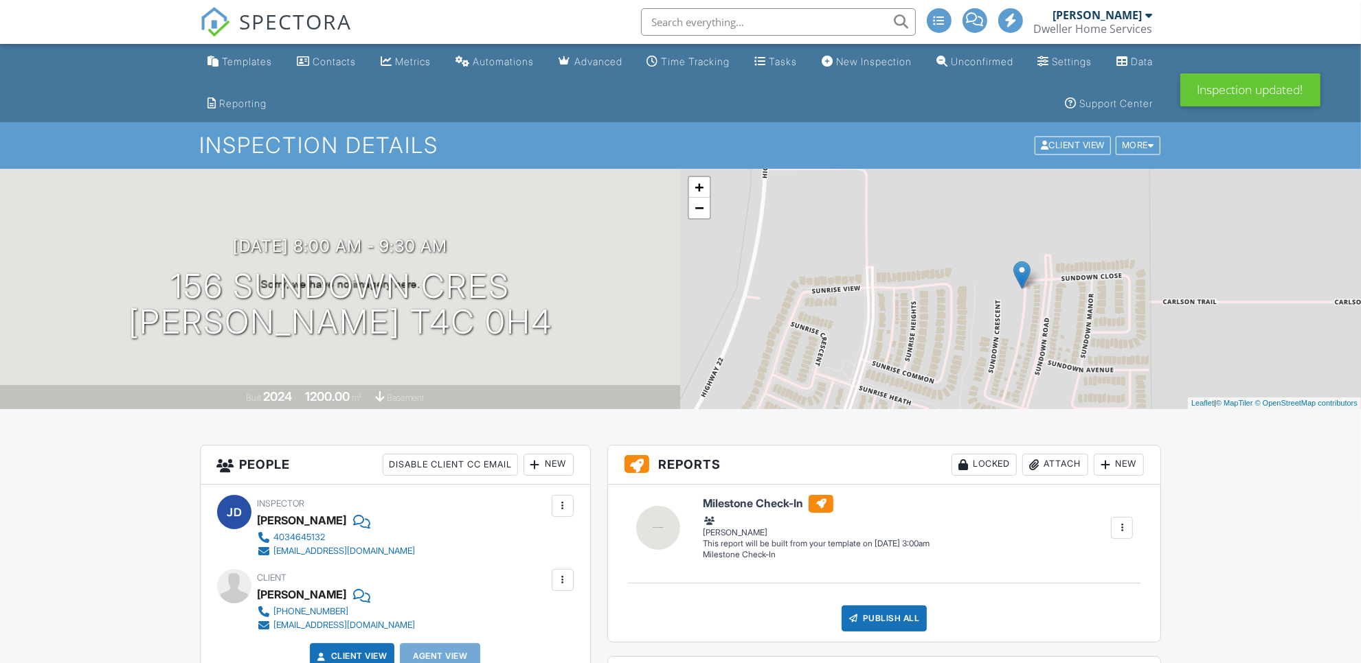
click at [283, 23] on span "SPECTORA" at bounding box center [296, 21] width 113 height 29
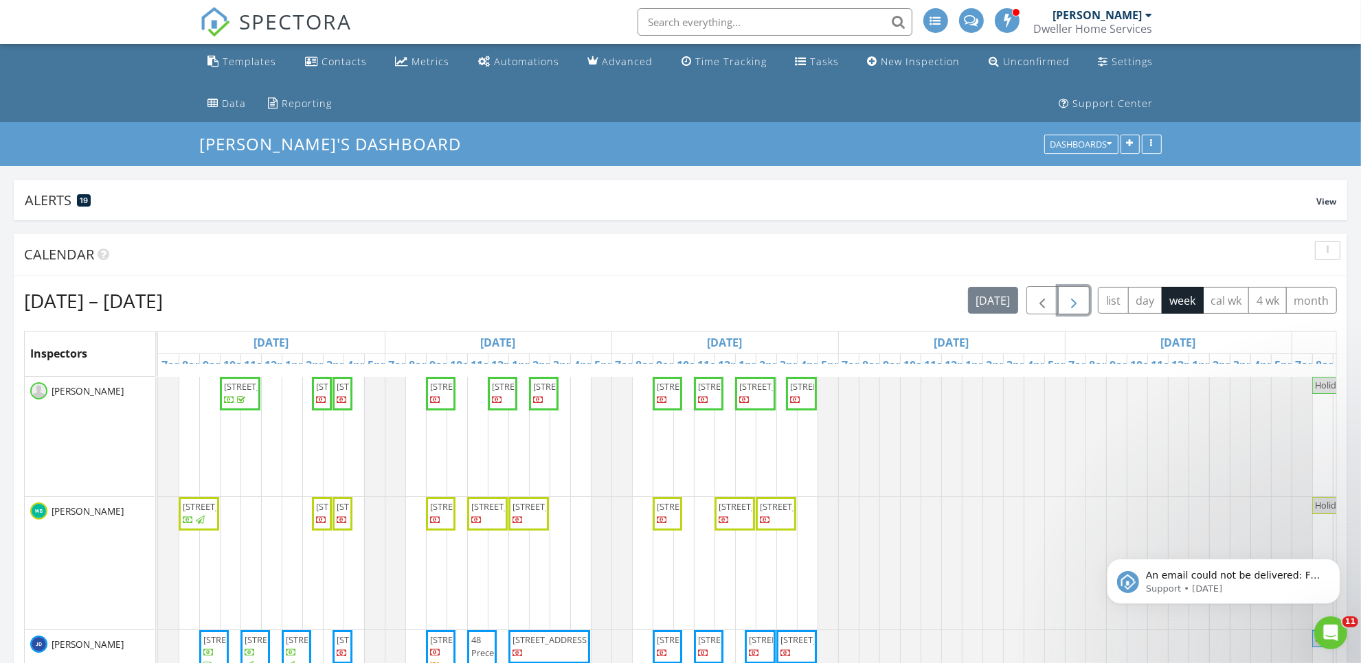
click at [1069, 297] on span "button" at bounding box center [1073, 301] width 16 height 16
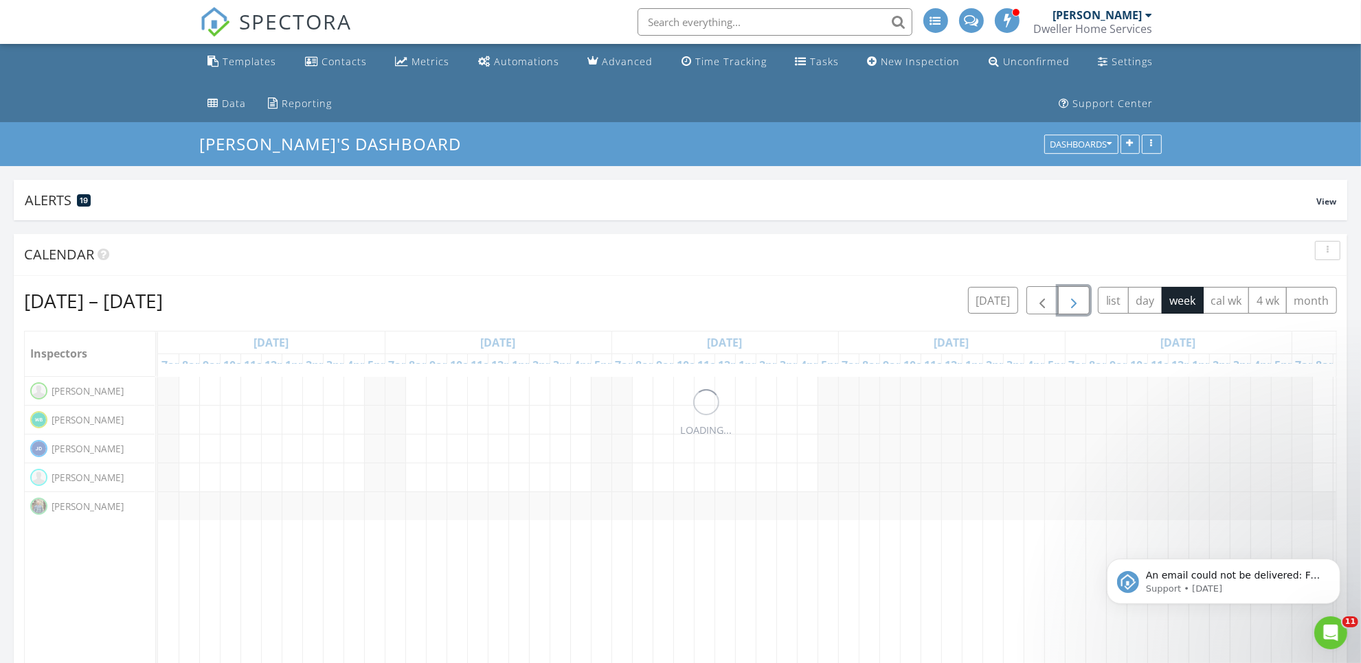
click at [1069, 297] on span "button" at bounding box center [1073, 301] width 16 height 16
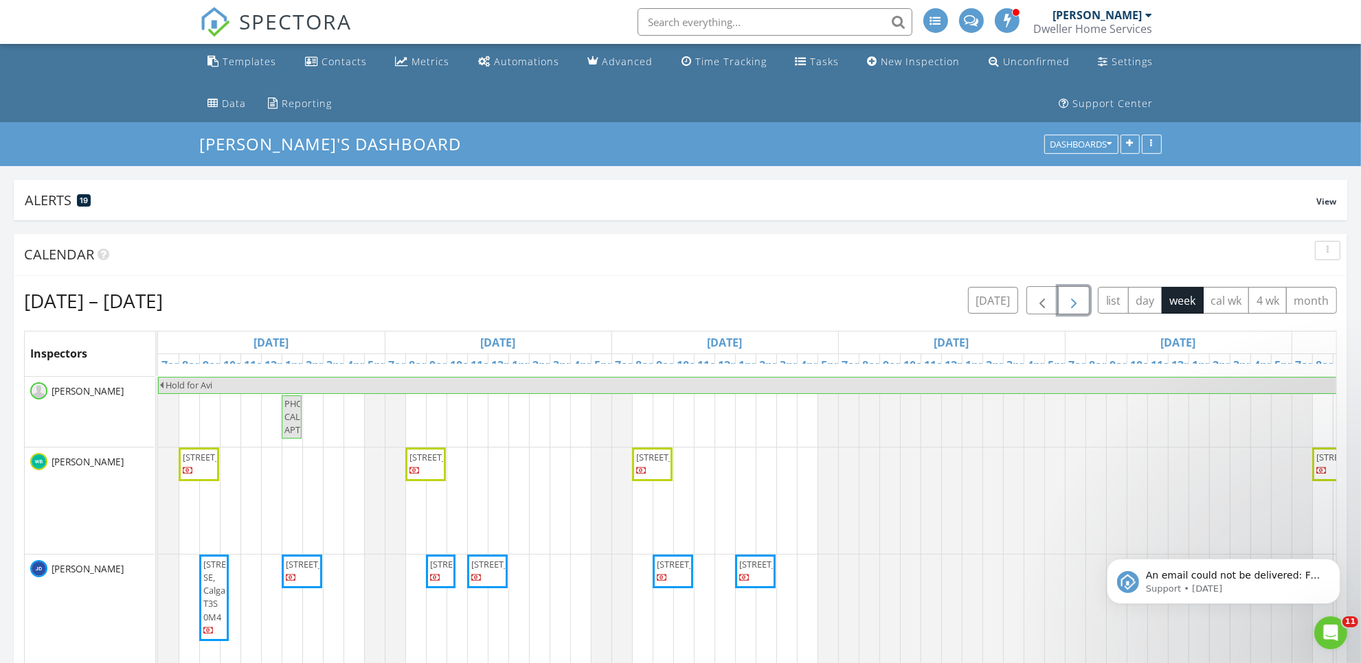
click at [1069, 297] on span "button" at bounding box center [1073, 301] width 16 height 16
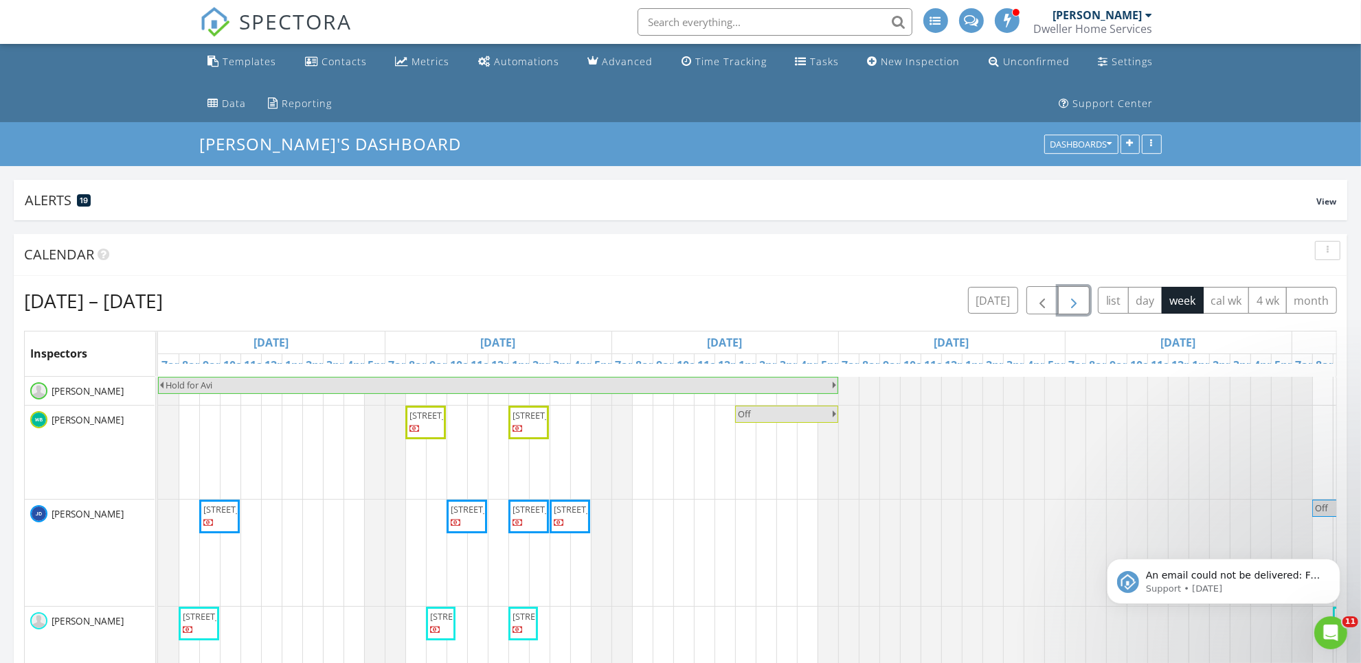
click at [1069, 297] on span "button" at bounding box center [1073, 301] width 16 height 16
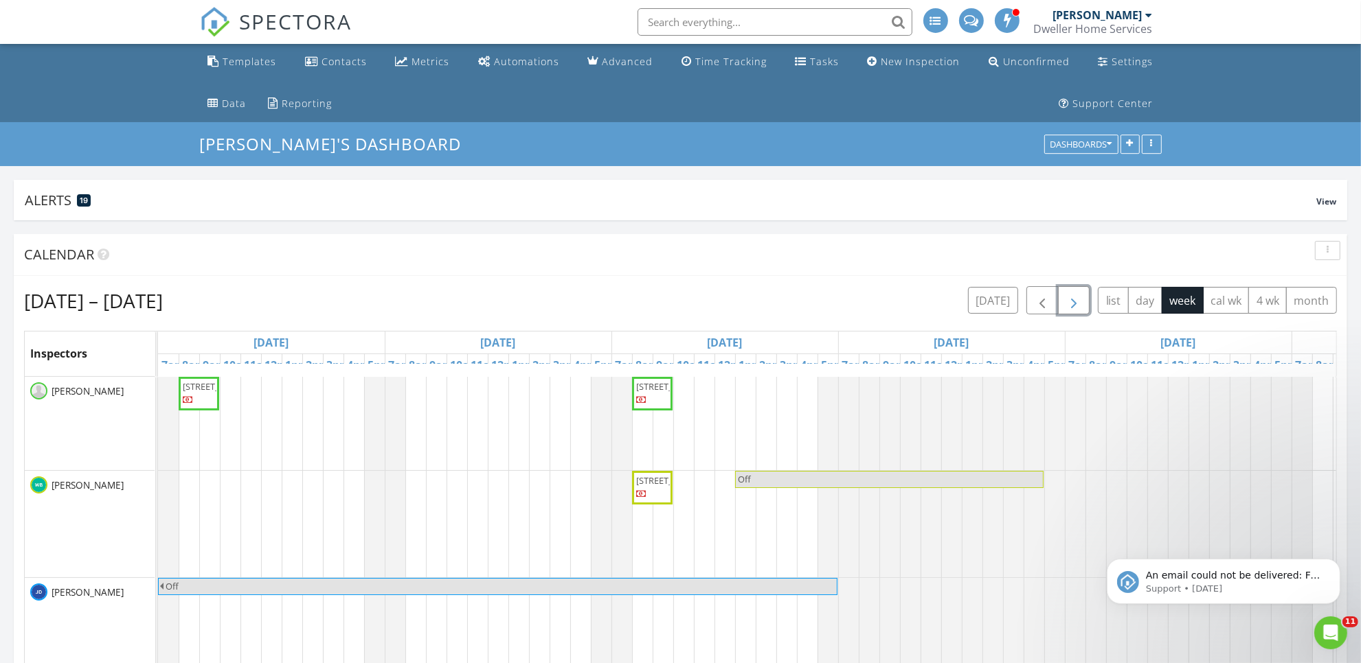
click at [1069, 297] on span "button" at bounding box center [1073, 301] width 16 height 16
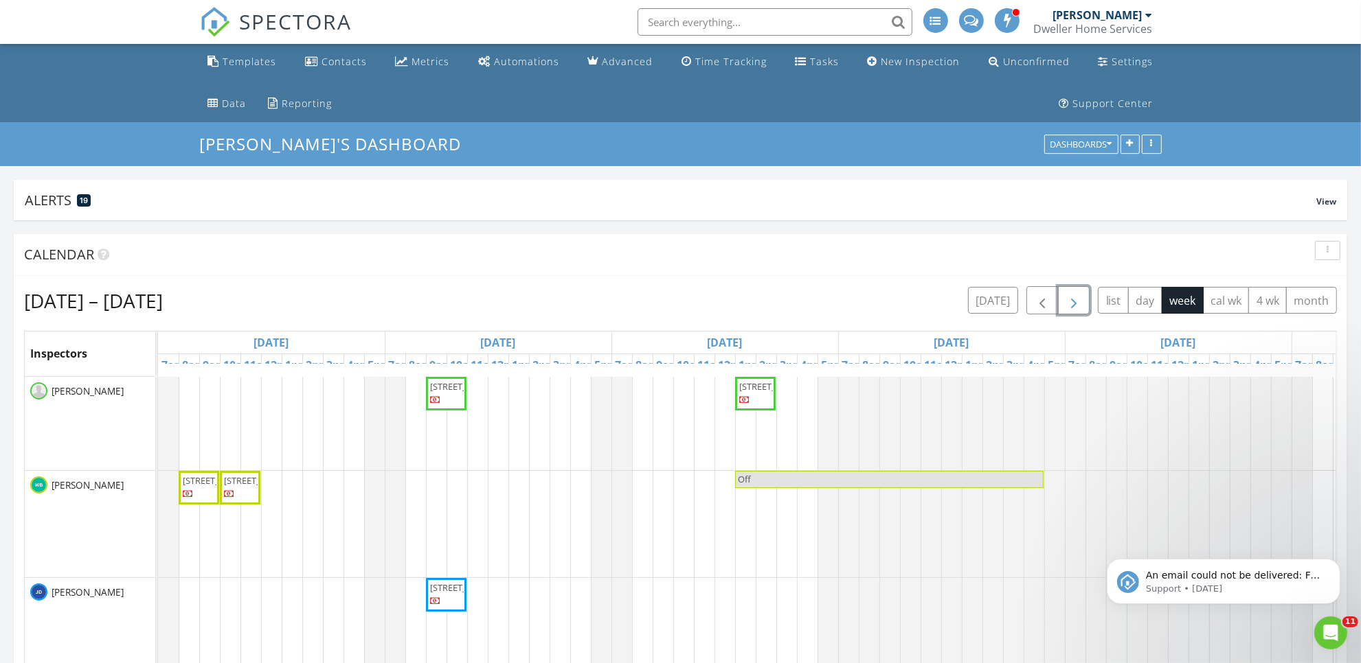
click at [1069, 297] on span "button" at bounding box center [1073, 301] width 16 height 16
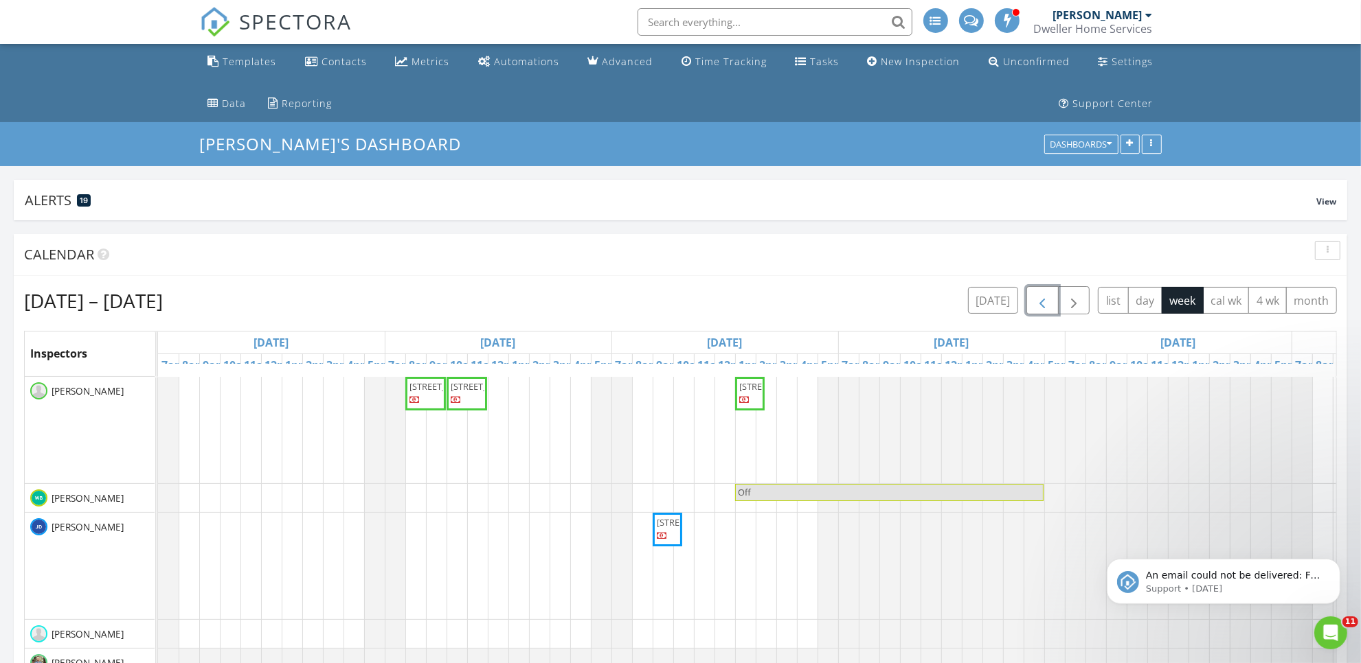
click at [1039, 293] on span "button" at bounding box center [1042, 301] width 16 height 16
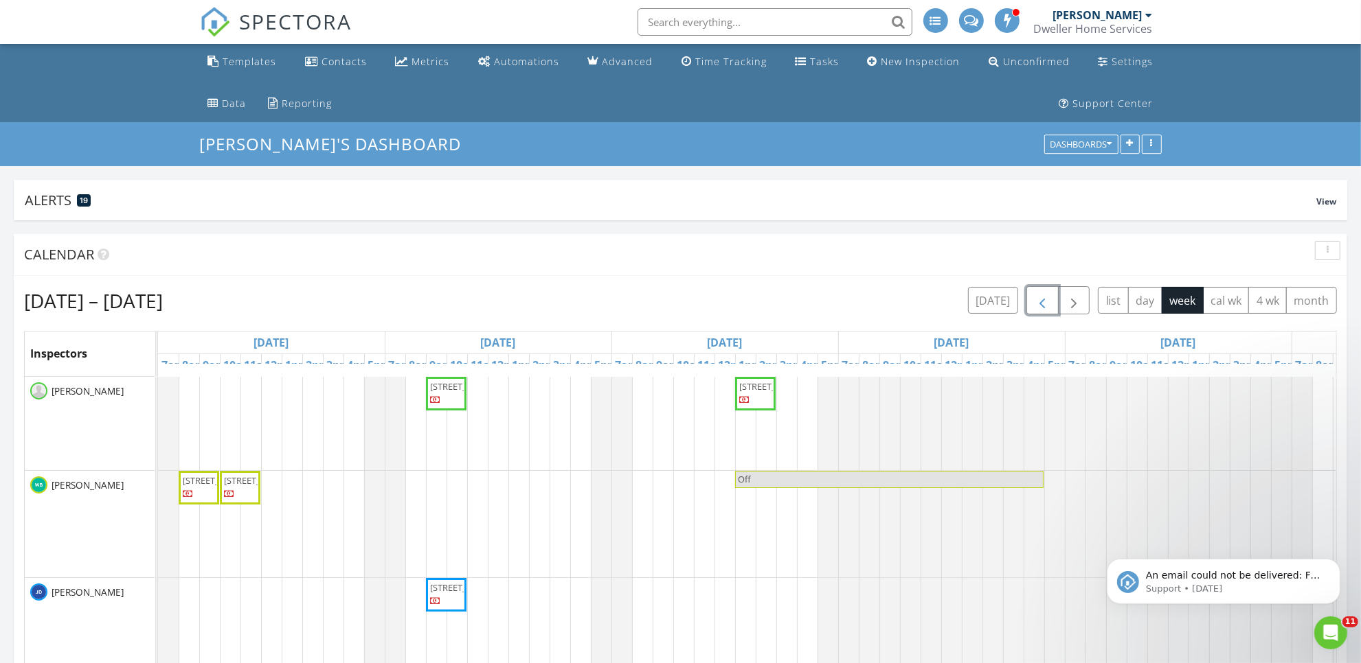
click at [1049, 303] on button "button" at bounding box center [1042, 300] width 32 height 28
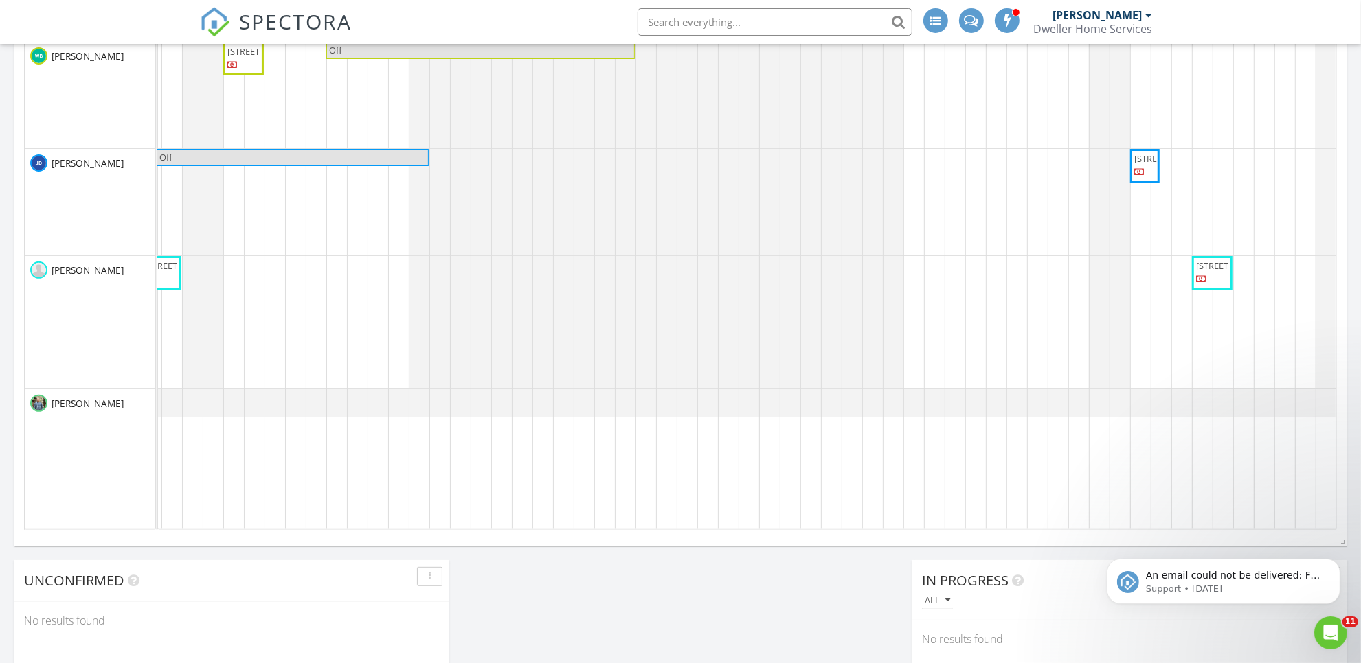
scroll to position [0, 421]
click at [1333, 564] on icon "Dismiss notification" at bounding box center [1334, 562] width 5 height 5
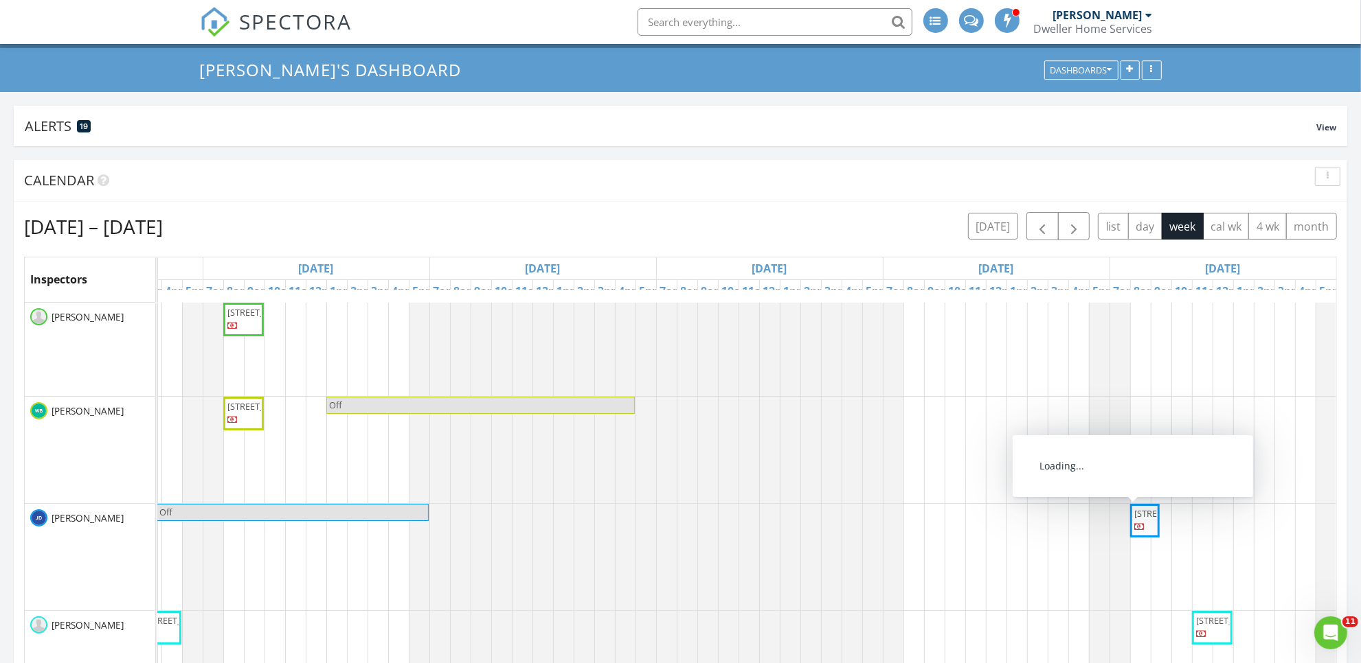
scroll to position [0, 0]
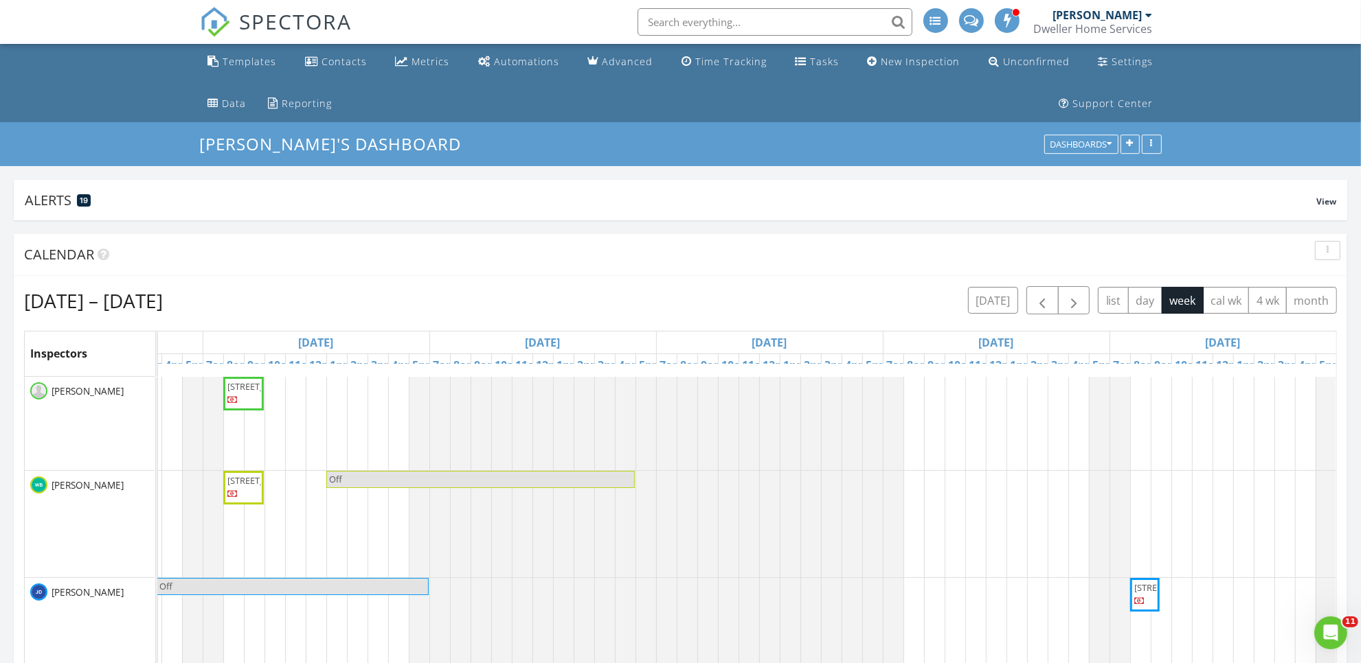
click at [290, 18] on span "SPECTORA" at bounding box center [296, 21] width 113 height 29
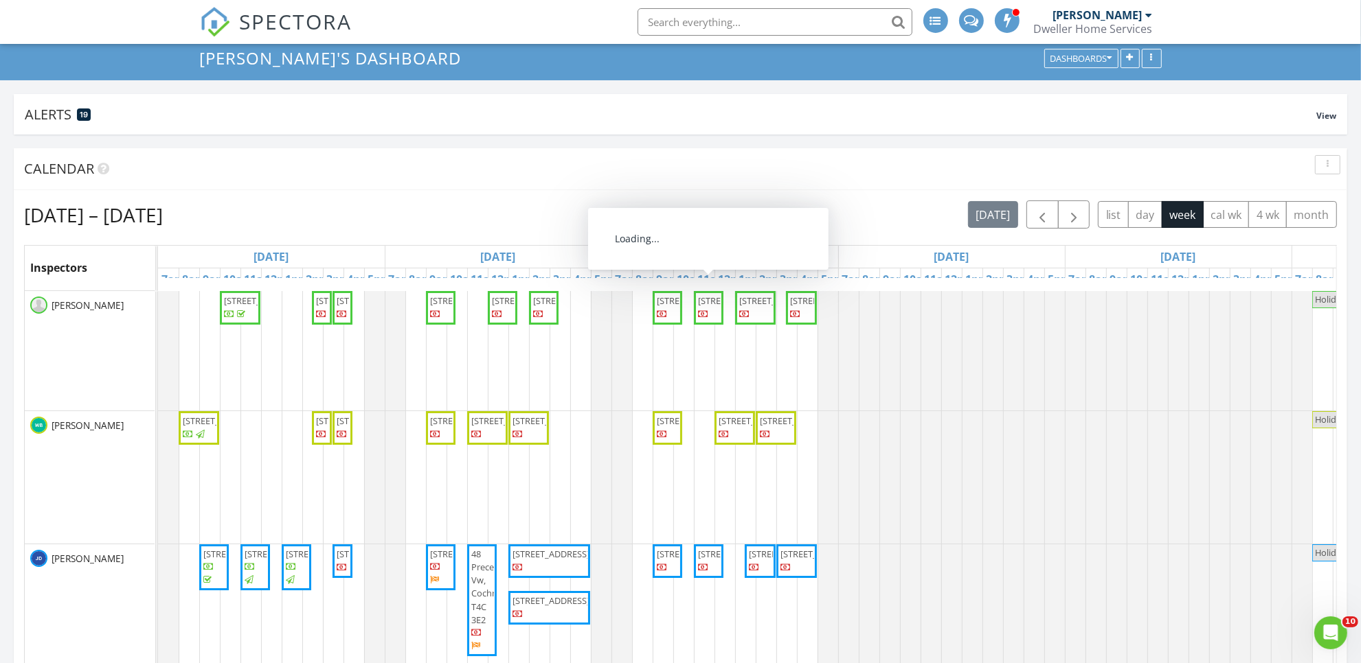
scroll to position [63, 0]
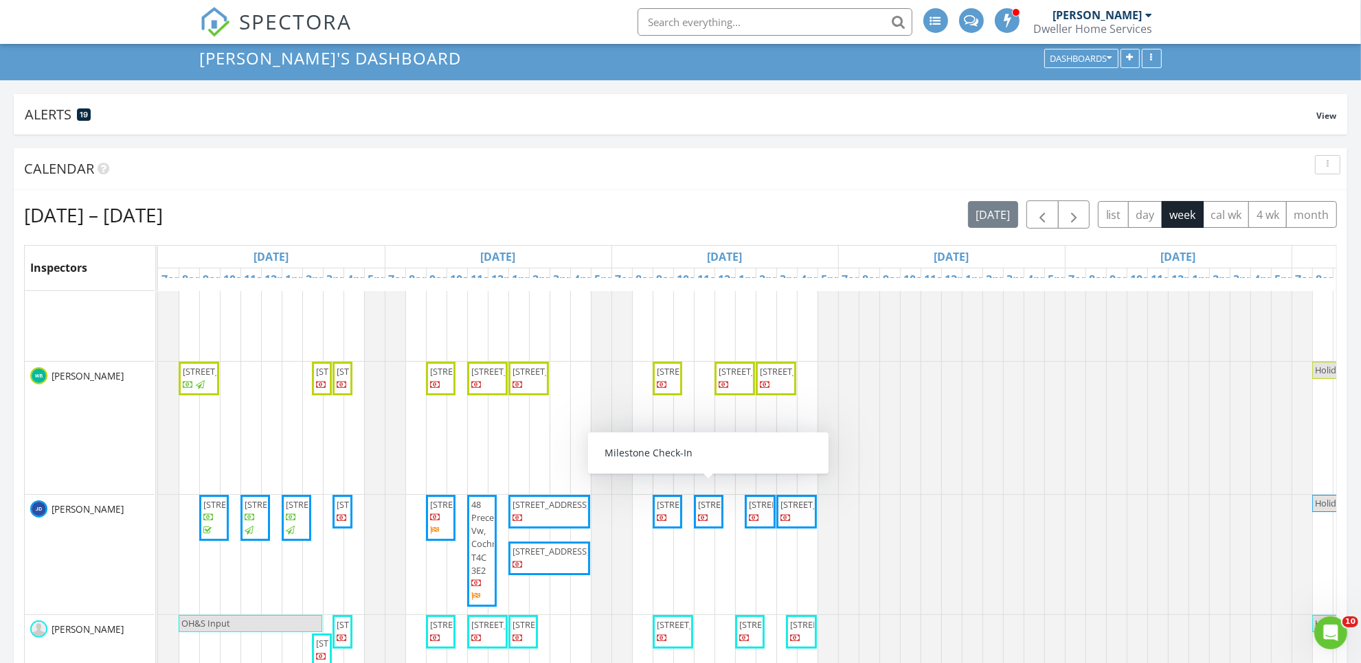
click at [707, 511] on span "121 Waterford Heath, Chestermere T1X 2T8" at bounding box center [736, 505] width 77 height 12
click at [289, 30] on span "SPECTORA" at bounding box center [296, 21] width 113 height 29
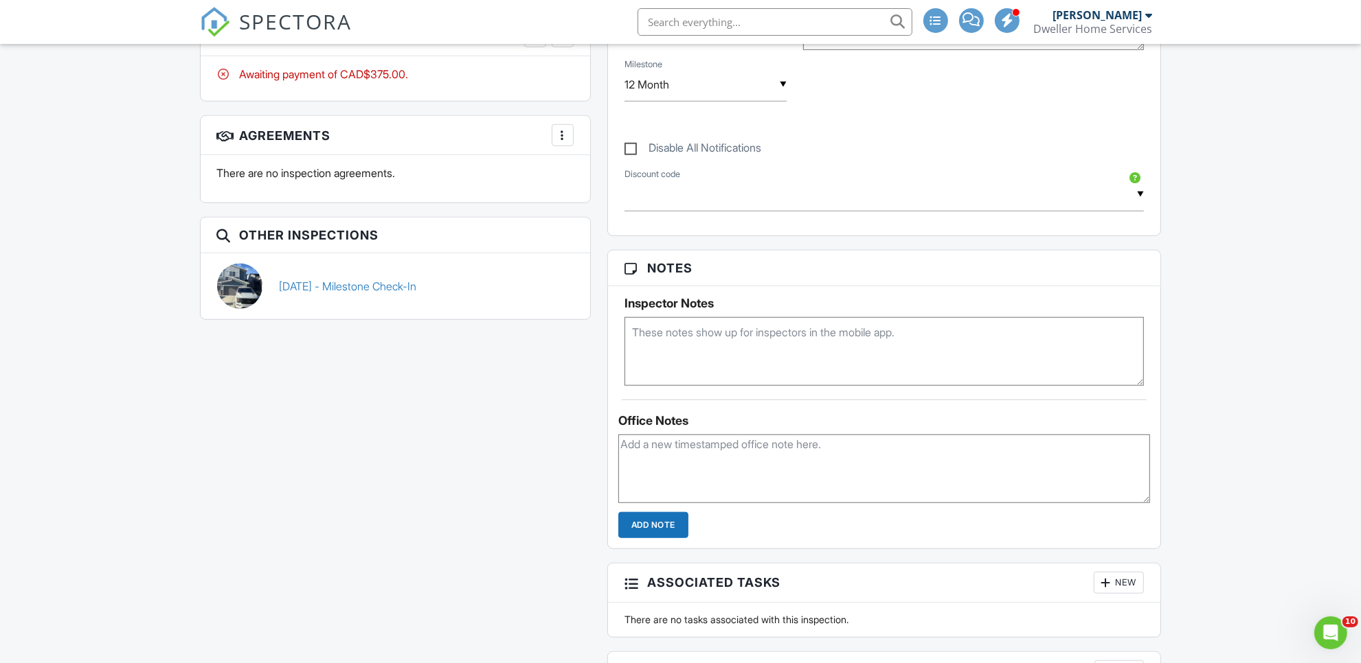
click at [723, 361] on textarea at bounding box center [884, 351] width 520 height 69
type textarea "Confirmed"
drag, startPoint x: 465, startPoint y: 443, endPoint x: 294, endPoint y: 210, distance: 288.9
click at [462, 443] on div "All emails and texts are disabled for this inspection! All emails and texts hav…" at bounding box center [681, 185] width 978 height 1369
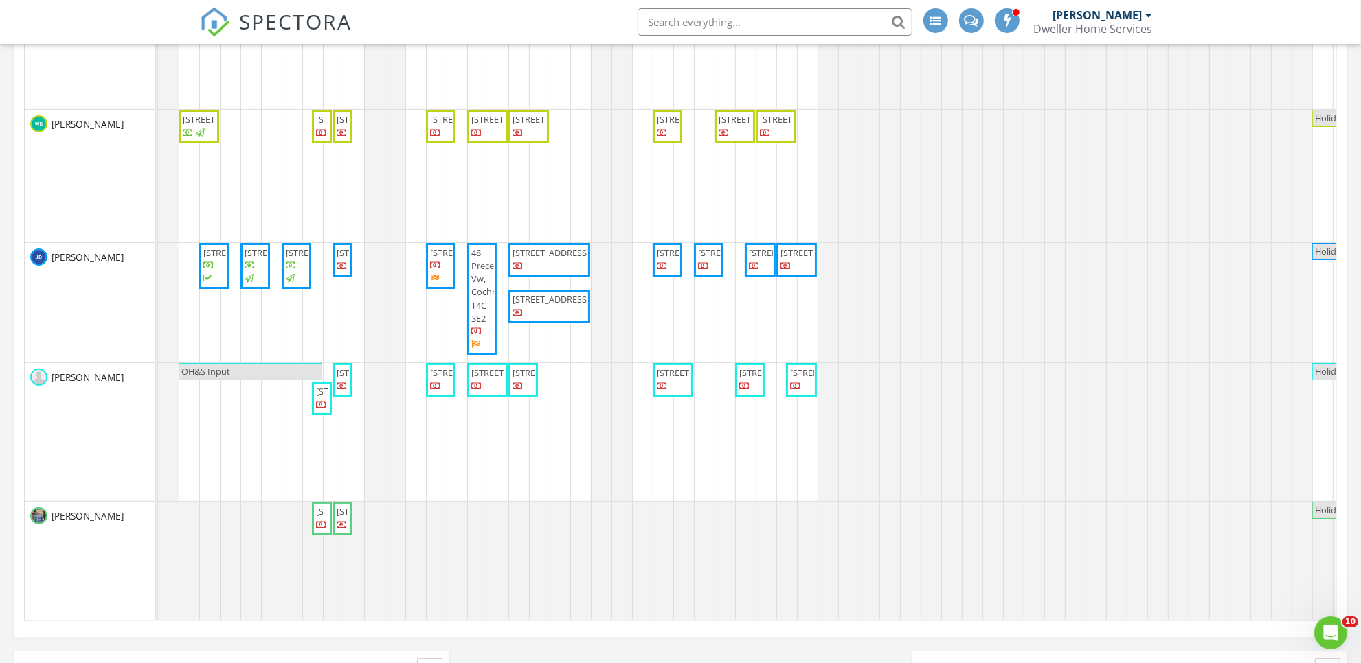
scroll to position [343, 0]
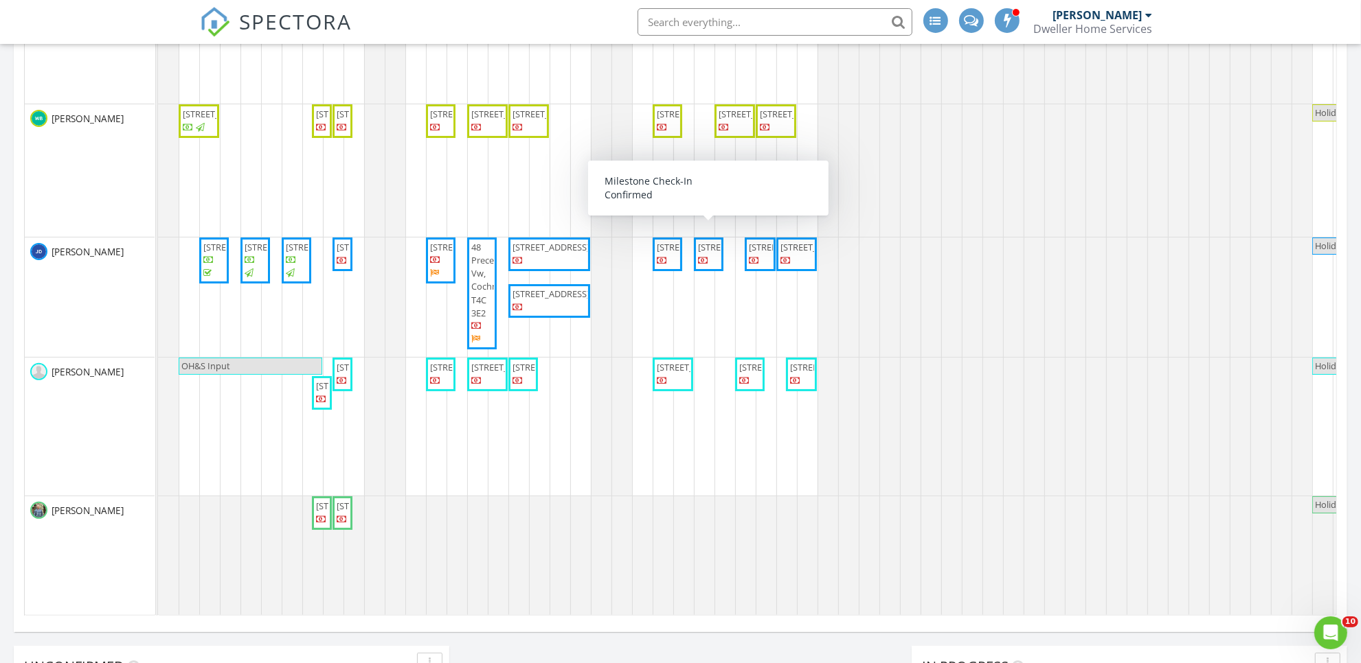
click at [711, 253] on span "121 Waterford Heath, Chestermere T1X 2T8" at bounding box center [736, 247] width 77 height 12
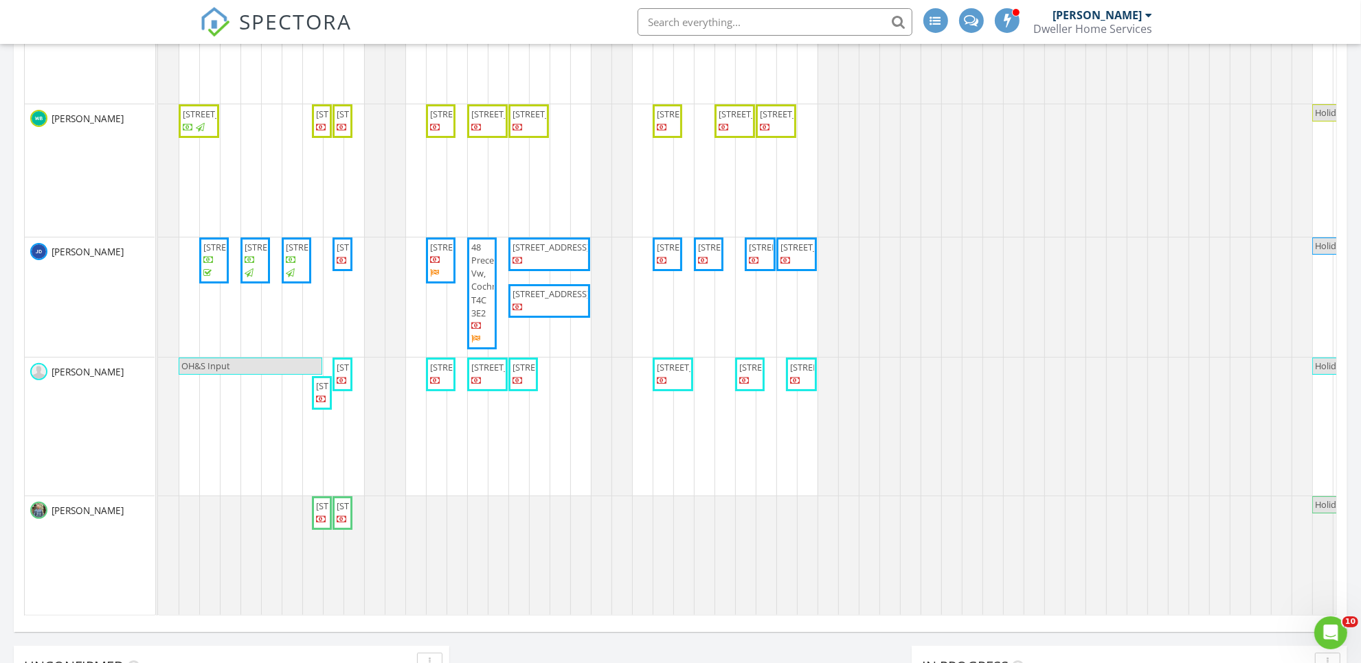
click at [240, 14] on span "SPECTORA" at bounding box center [296, 21] width 113 height 29
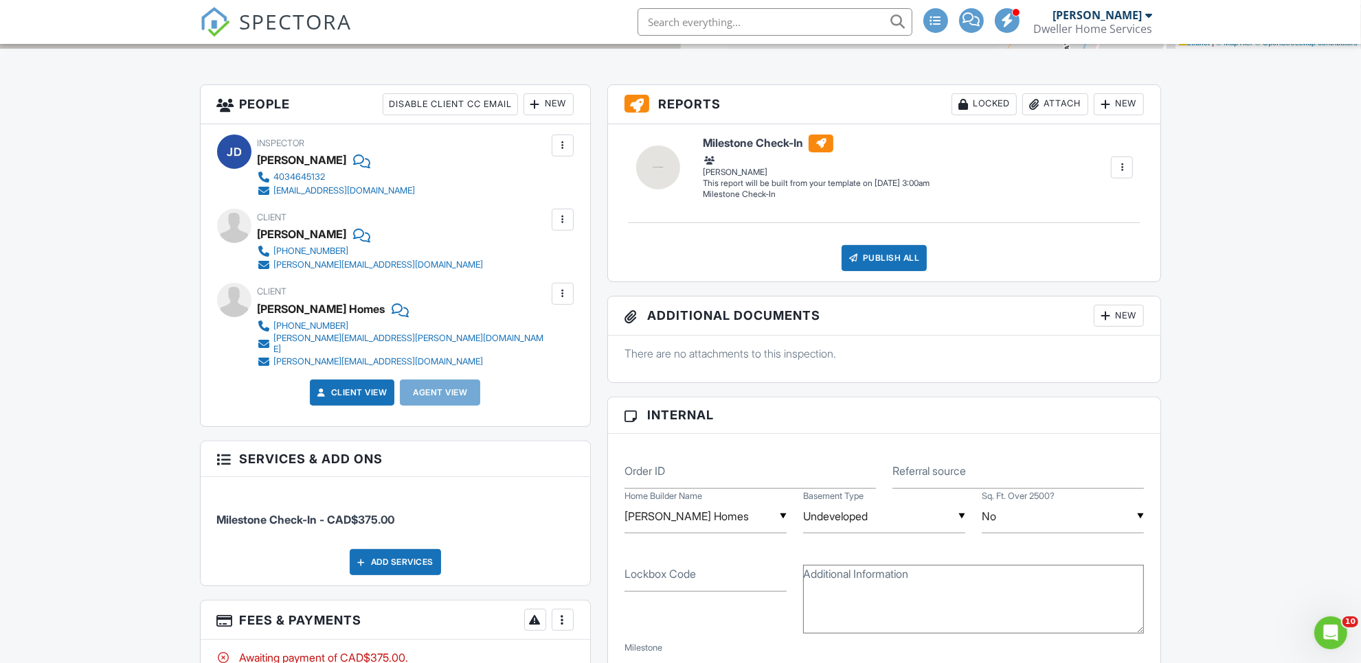
scroll to position [859, 0]
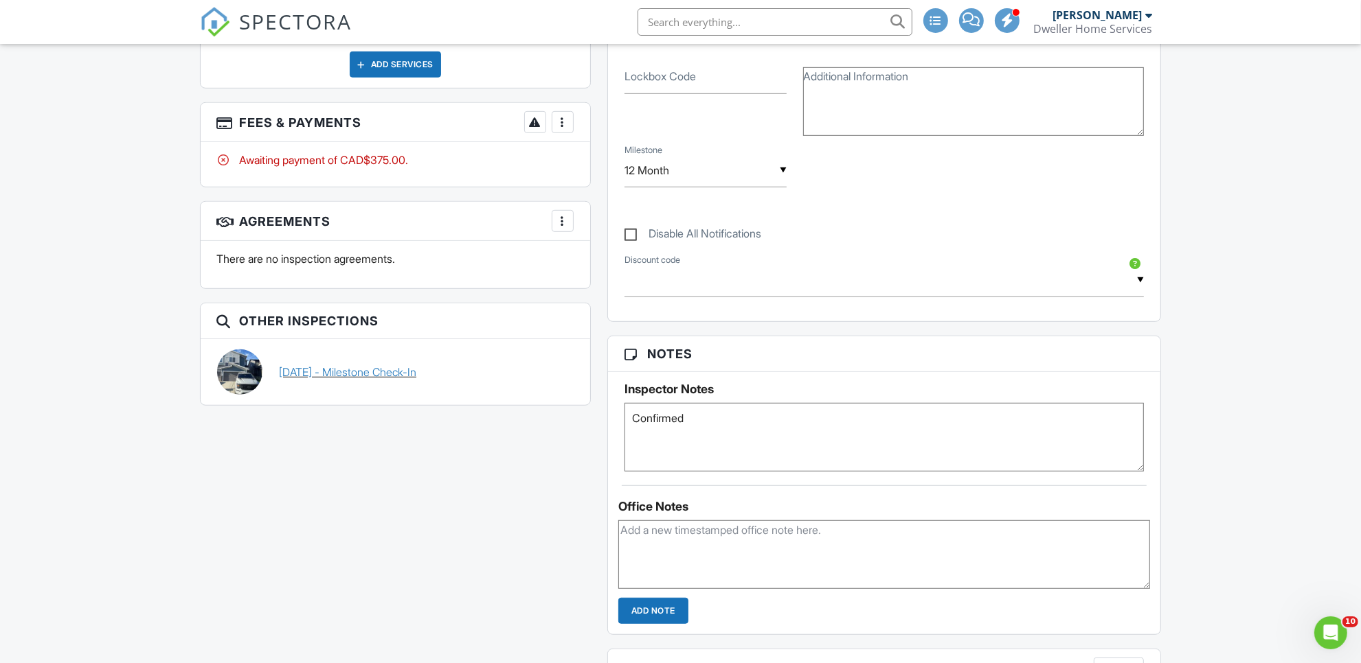
click at [366, 376] on div "[DATE] - Milestone Check-In" at bounding box center [426, 372] width 311 height 45
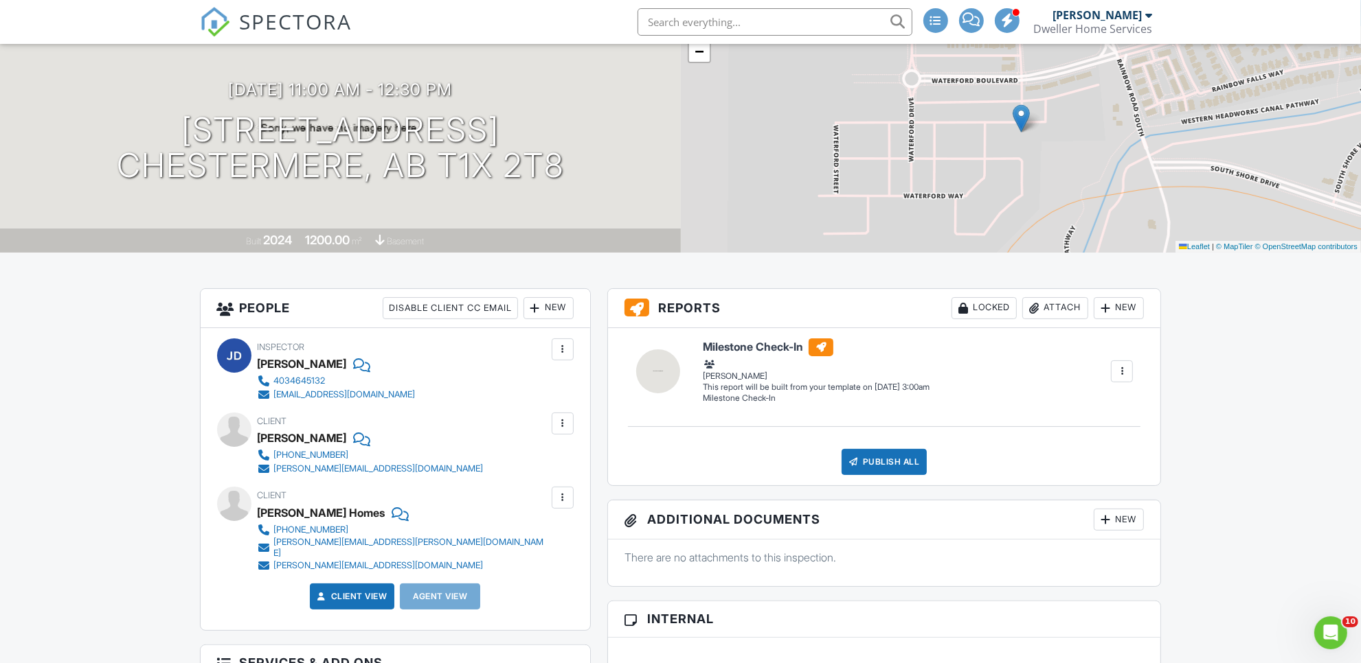
scroll to position [0, 0]
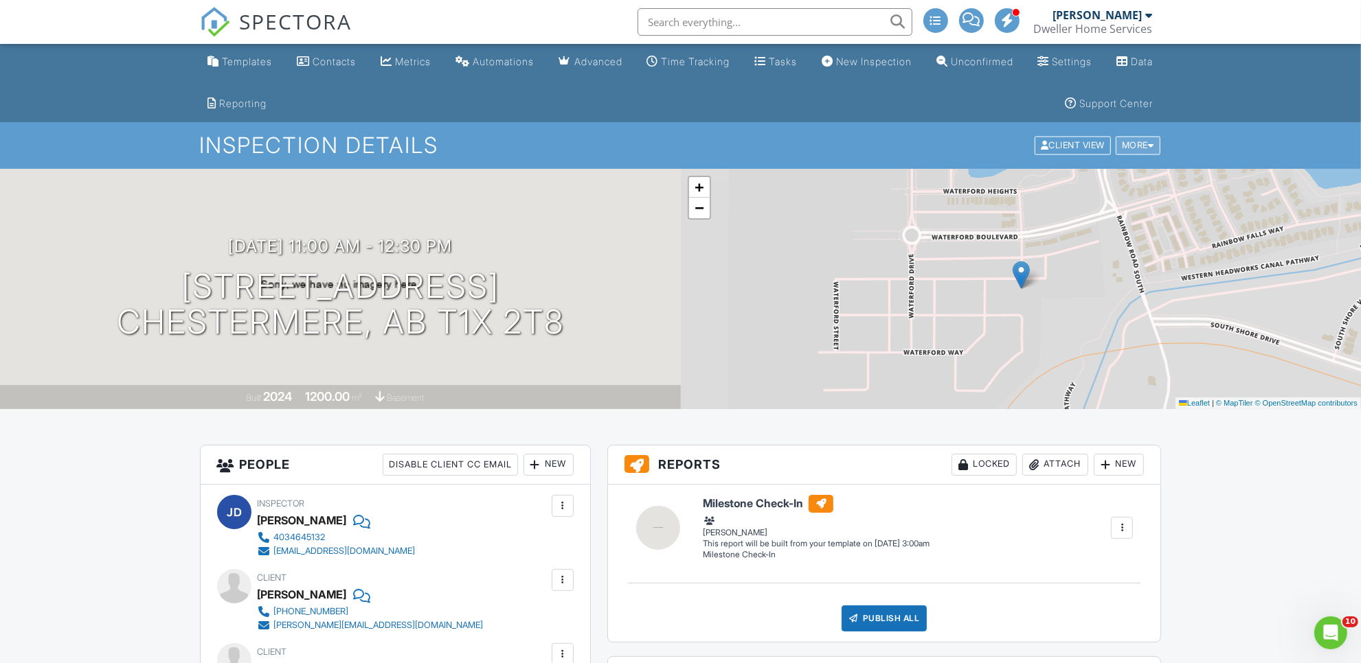
click at [1131, 148] on div "More" at bounding box center [1137, 146] width 45 height 19
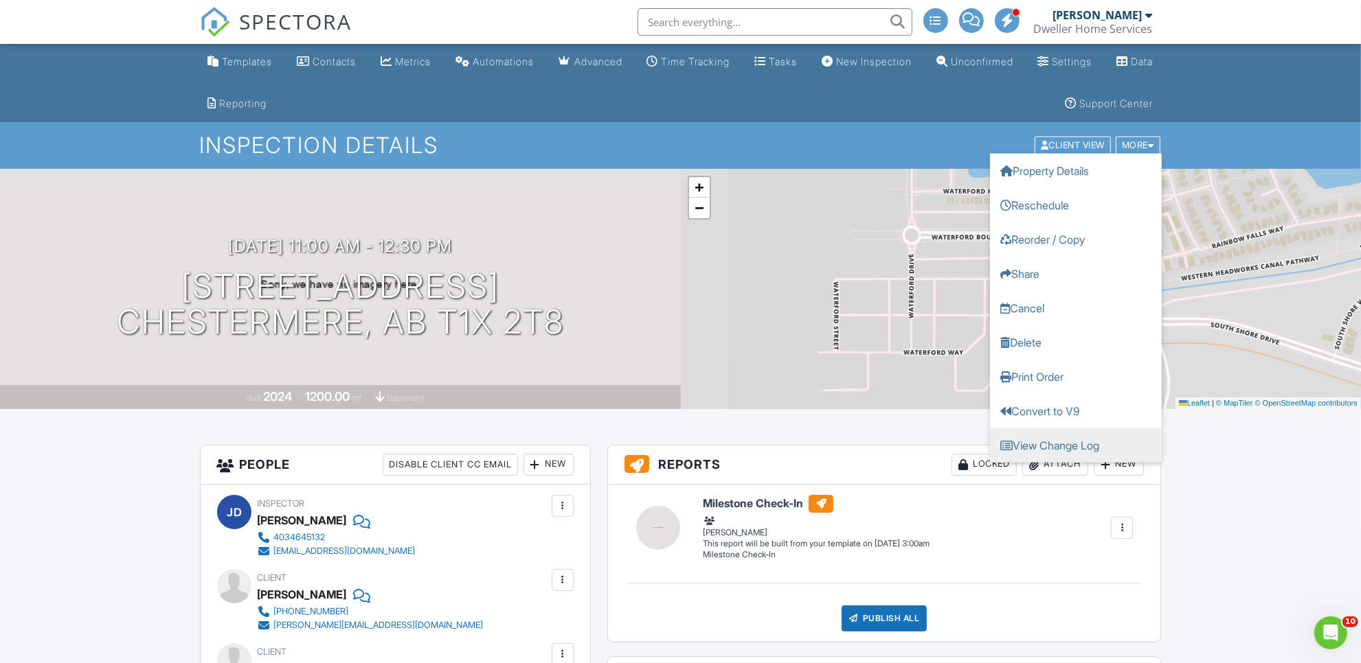
click at [1089, 440] on link "View Change Log" at bounding box center [1076, 446] width 172 height 34
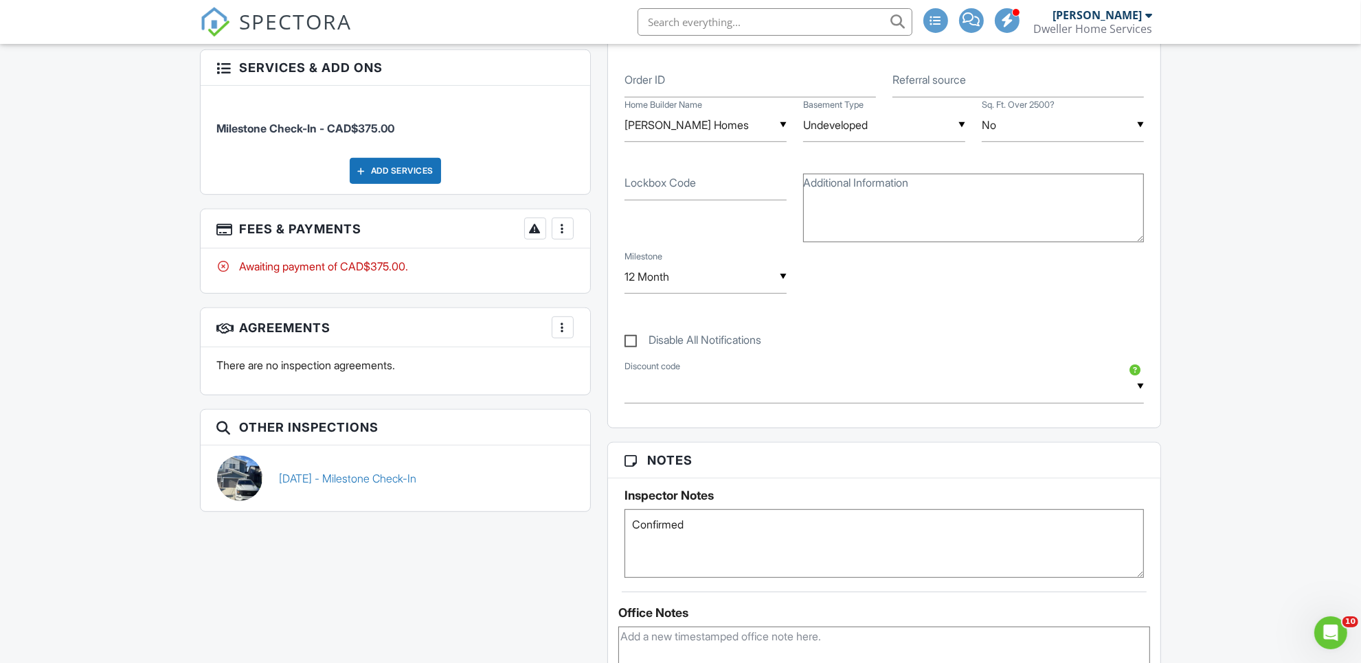
scroll to position [859, 0]
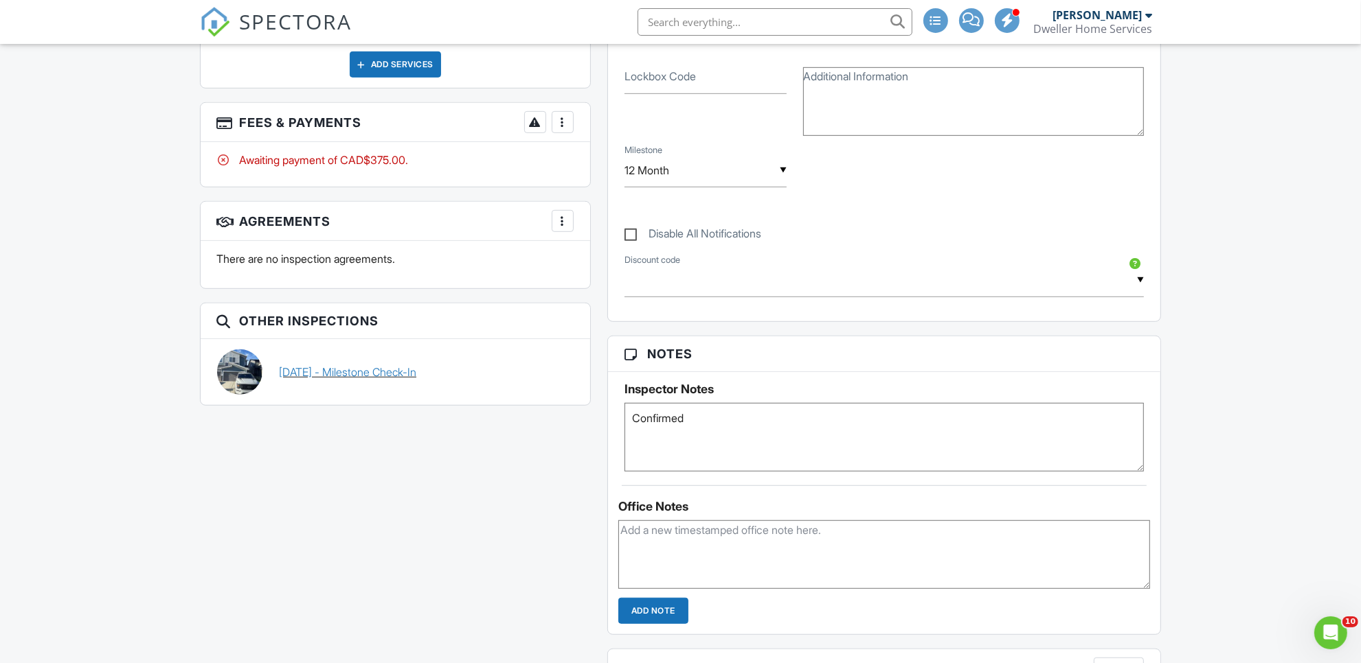
click at [376, 376] on div "06/02/2025 - Milestone Check-In" at bounding box center [426, 372] width 311 height 45
click at [349, 365] on link "06/02/2025 - Milestone Check-In" at bounding box center [347, 372] width 137 height 15
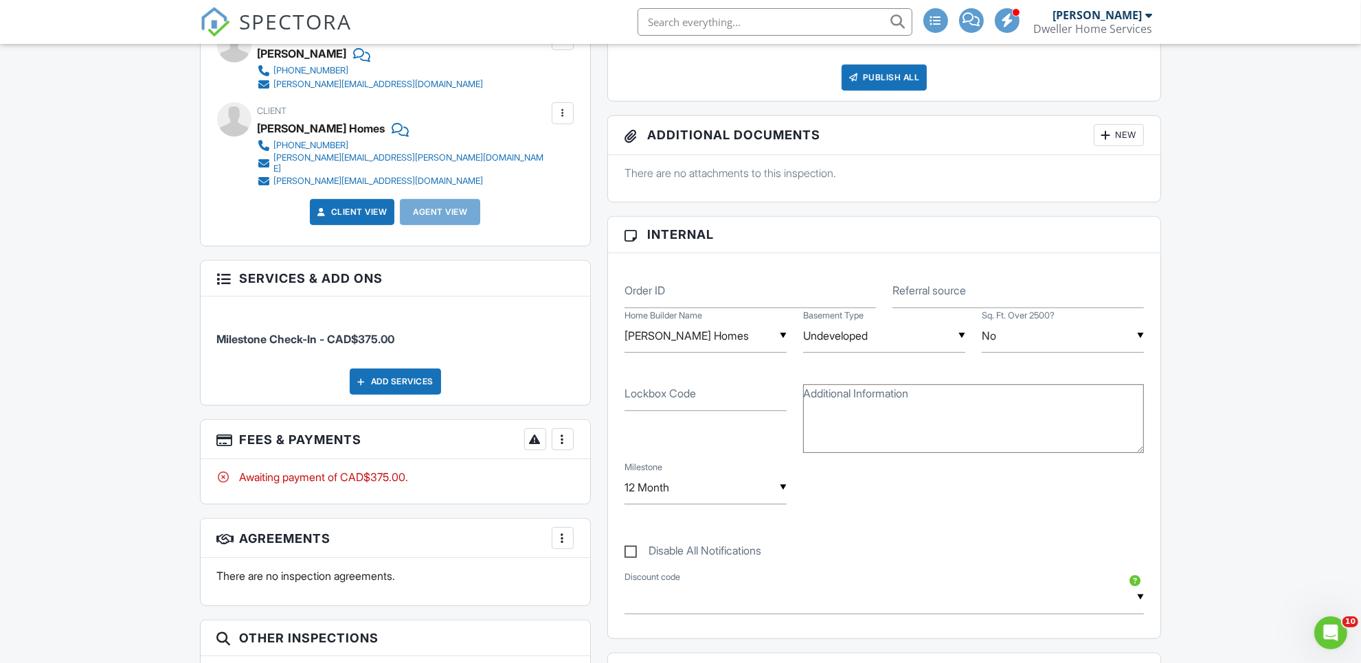
scroll to position [258, 0]
